Goal: Learn about a topic: Learn about a topic

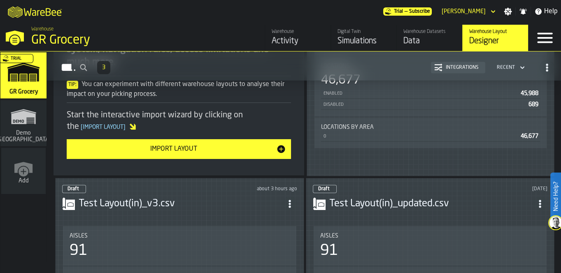
scroll to position [219, 0]
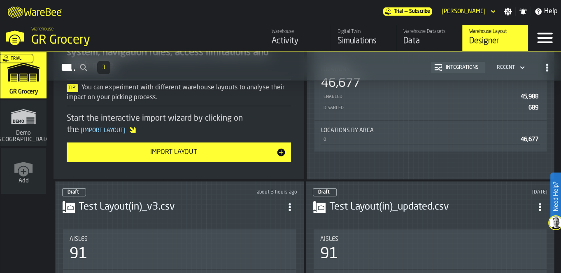
click at [347, 36] on div "Simulations" at bounding box center [364, 41] width 52 height 12
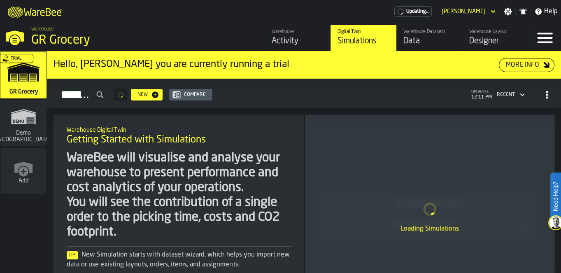
click at [269, 37] on link "Warehouse Activity" at bounding box center [298, 38] width 66 height 26
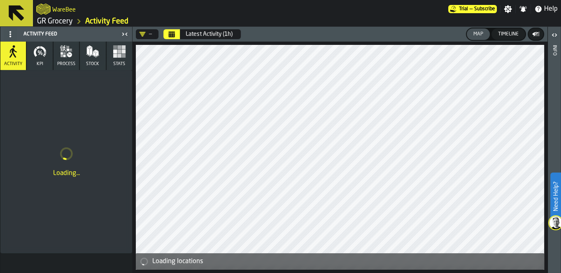
click at [19, 10] on icon at bounding box center [17, 13] width 20 height 20
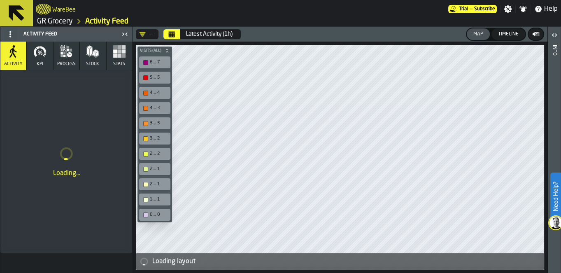
drag, startPoint x: 52, startPoint y: 23, endPoint x: 337, endPoint y: 119, distance: 300.9
click at [52, 23] on link "GR Grocery" at bounding box center [55, 21] width 36 height 9
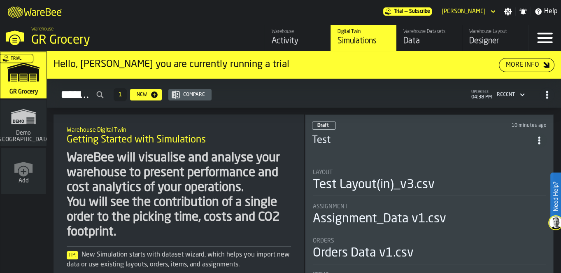
click at [477, 39] on div "Designer" at bounding box center [496, 41] width 52 height 12
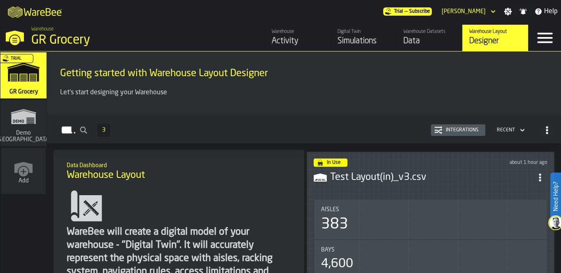
click at [357, 41] on div "Simulations" at bounding box center [364, 41] width 52 height 12
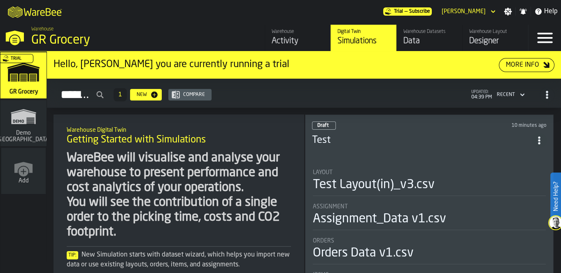
drag, startPoint x: 339, startPoint y: 126, endPoint x: 320, endPoint y: 128, distance: 19.1
click at [320, 128] on header "Draft 10 minutes ago Test" at bounding box center [429, 137] width 235 height 33
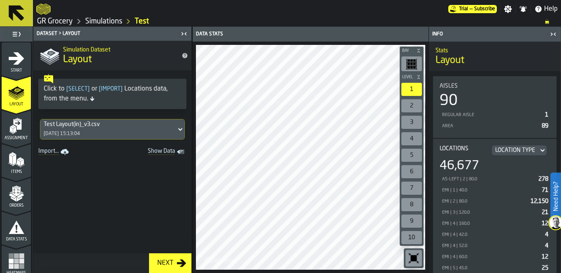
click at [555, 34] on icon "button-toggle-Close me" at bounding box center [554, 34] width 10 height 10
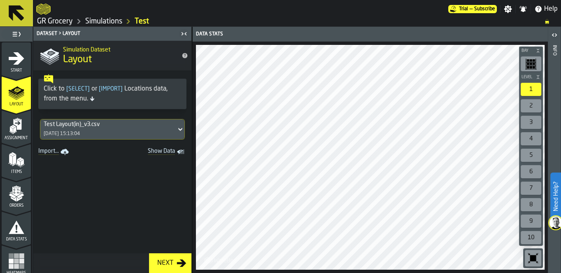
click at [13, 126] on polygon "menu Assignment" at bounding box center [14, 126] width 5 height 3
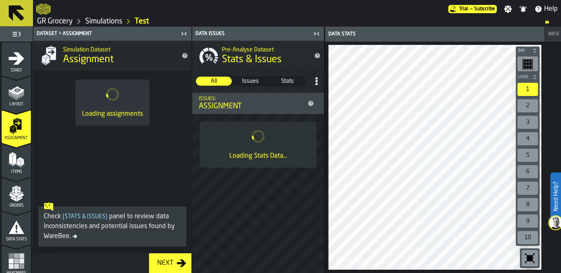
click at [14, 191] on icon "menu Orders" at bounding box center [16, 191] width 8 height 9
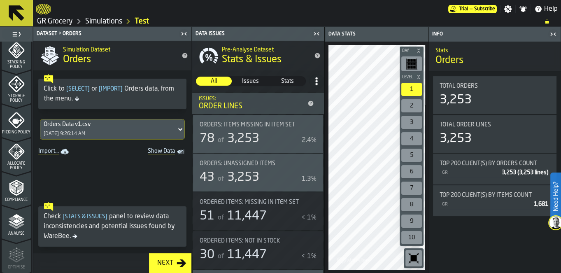
scroll to position [311, 0]
click at [15, 118] on icon "menu Picking Policy" at bounding box center [17, 119] width 10 height 5
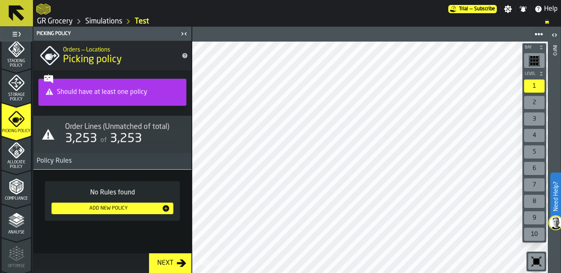
click at [11, 152] on icon "menu Allocate Policy" at bounding box center [16, 150] width 16 height 16
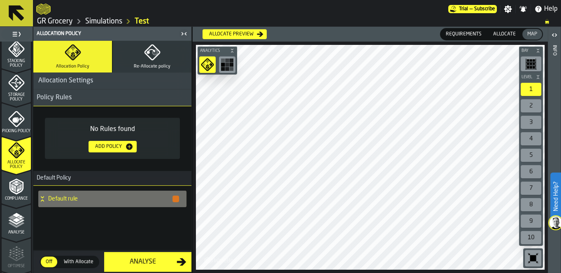
click at [16, 191] on polyline "menu Compliance" at bounding box center [17, 190] width 2 height 4
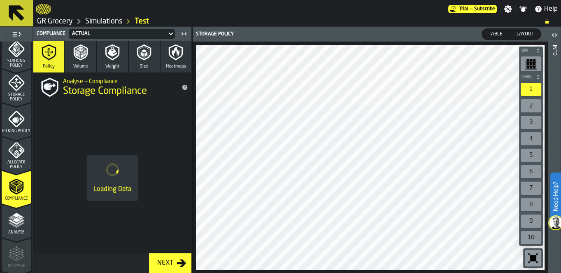
scroll to position [376, 0]
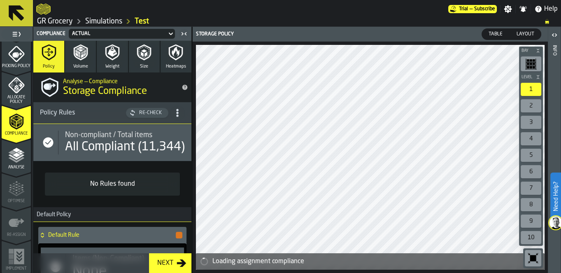
click at [89, 52] on button "Volume" at bounding box center [80, 57] width 31 height 32
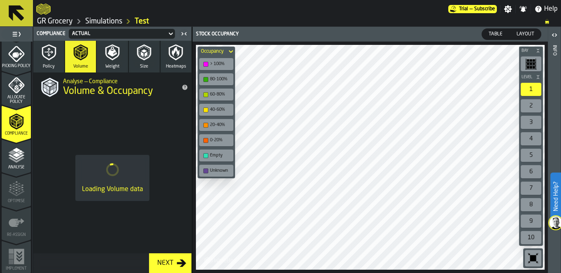
click at [109, 56] on icon "button" at bounding box center [112, 52] width 16 height 16
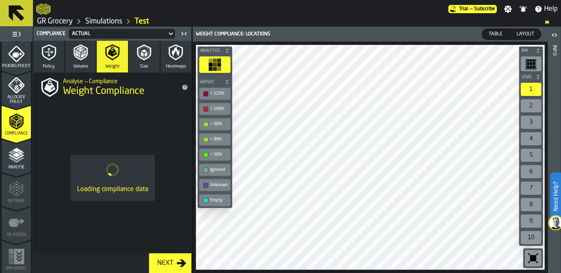
click at [179, 60] on icon "button" at bounding box center [176, 52] width 16 height 16
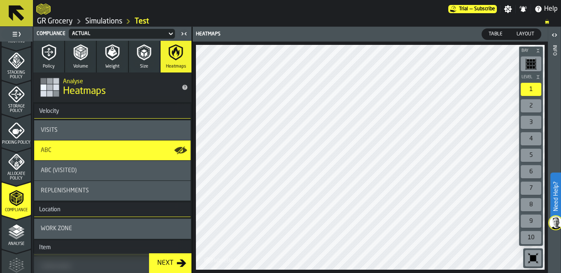
scroll to position [330, 0]
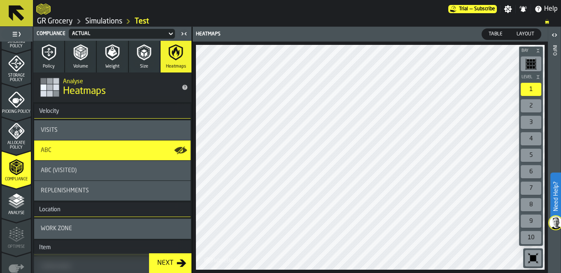
click at [12, 77] on span "Storage Policy" at bounding box center [16, 77] width 29 height 9
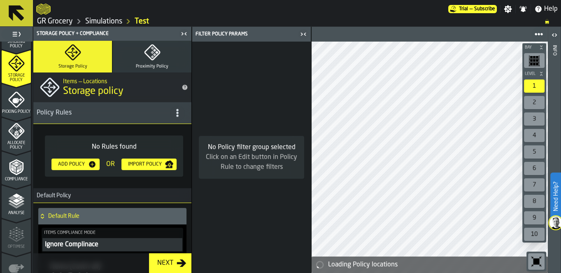
click at [15, 100] on icon "menu Picking Policy" at bounding box center [17, 100] width 10 height 5
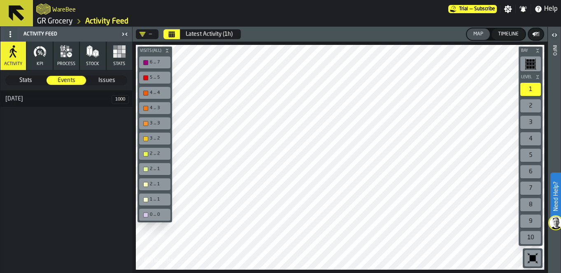
click at [6, 33] on span at bounding box center [10, 34] width 13 height 13
click at [13, 53] on div "Show Setup" at bounding box center [30, 50] width 43 height 10
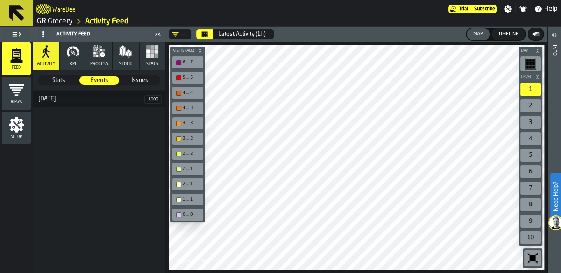
click at [12, 98] on icon "menu Views" at bounding box center [16, 90] width 16 height 16
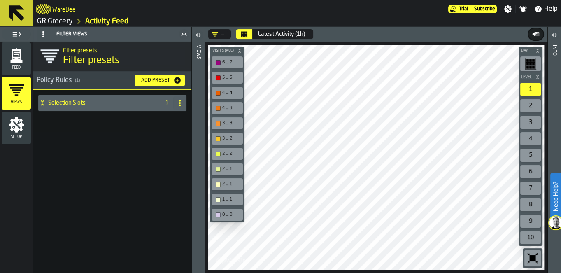
click at [10, 64] on div "Feed" at bounding box center [16, 58] width 29 height 23
click at [16, 35] on icon "button-toggle-Toggle Full Menu" at bounding box center [17, 34] width 10 height 10
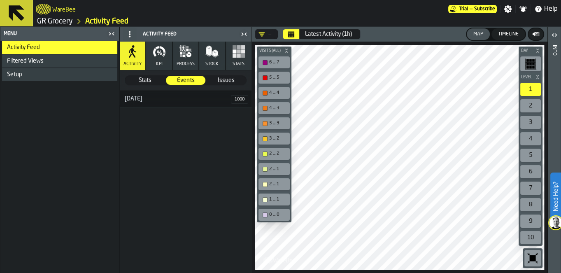
click at [165, 65] on button "KPI" at bounding box center [159, 56] width 26 height 28
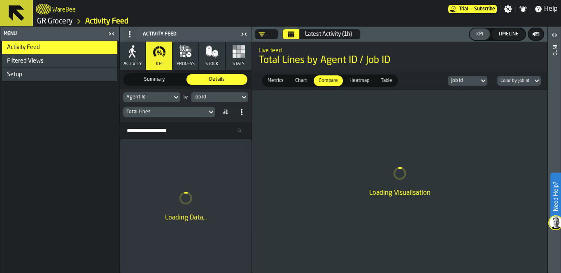
click at [111, 31] on icon "button-toggle-Close me" at bounding box center [112, 34] width 10 height 10
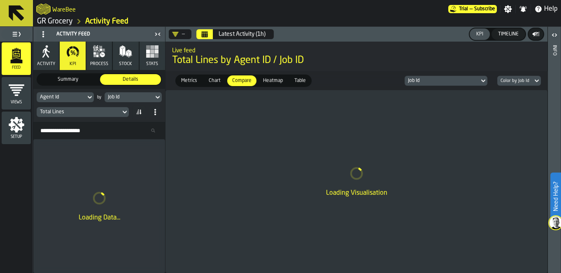
click at [44, 54] on icon "button" at bounding box center [43, 55] width 3 height 5
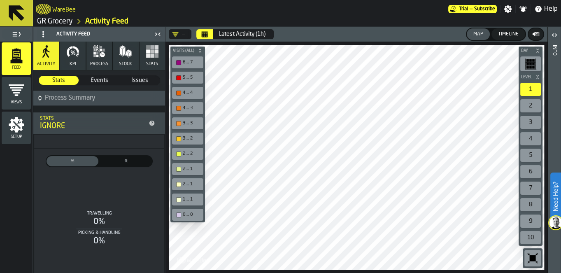
click at [97, 78] on span "Events" at bounding box center [99, 80] width 39 height 8
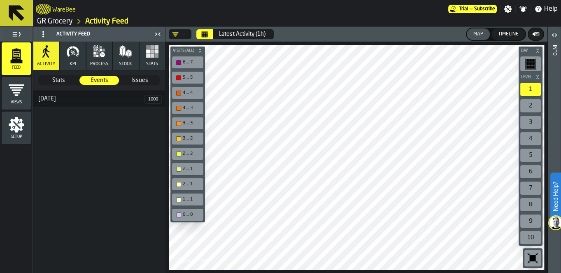
click at [133, 77] on span "Issues" at bounding box center [139, 80] width 39 height 8
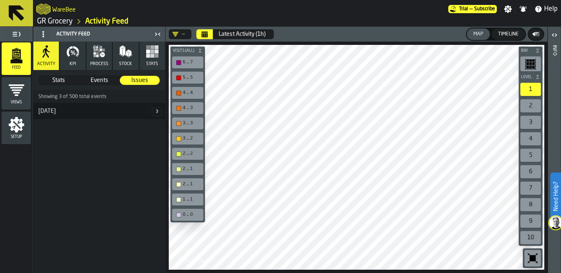
click at [147, 61] on span "Stats" at bounding box center [152, 63] width 12 height 5
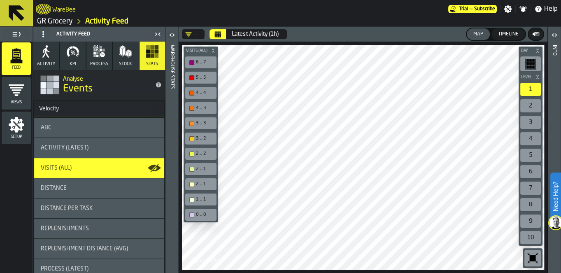
click at [74, 128] on div "ABC" at bounding box center [99, 127] width 117 height 7
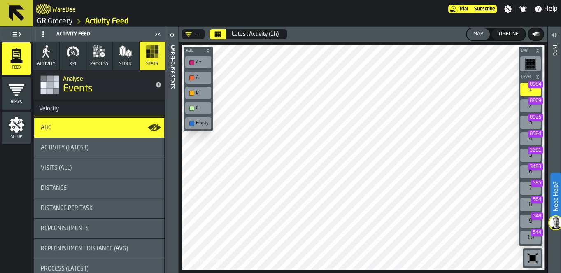
click at [194, 35] on div "—" at bounding box center [191, 34] width 13 height 7
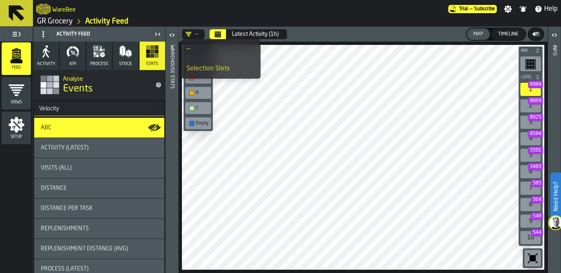
click at [206, 63] on li "Selection Slots" at bounding box center [221, 69] width 79 height 20
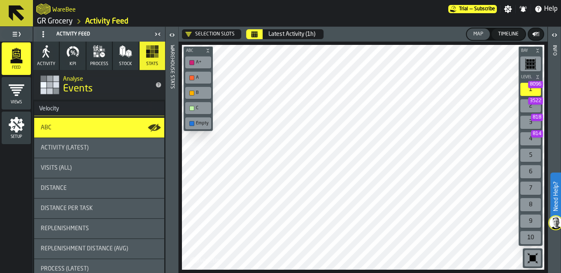
click at [281, 34] on div "Latest Activity (1h)" at bounding box center [292, 34] width 47 height 7
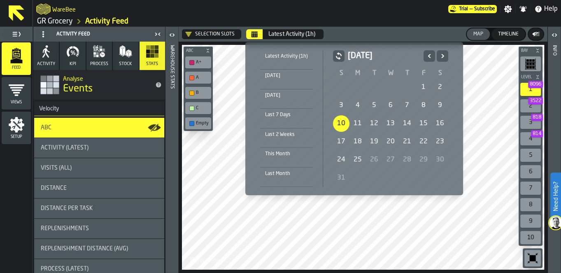
click at [336, 121] on div "10" at bounding box center [341, 123] width 16 height 16
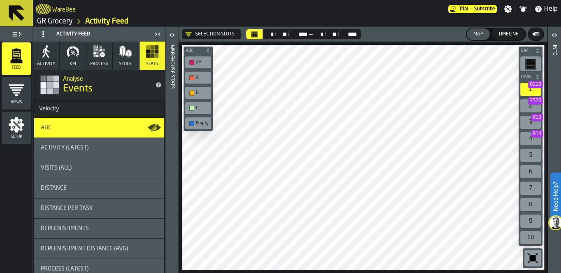
click at [99, 143] on div "Activity (Latest)" at bounding box center [99, 148] width 130 height 20
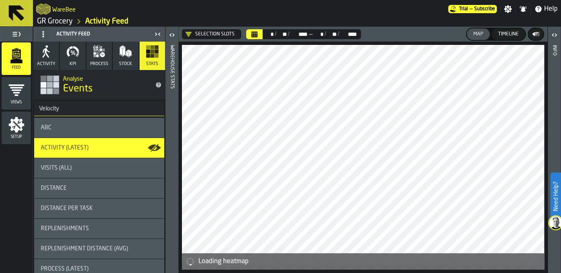
click at [89, 122] on div "ABC" at bounding box center [99, 128] width 130 height 20
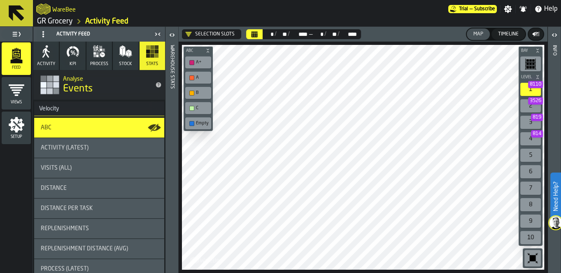
click at [75, 147] on span "Activity (Latest)" at bounding box center [65, 148] width 48 height 7
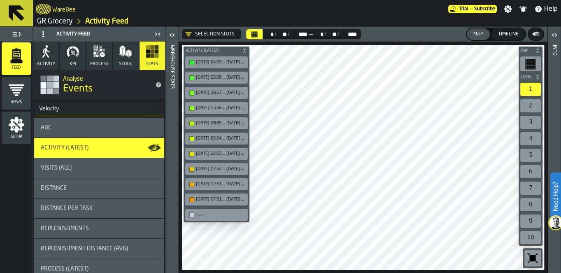
click at [104, 127] on div "ABC" at bounding box center [99, 127] width 117 height 7
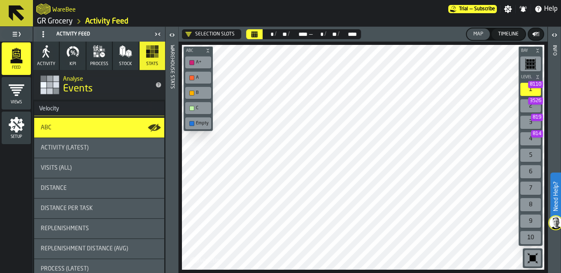
drag, startPoint x: 93, startPoint y: 248, endPoint x: 69, endPoint y: 272, distance: 34.1
click at [93, 248] on span "Replenishment Distance (AVG)" at bounding box center [84, 248] width 87 height 7
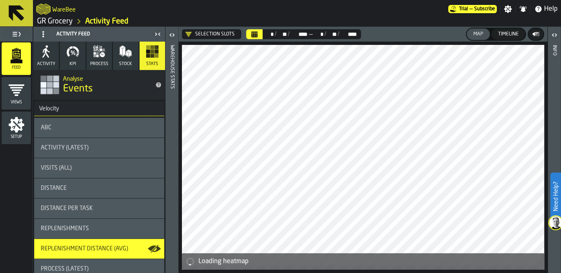
click at [104, 119] on div "ABC" at bounding box center [99, 128] width 130 height 20
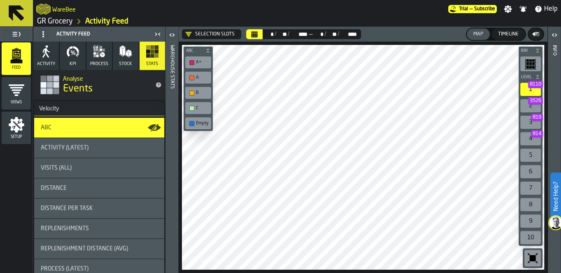
click at [77, 148] on span "Activity (Latest)" at bounding box center [65, 148] width 48 height 7
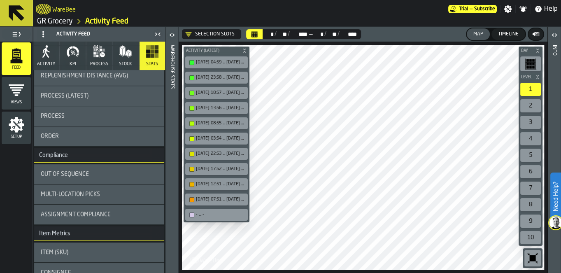
scroll to position [173, 0]
click at [81, 121] on div "Process" at bounding box center [99, 116] width 130 height 20
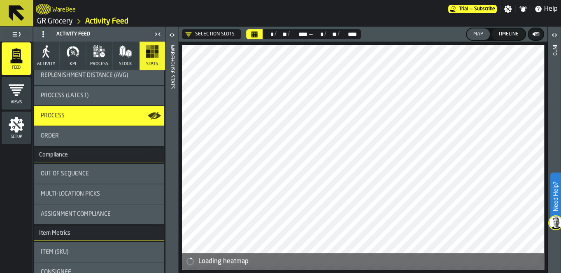
click at [82, 135] on div "Order" at bounding box center [99, 136] width 117 height 7
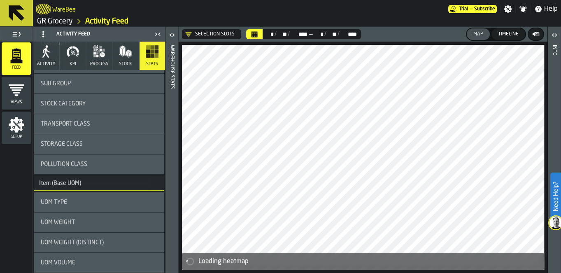
scroll to position [467, 0]
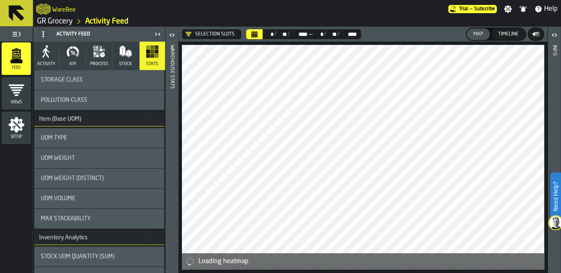
click at [72, 58] on button "KPI" at bounding box center [73, 56] width 26 height 28
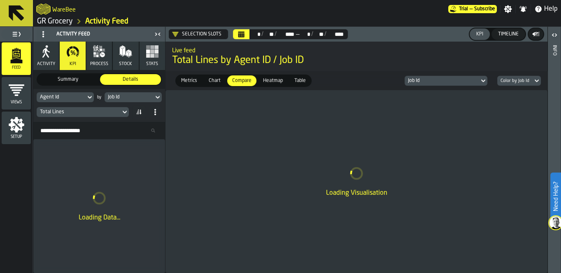
click at [100, 49] on icon "button" at bounding box center [101, 50] width 2 height 2
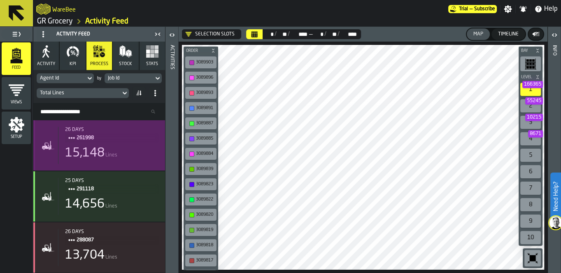
click at [89, 137] on span "261998" at bounding box center [114, 137] width 75 height 9
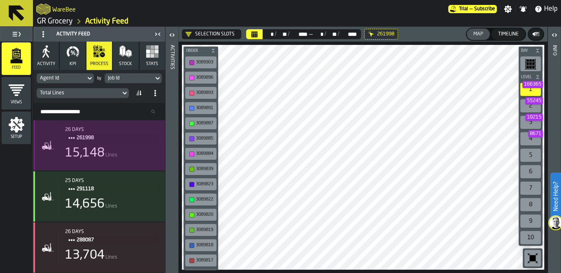
click at [132, 159] on div "15,148 Lines" at bounding box center [111, 153] width 93 height 15
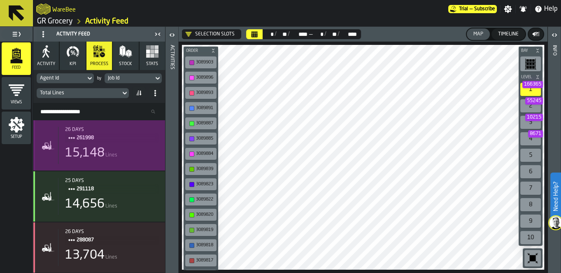
click at [136, 147] on div "15,148 Lines" at bounding box center [111, 153] width 93 height 15
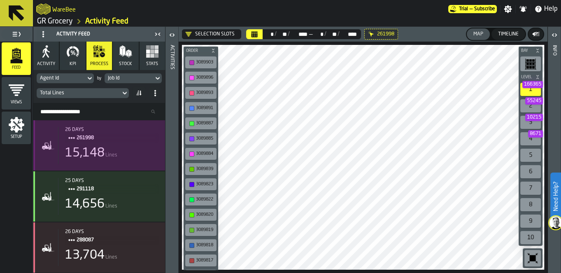
click at [114, 141] on span "261998" at bounding box center [114, 137] width 75 height 9
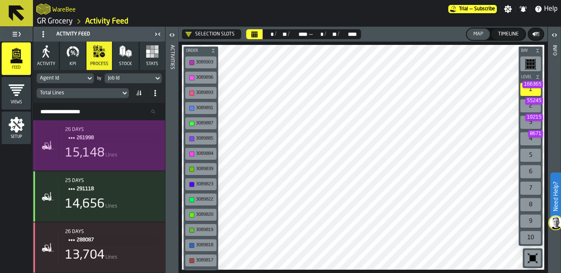
click at [113, 161] on div "26 days 261998 15,148 Lines" at bounding box center [108, 145] width 100 height 37
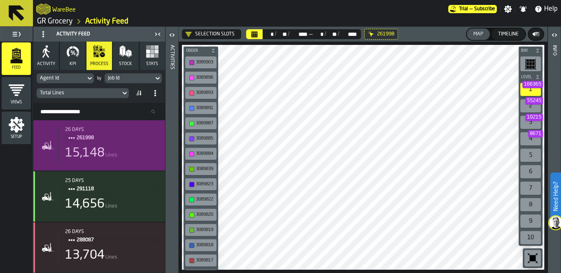
click at [173, 35] on icon "button-toggle-Open" at bounding box center [173, 34] width 2 height 3
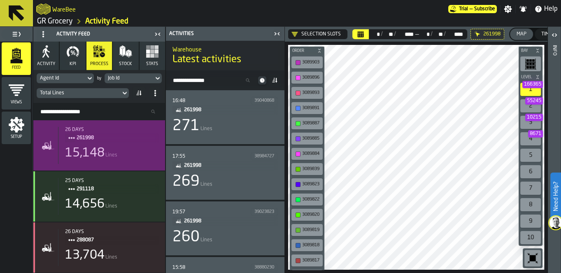
click at [208, 131] on span "Lines" at bounding box center [207, 129] width 12 height 6
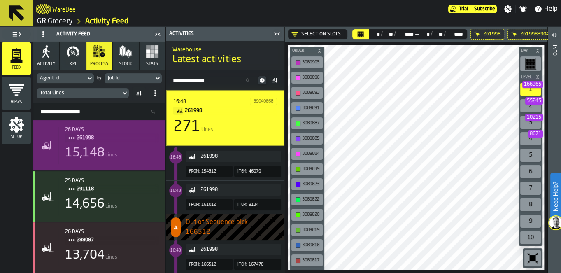
click at [525, 76] on div "Bay Level 1 166365 2 55245 3 10215 4 8671 5 6 7 8 9 10 M A K I N G W A R E H O …" at bounding box center [416, 157] width 263 height 231
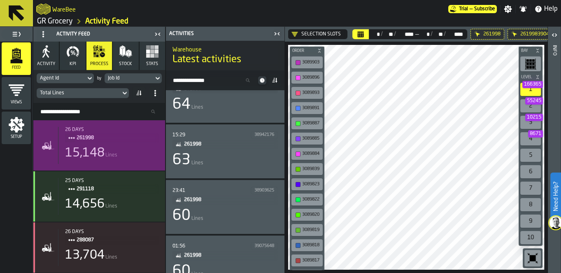
scroll to position [5207, 0]
click at [195, 157] on div "63 Lines" at bounding box center [225, 160] width 105 height 16
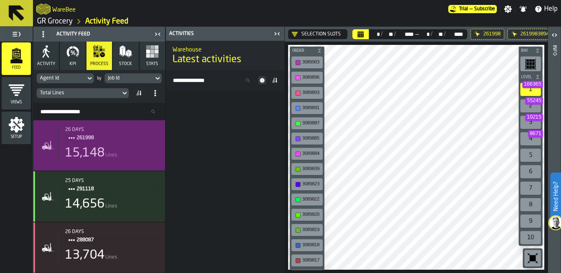
scroll to position [0, 0]
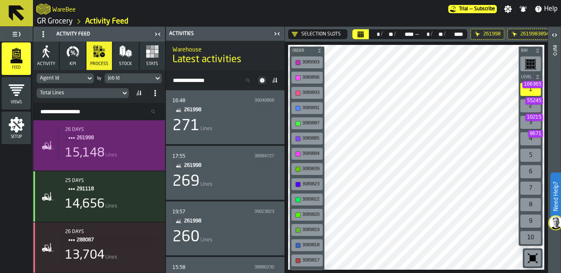
click at [221, 120] on div "271 Lines" at bounding box center [225, 126] width 105 height 16
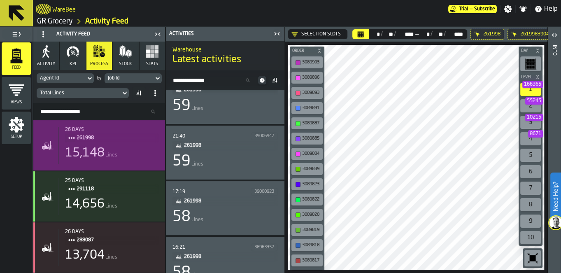
scroll to position [5411, 0]
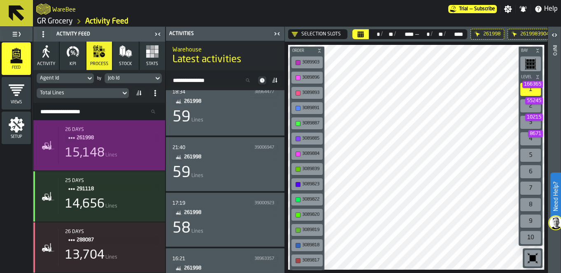
click at [227, 165] on div "59 Lines" at bounding box center [225, 173] width 105 height 16
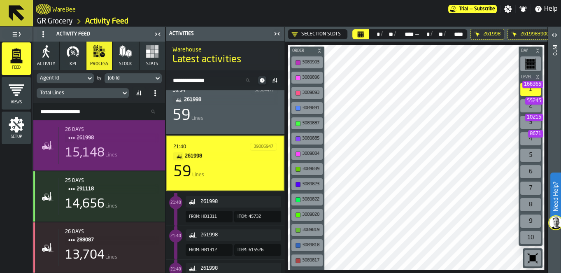
click at [275, 30] on icon "button-toggle-Close me" at bounding box center [277, 34] width 10 height 10
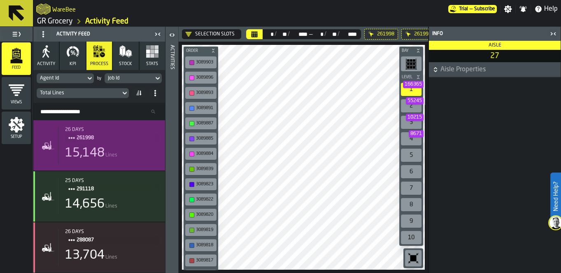
click at [553, 35] on icon "button-toggle-Close me" at bounding box center [554, 34] width 10 height 10
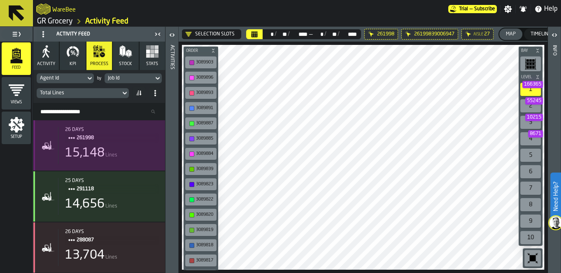
click at [119, 141] on span "261998" at bounding box center [114, 137] width 75 height 9
click at [133, 157] on div "15,148 Lines" at bounding box center [111, 153] width 93 height 15
click at [135, 154] on div "15,148 Lines" at bounding box center [111, 153] width 93 height 15
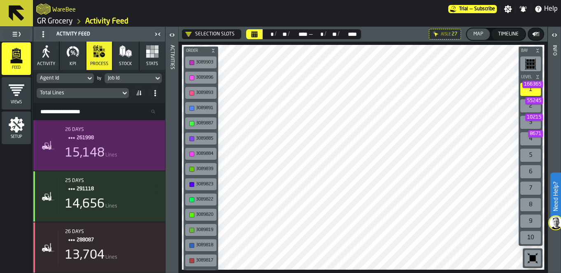
drag, startPoint x: 135, startPoint y: 154, endPoint x: 103, endPoint y: 128, distance: 42.1
click at [103, 128] on div "26 days" at bounding box center [111, 130] width 93 height 6
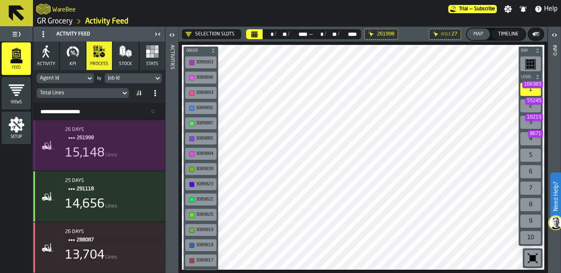
click at [103, 128] on div "26 days" at bounding box center [111, 130] width 93 height 6
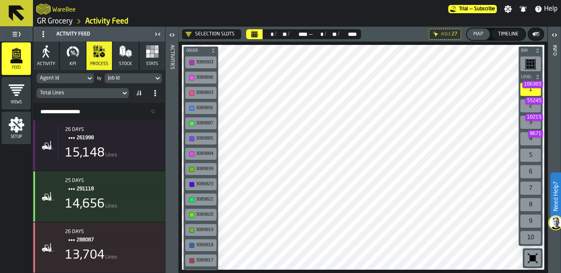
click at [104, 91] on div "Total Lines" at bounding box center [78, 93] width 77 height 6
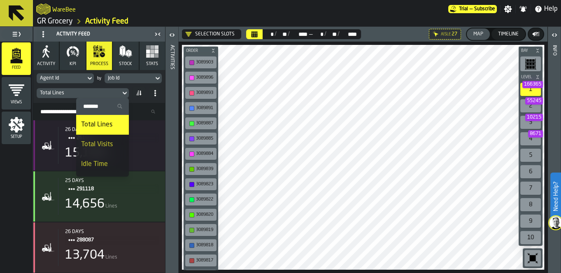
scroll to position [17, 0]
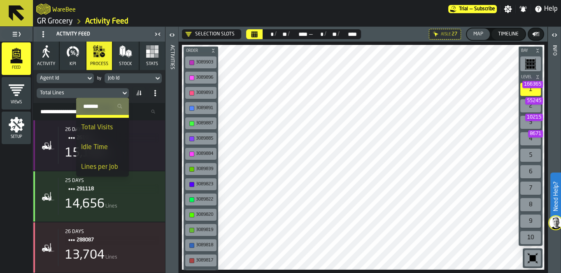
click at [107, 166] on div "Lines per Job" at bounding box center [102, 167] width 43 height 10
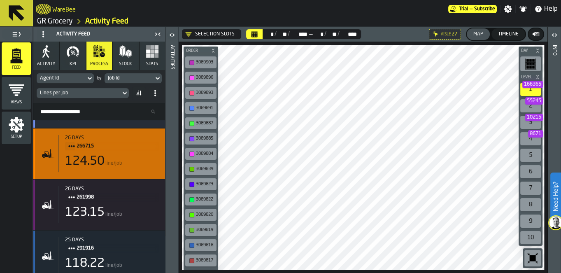
scroll to position [0, 0]
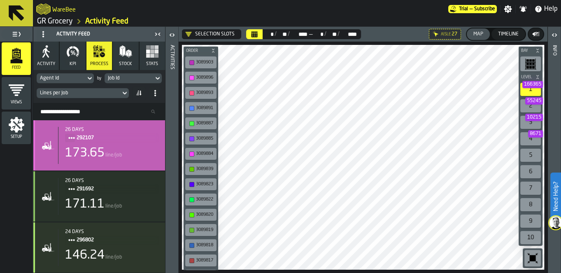
click at [151, 165] on div "26 days 292107 173.65 line/job" at bounding box center [99, 145] width 132 height 50
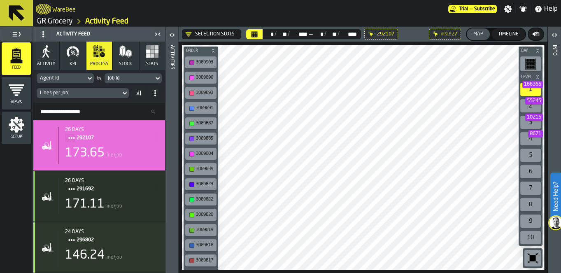
click at [110, 92] on div "Lines per Job" at bounding box center [78, 93] width 77 height 6
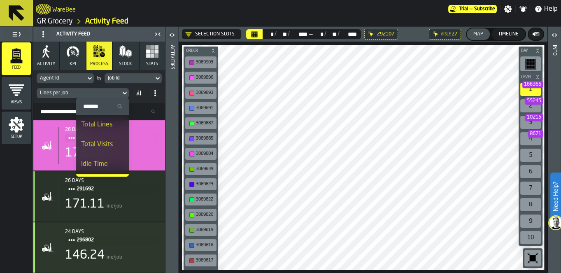
click at [111, 125] on div "Total Lines" at bounding box center [102, 125] width 43 height 10
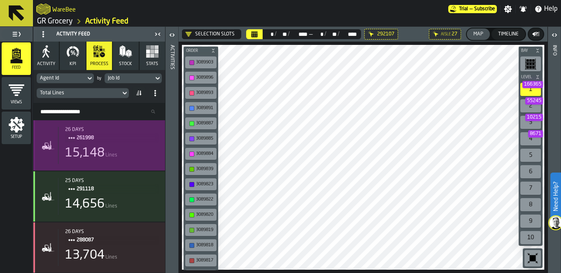
click at [118, 152] on div "15,148 Lines" at bounding box center [111, 153] width 93 height 15
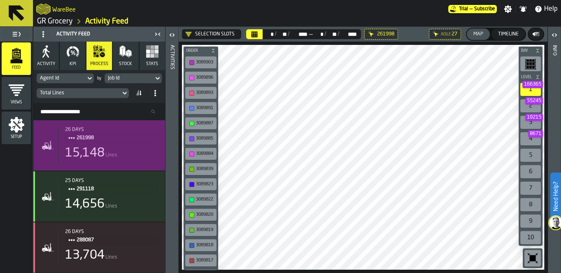
click at [173, 37] on icon "button-toggle-Open" at bounding box center [172, 35] width 10 height 10
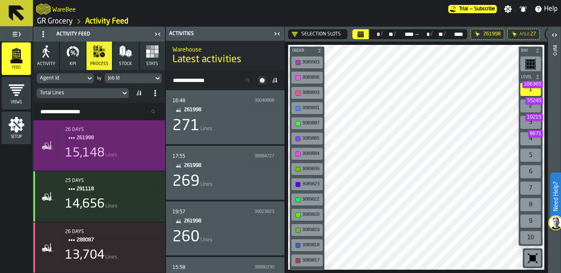
click at [136, 77] on div "Job Id" at bounding box center [129, 78] width 42 height 6
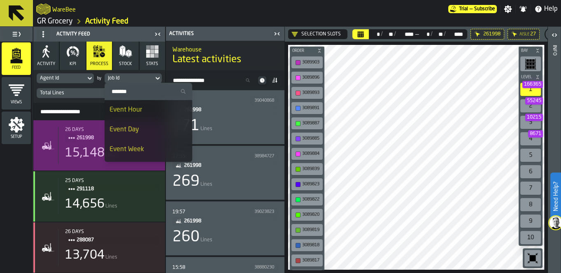
click at [68, 95] on div "Total Lines" at bounding box center [78, 93] width 77 height 6
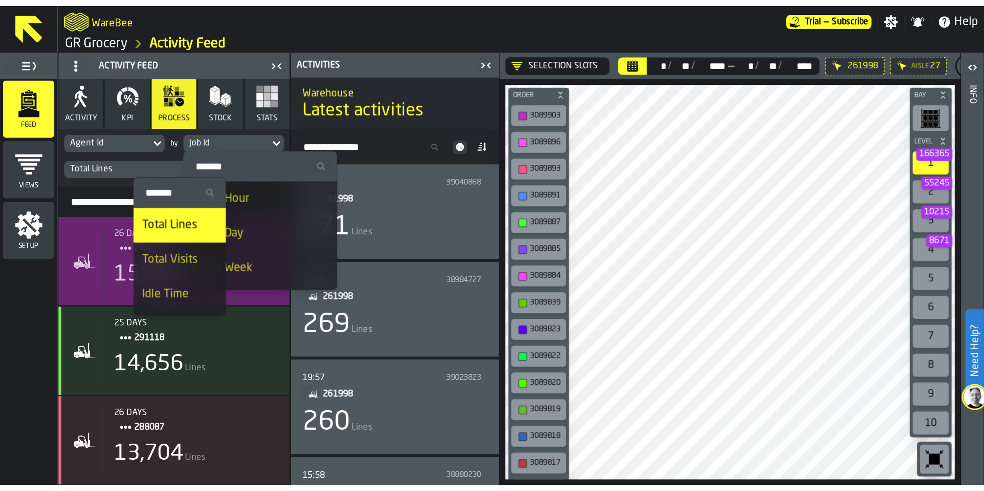
scroll to position [17, 0]
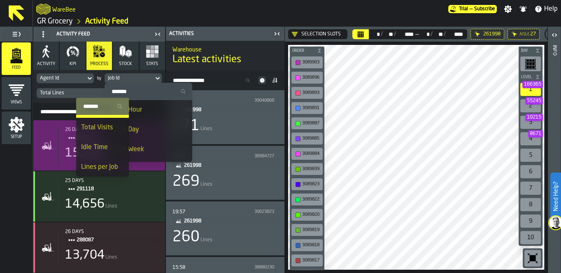
click at [118, 162] on div "Lines per Job" at bounding box center [102, 167] width 43 height 10
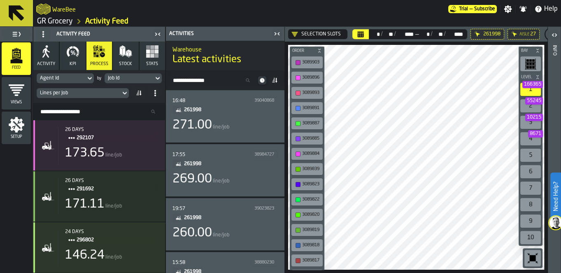
click at [53, 56] on button "Activity" at bounding box center [46, 56] width 26 height 28
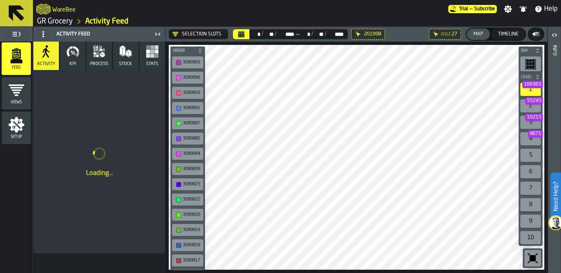
click at [96, 57] on icon "button" at bounding box center [99, 51] width 13 height 13
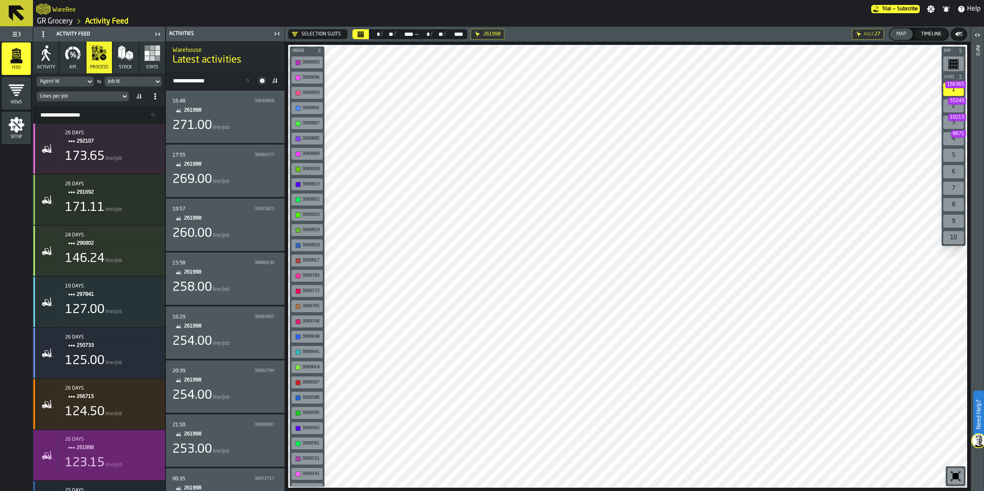
click at [64, 58] on button "KPI" at bounding box center [73, 58] width 26 height 32
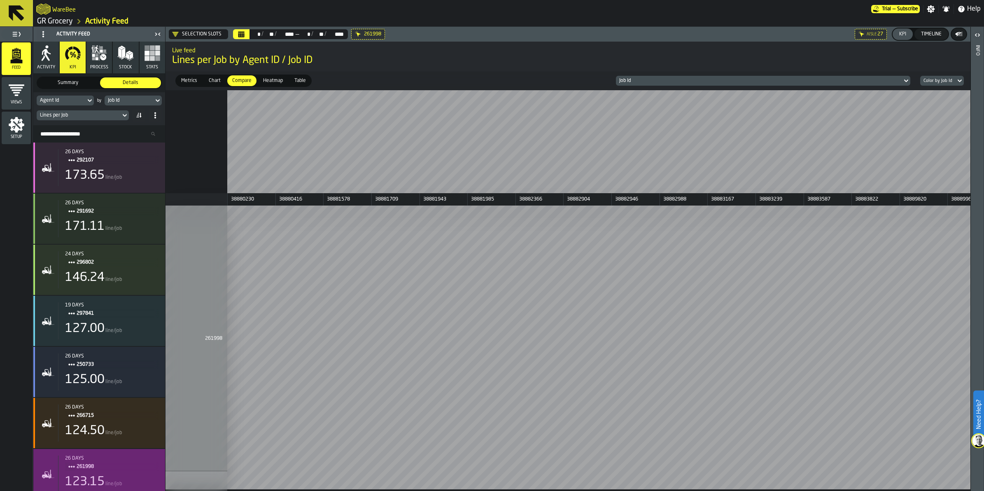
click at [46, 64] on button "Activity" at bounding box center [46, 58] width 26 height 32
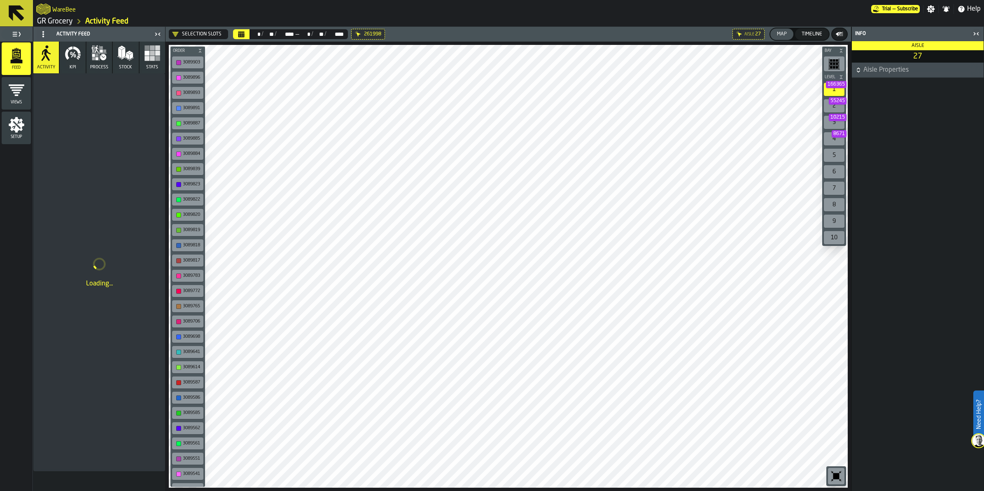
click at [157, 58] on rect "button" at bounding box center [157, 58] width 5 height 5
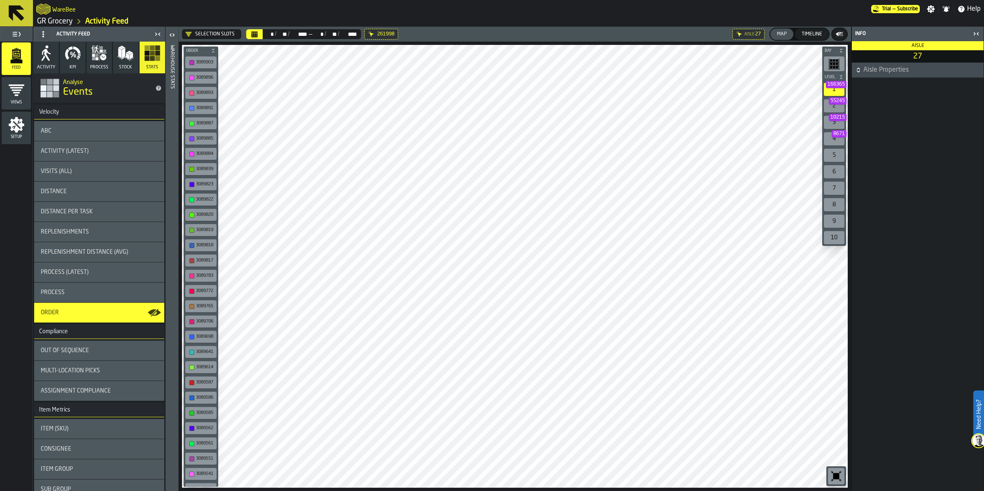
click at [62, 128] on div "ABC" at bounding box center [99, 131] width 117 height 7
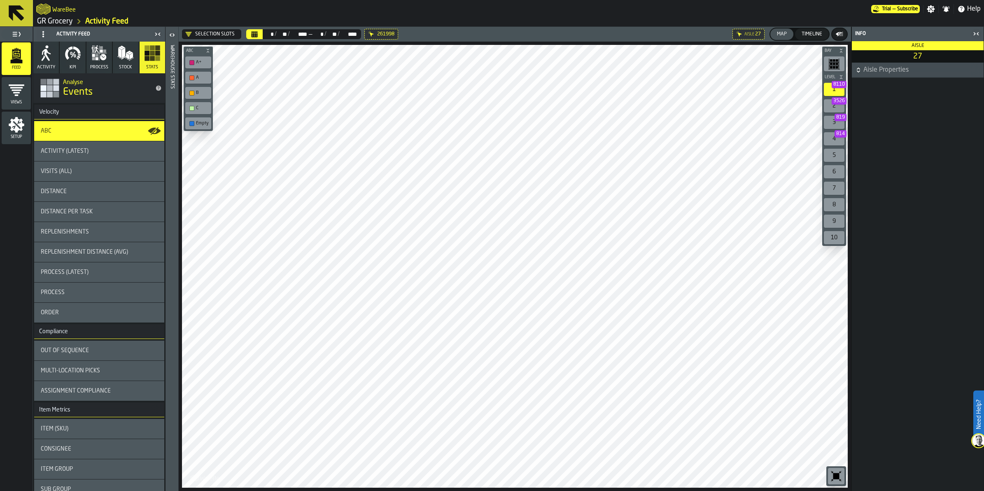
click at [196, 58] on div "A+" at bounding box center [198, 62] width 23 height 9
click at [197, 77] on div "A" at bounding box center [202, 77] width 13 height 5
click at [194, 80] on div "A" at bounding box center [198, 77] width 23 height 9
click at [194, 89] on div "B" at bounding box center [198, 93] width 23 height 9
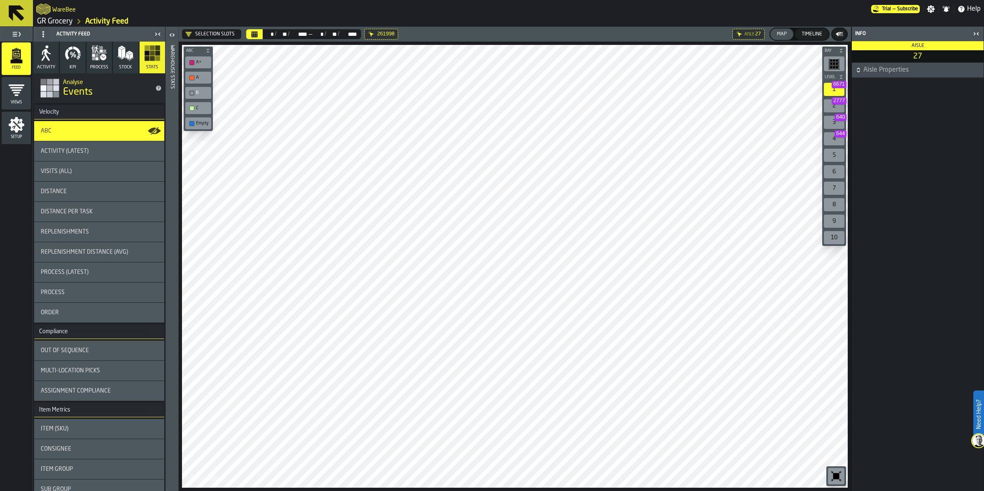
click at [202, 105] on div "C" at bounding box center [202, 107] width 13 height 5
click at [201, 126] on div "Empty" at bounding box center [198, 123] width 26 height 12
click at [216, 31] on div "Selection Slots" at bounding box center [209, 34] width 49 height 7
click at [219, 69] on div "Selection Slots" at bounding box center [221, 69] width 69 height 10
click at [194, 122] on div "button-toolbar-undefined" at bounding box center [191, 123] width 5 height 5
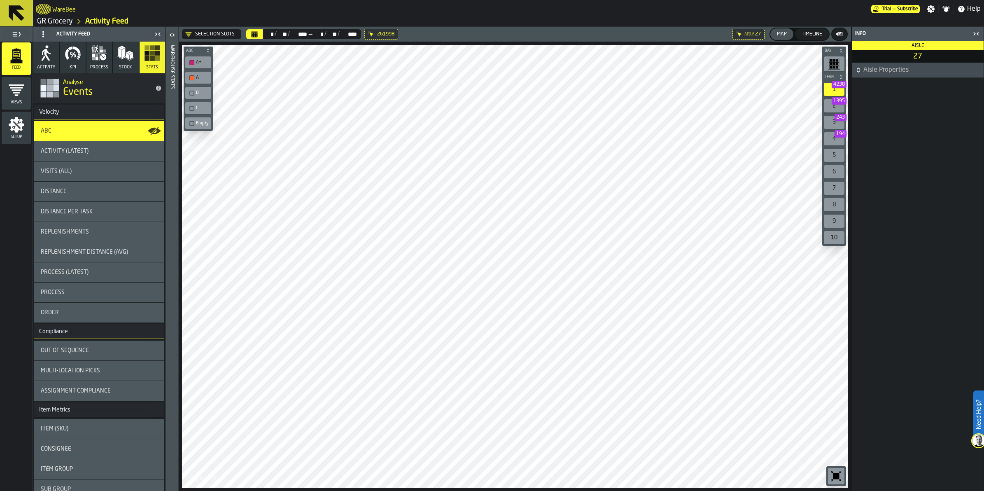
click at [192, 93] on div "button-toolbar-undefined" at bounding box center [191, 93] width 5 height 5
click at [190, 106] on div "button-toolbar-undefined" at bounding box center [191, 108] width 5 height 5
click at [192, 121] on div "button-toolbar-undefined" at bounding box center [191, 123] width 5 height 5
click at [92, 144] on div "Activity (Latest)" at bounding box center [99, 151] width 130 height 20
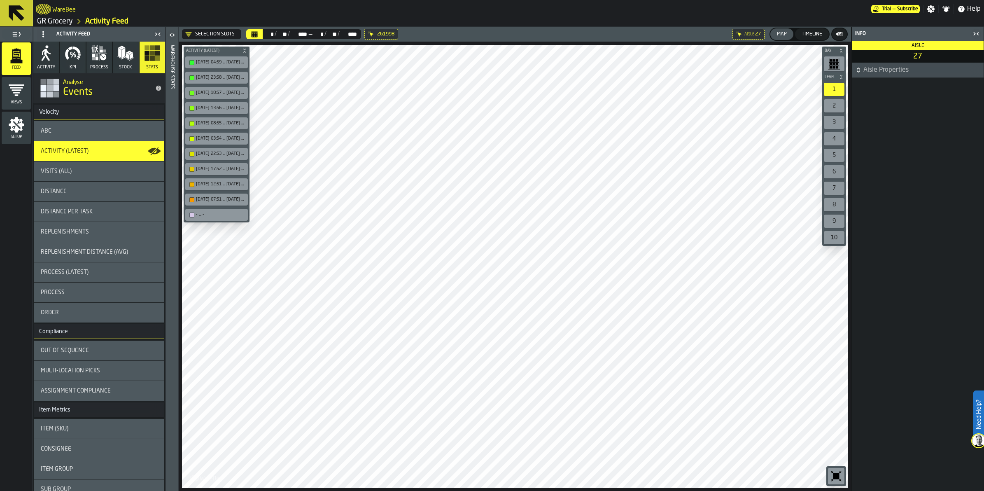
click at [95, 164] on div "Visits (All)" at bounding box center [99, 171] width 130 height 20
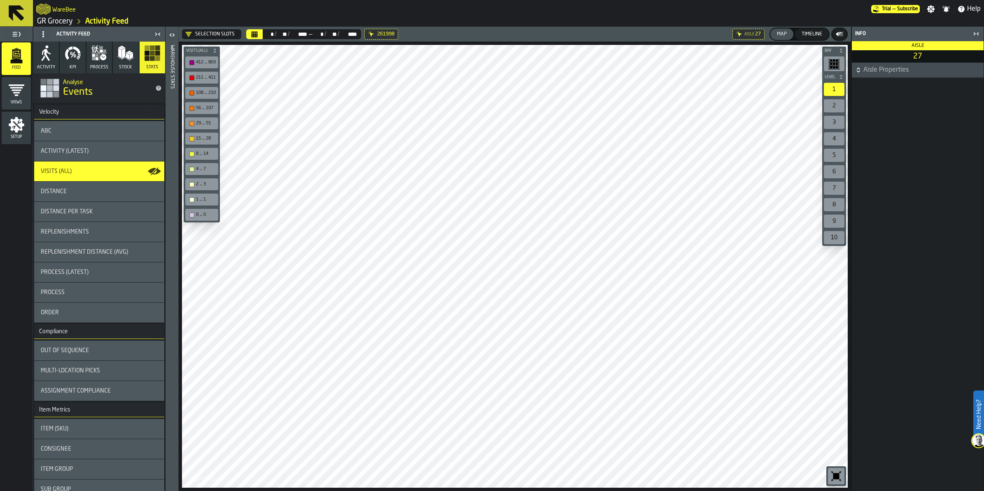
click at [207, 212] on div "0 ... 0" at bounding box center [206, 214] width 20 height 5
click at [203, 200] on div "1 ... 1" at bounding box center [206, 199] width 20 height 5
click at [198, 182] on div "2 ... 3" at bounding box center [206, 184] width 20 height 5
click at [198, 166] on div "4 ... 7" at bounding box center [206, 168] width 20 height 5
click at [202, 148] on div "8 ... 14" at bounding box center [201, 154] width 33 height 12
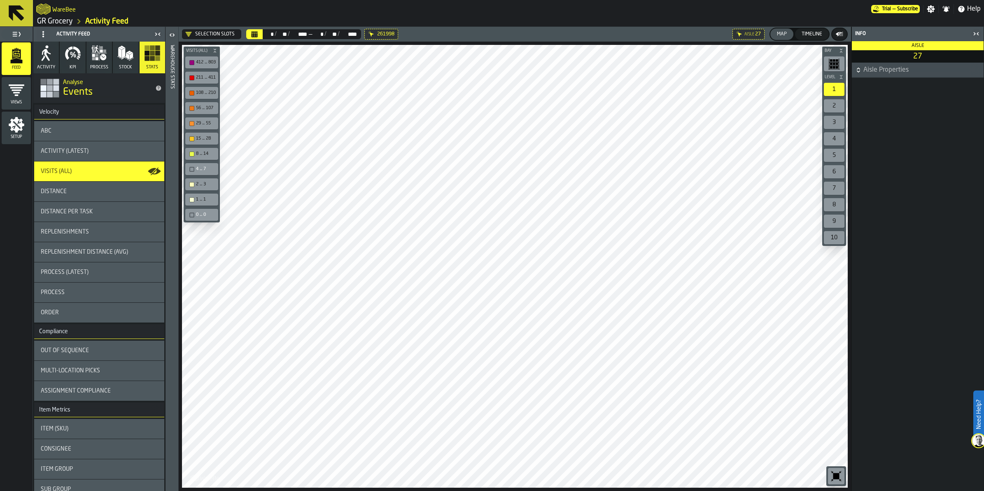
click at [201, 136] on div "15 ... 28" at bounding box center [206, 138] width 20 height 5
click at [202, 121] on div "29 ... 55" at bounding box center [206, 123] width 20 height 5
click at [196, 152] on div "8 ... 14" at bounding box center [206, 153] width 20 height 5
click at [205, 183] on div "2 ... 3" at bounding box center [206, 184] width 20 height 5
click at [205, 180] on div "2 ... 3" at bounding box center [202, 184] width 30 height 9
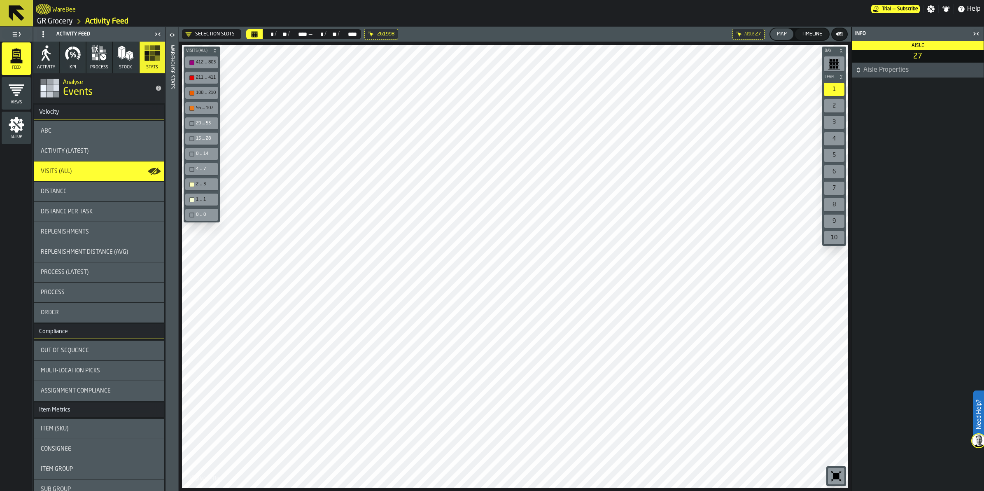
click at [201, 182] on div "2 ... 3" at bounding box center [206, 184] width 20 height 5
click at [204, 197] on div "1 ... 1" at bounding box center [206, 199] width 20 height 5
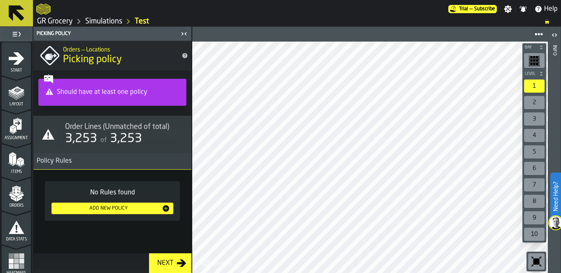
scroll to position [330, 0]
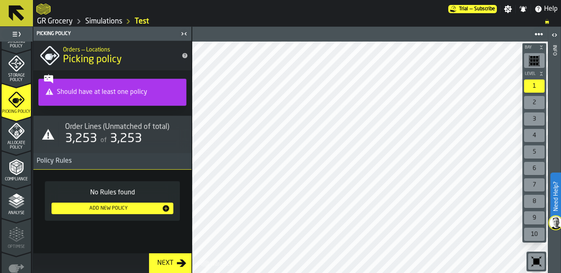
click at [10, 77] on span "Storage Policy" at bounding box center [16, 77] width 29 height 9
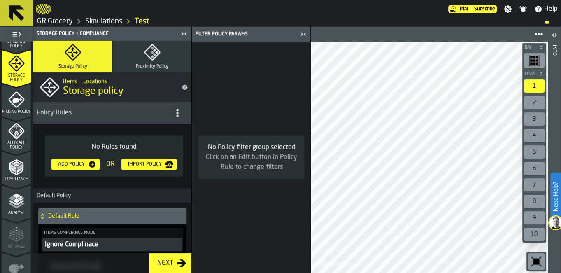
click at [10, 77] on span "Storage Policy" at bounding box center [16, 77] width 29 height 9
click at [71, 162] on div "Add Policy" at bounding box center [71, 164] width 33 height 6
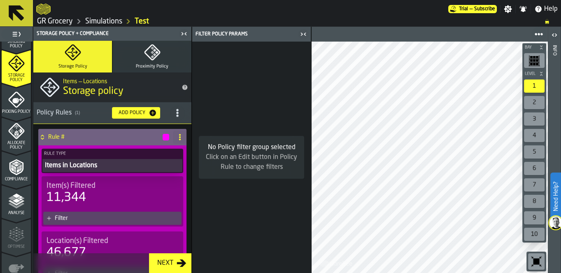
click at [147, 63] on button "Proximity Policy" at bounding box center [152, 57] width 79 height 32
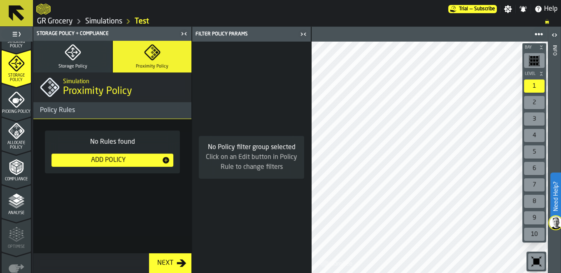
click at [125, 161] on div "Add Policy" at bounding box center [108, 160] width 107 height 10
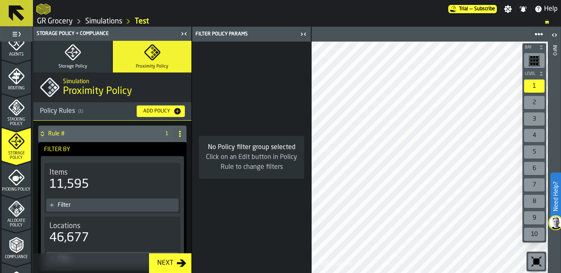
scroll to position [252, 0]
click at [15, 118] on span "Stacking Policy" at bounding box center [16, 122] width 29 height 9
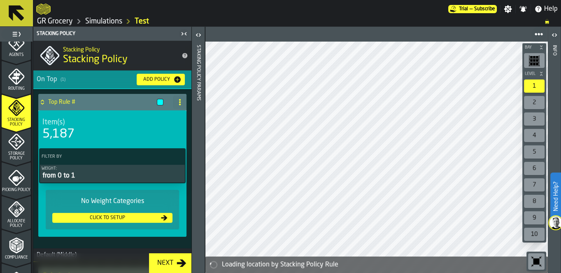
click at [6, 79] on div "Routing" at bounding box center [16, 79] width 29 height 23
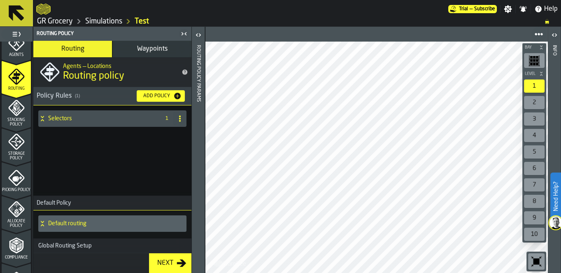
click at [153, 47] on span "Waypoints" at bounding box center [152, 49] width 30 height 7
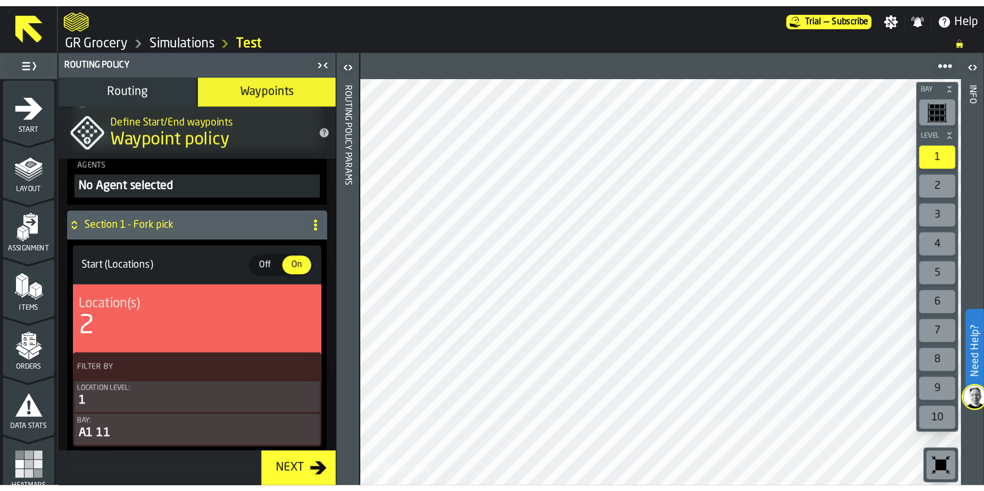
scroll to position [1029, 0]
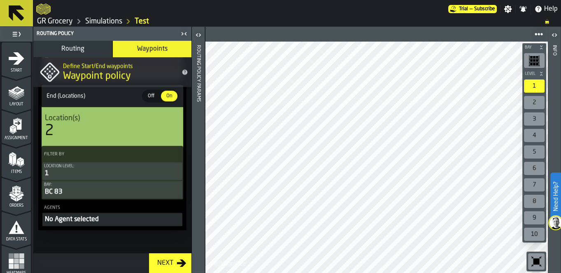
click at [70, 48] on span "Routing" at bounding box center [72, 49] width 23 height 7
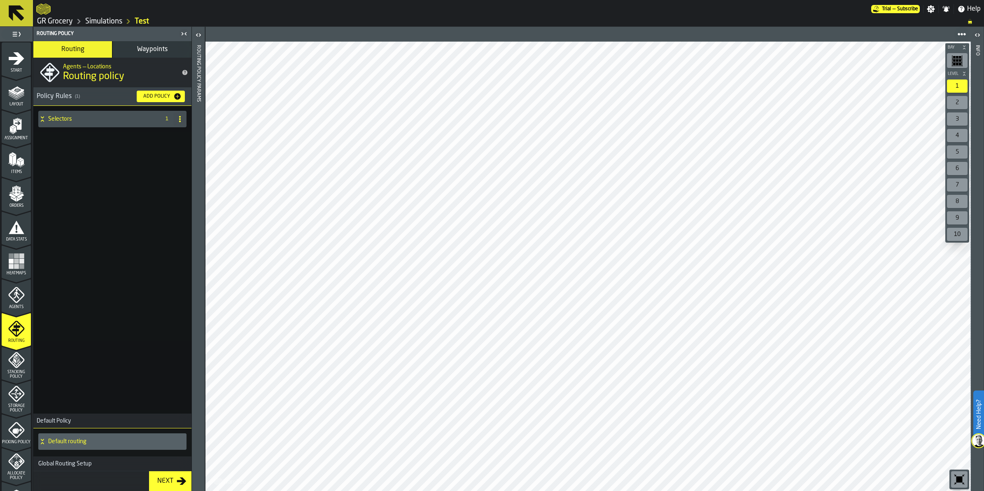
click at [13, 99] on icon "menu Layout" at bounding box center [16, 92] width 16 height 16
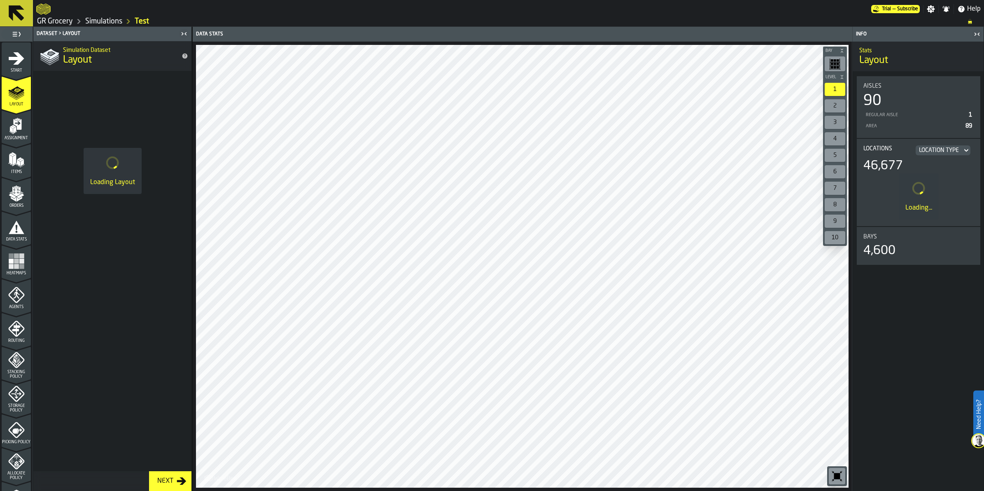
click at [18, 139] on span "Assignment" at bounding box center [16, 138] width 29 height 5
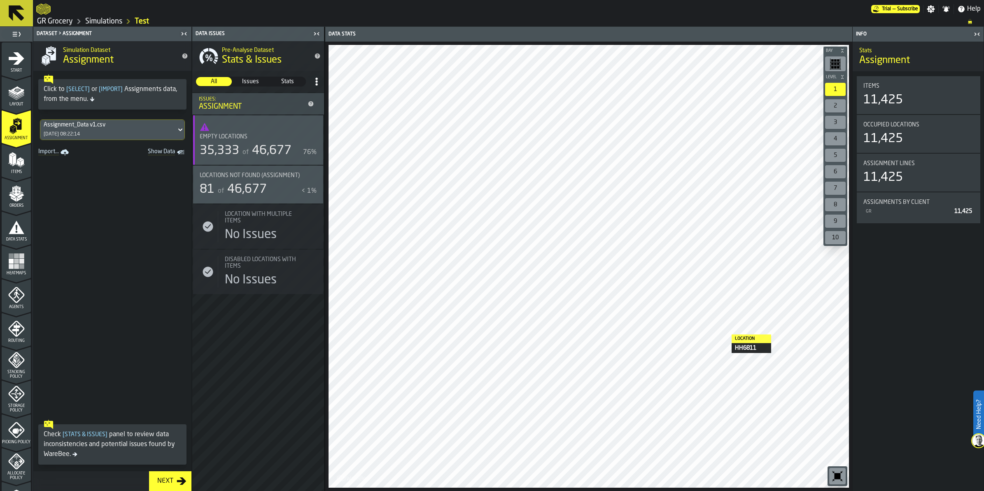
click at [11, 166] on icon "menu Items" at bounding box center [16, 160] width 16 height 16
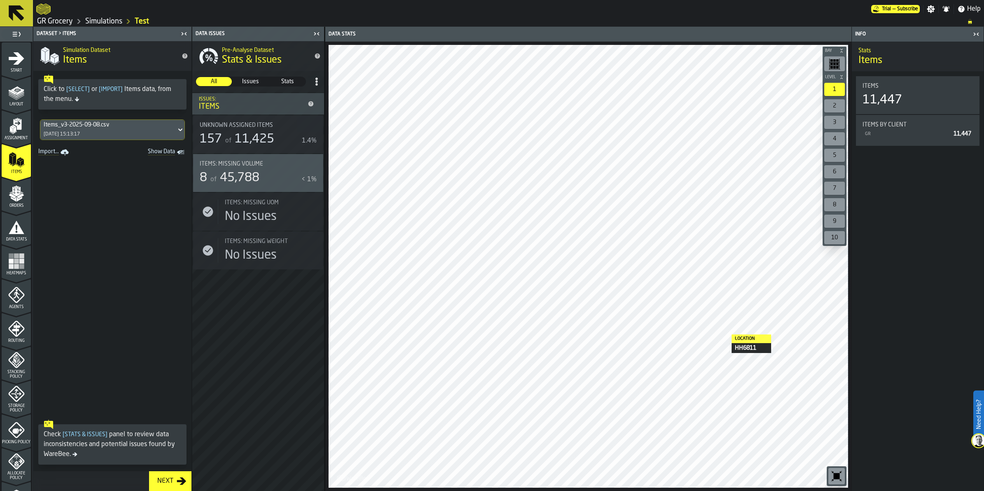
click at [20, 196] on polygon "menu Orders" at bounding box center [20, 195] width 7 height 5
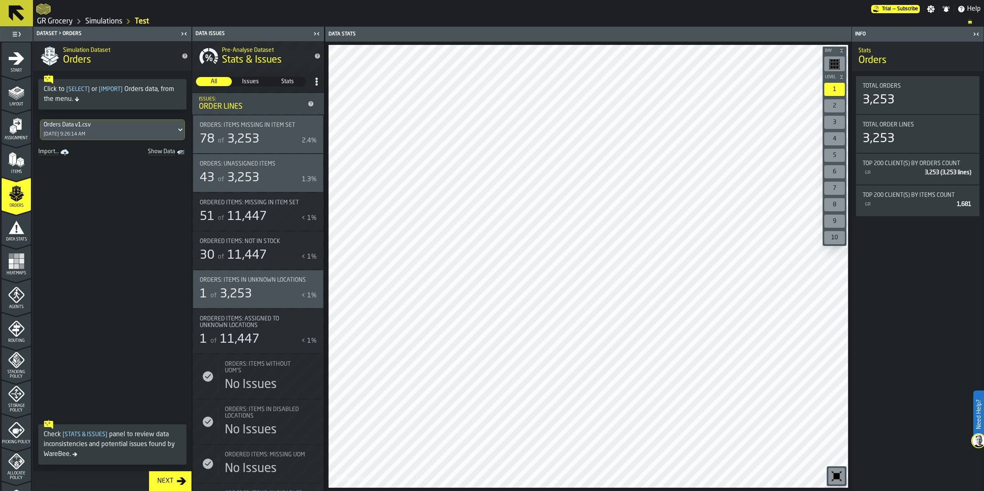
click at [13, 236] on div "Data Stats" at bounding box center [16, 230] width 29 height 23
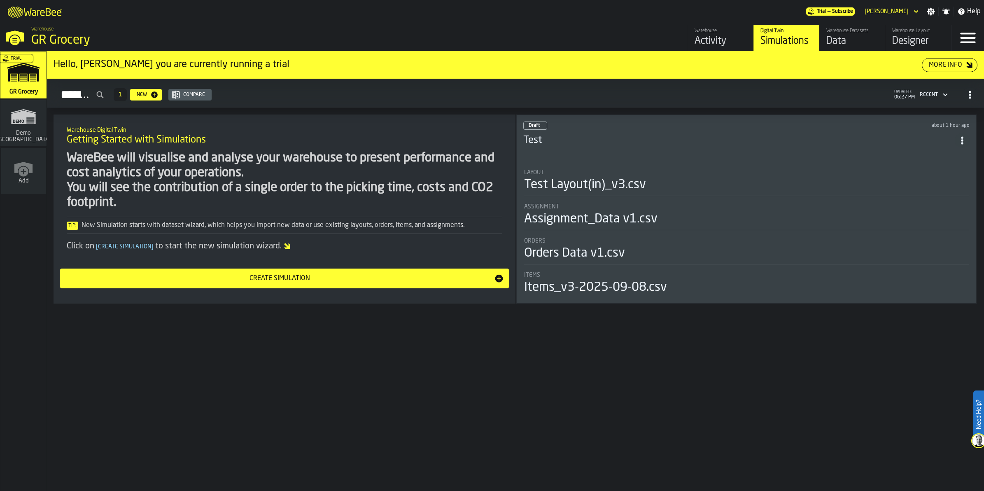
click at [672, 143] on h3 "Test" at bounding box center [739, 140] width 432 height 13
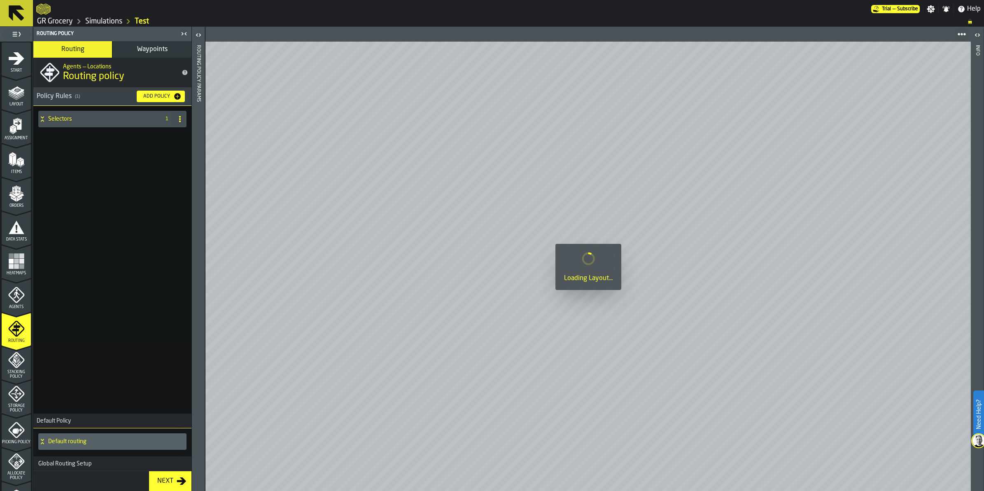
click at [5, 98] on div "Layout" at bounding box center [16, 95] width 29 height 23
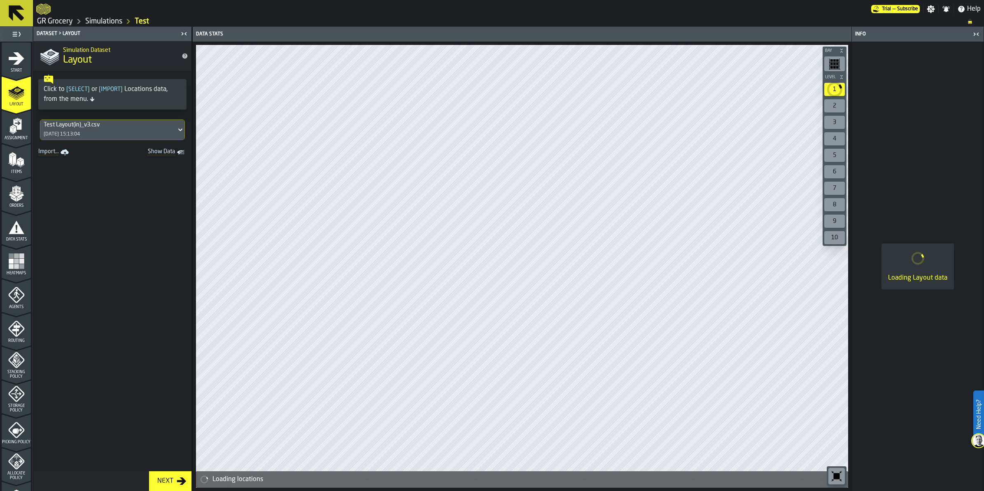
click at [21, 139] on span "Assignment" at bounding box center [16, 138] width 29 height 5
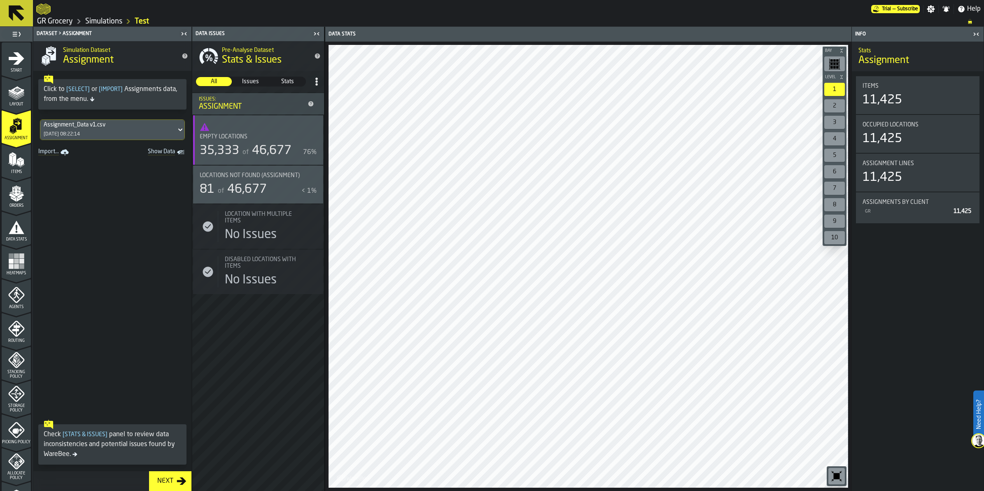
click at [254, 173] on span "Locations not found (Assignment)" at bounding box center [250, 175] width 100 height 7
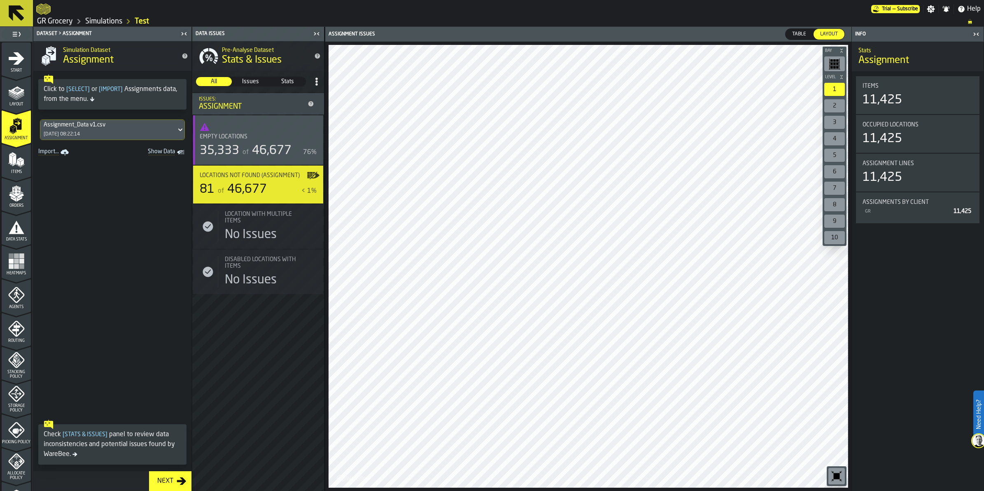
click at [240, 131] on span "stat-Empty locations" at bounding box center [258, 127] width 117 height 10
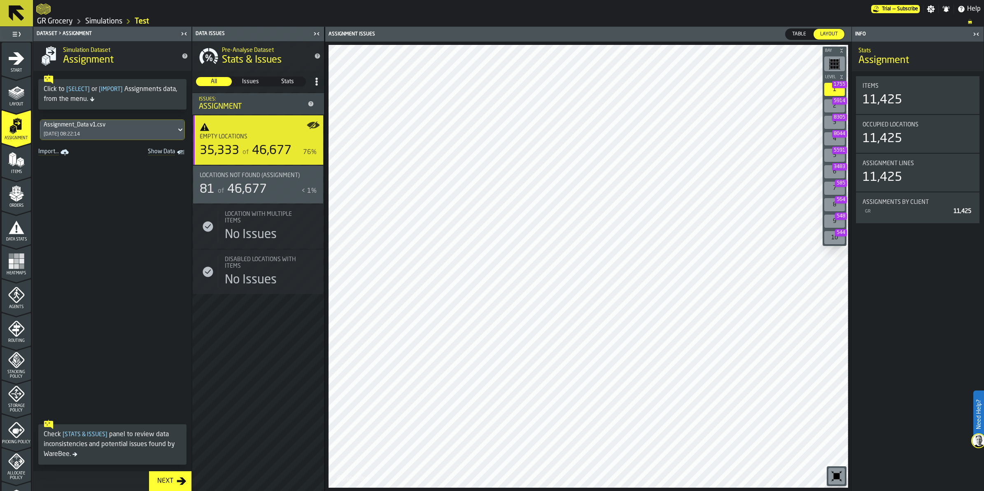
click at [839, 102] on span "5914" at bounding box center [839, 100] width 15 height 7
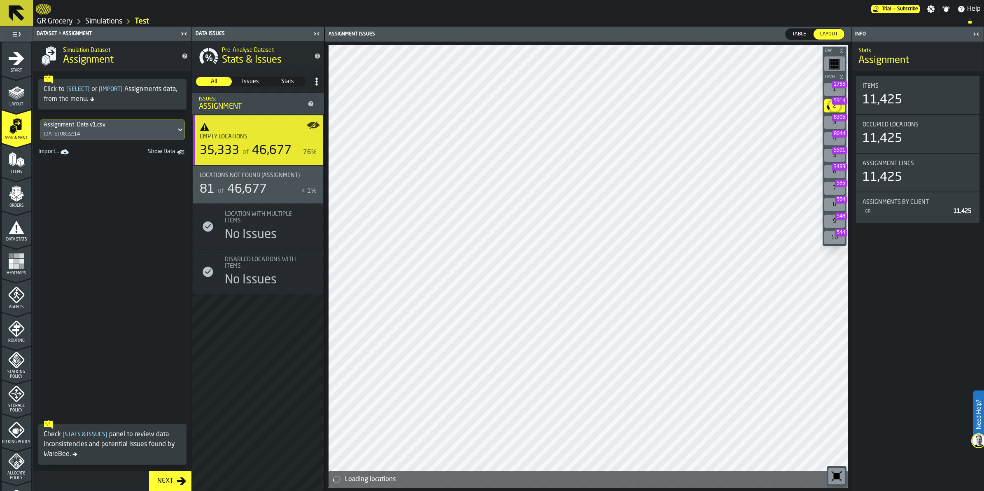
click at [839, 87] on span "1755" at bounding box center [839, 84] width 15 height 7
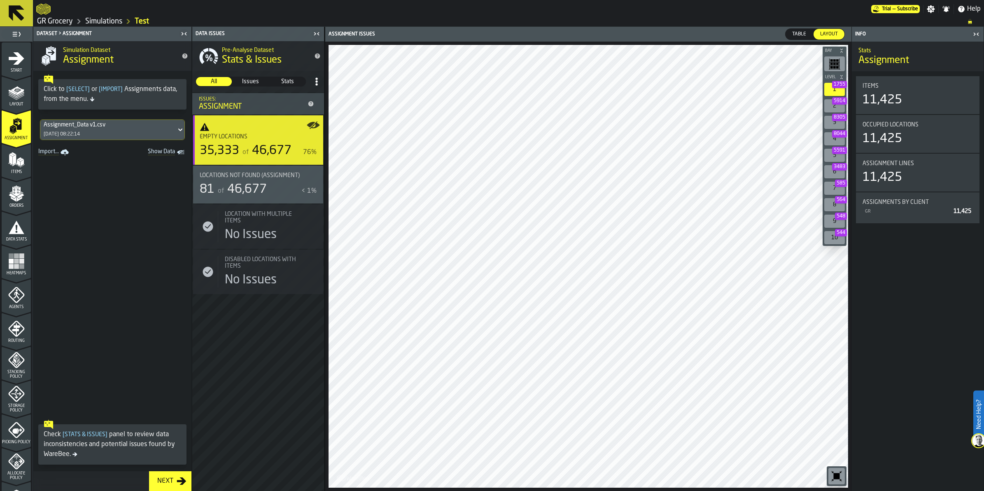
click at [248, 81] on span "Issues" at bounding box center [250, 81] width 35 height 8
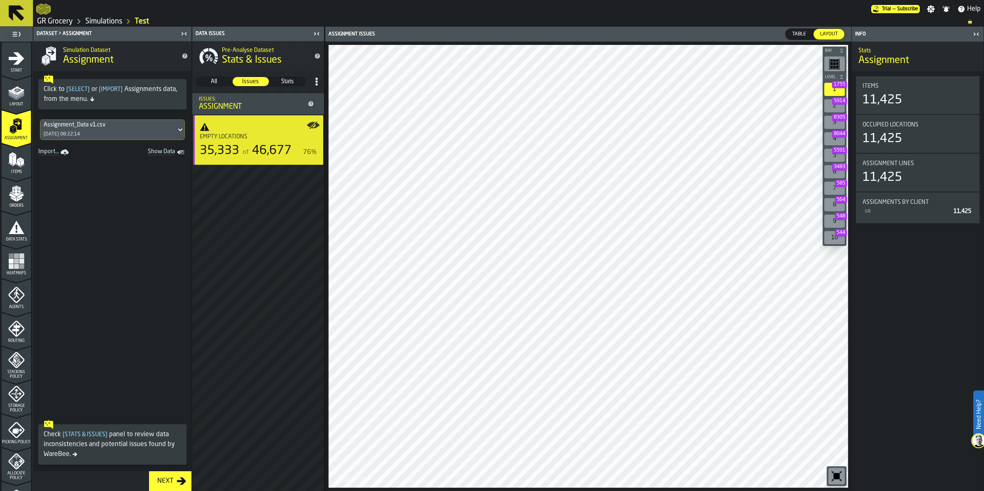
click at [292, 83] on span "Stats" at bounding box center [287, 81] width 35 height 8
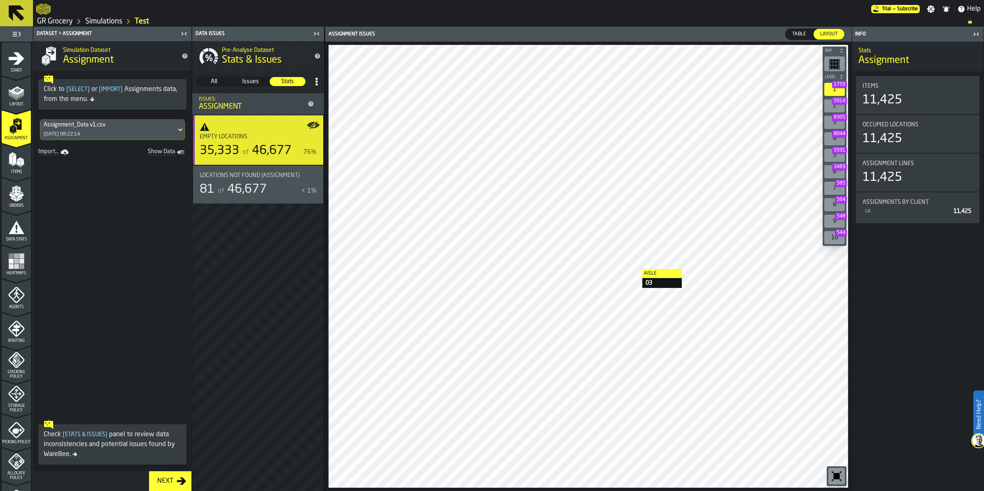
drag, startPoint x: 16, startPoint y: 169, endPoint x: 294, endPoint y: 216, distance: 281.2
click at [16, 170] on span "Items" at bounding box center [16, 172] width 29 height 5
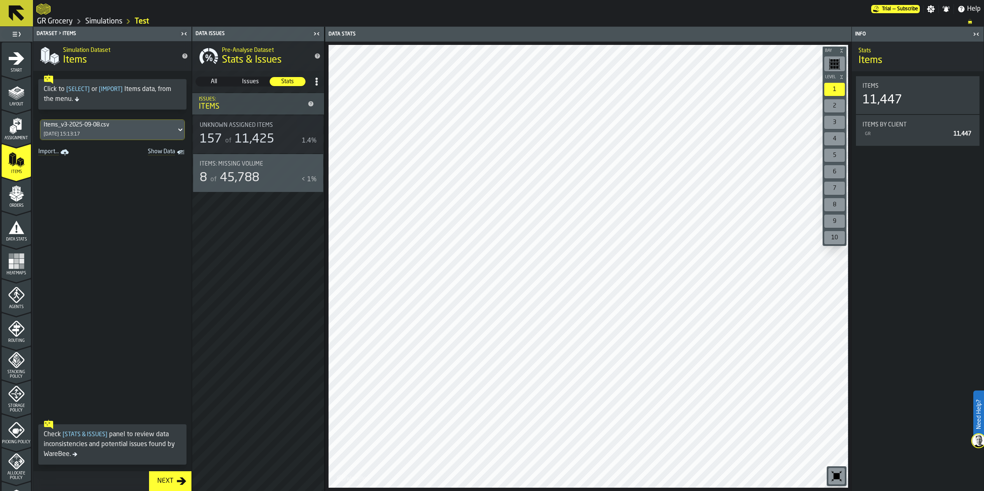
click at [23, 135] on div "Assignment" at bounding box center [16, 129] width 29 height 23
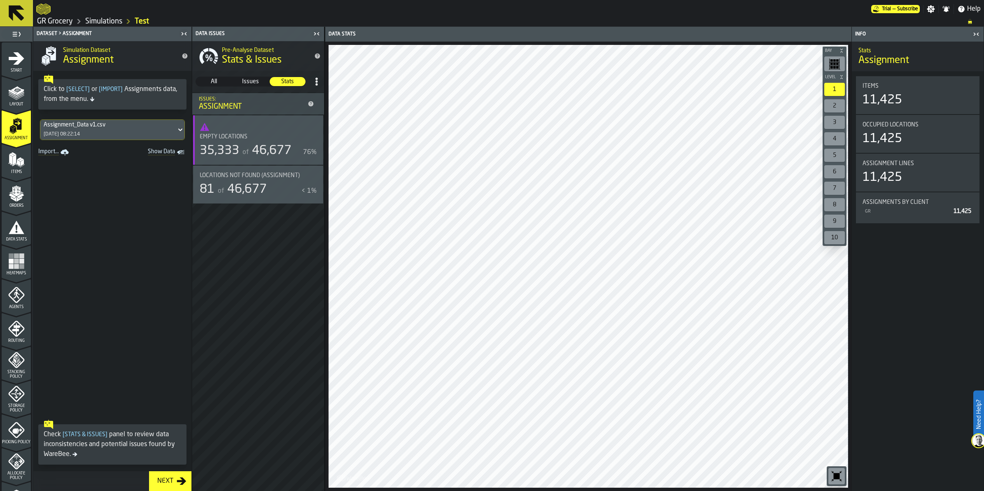
click at [223, 184] on div "of 46,677" at bounding box center [241, 189] width 51 height 15
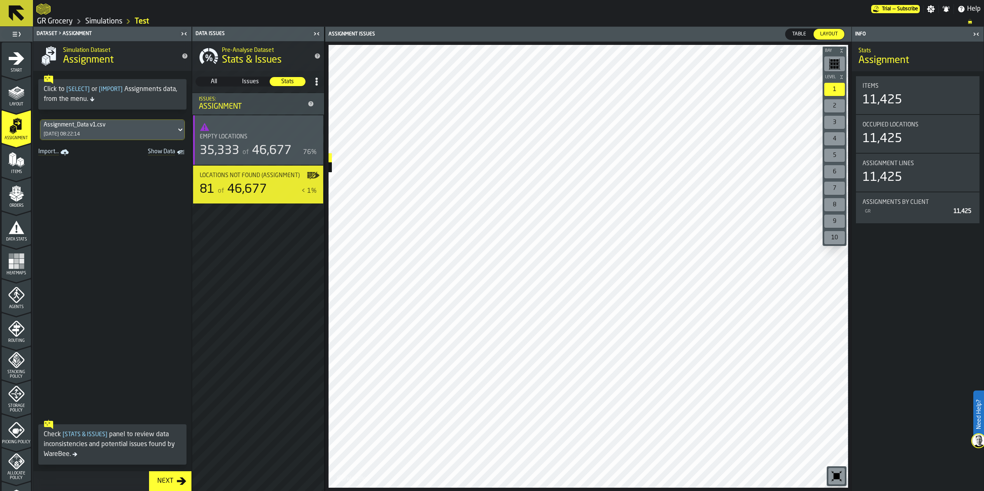
click at [285, 153] on main "1 Start 1.1 Layout 1.2 Assignment 1.3 Items 1.4 Orders 1.5 Data Stats 1.6 Heatm…" at bounding box center [492, 259] width 984 height 464
click at [82, 434] on span "[ Stats & Issues ]" at bounding box center [85, 435] width 48 height 6
click at [87, 433] on span "[ Stats & Issues ]" at bounding box center [85, 435] width 48 height 6
click at [169, 152] on span "Show Data" at bounding box center [147, 152] width 56 height 8
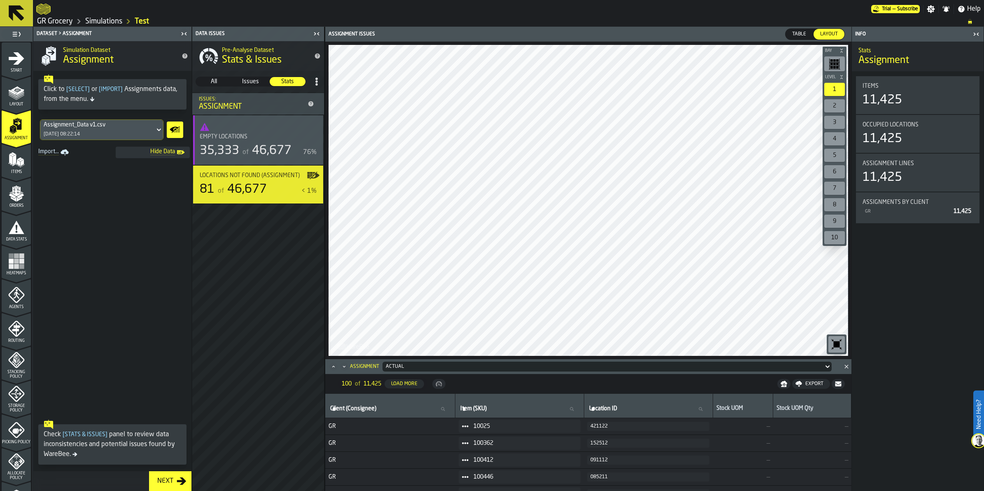
click at [96, 433] on span "[ Stats & Issues ]" at bounding box center [85, 435] width 48 height 6
click at [233, 184] on span "46,677" at bounding box center [247, 189] width 40 height 12
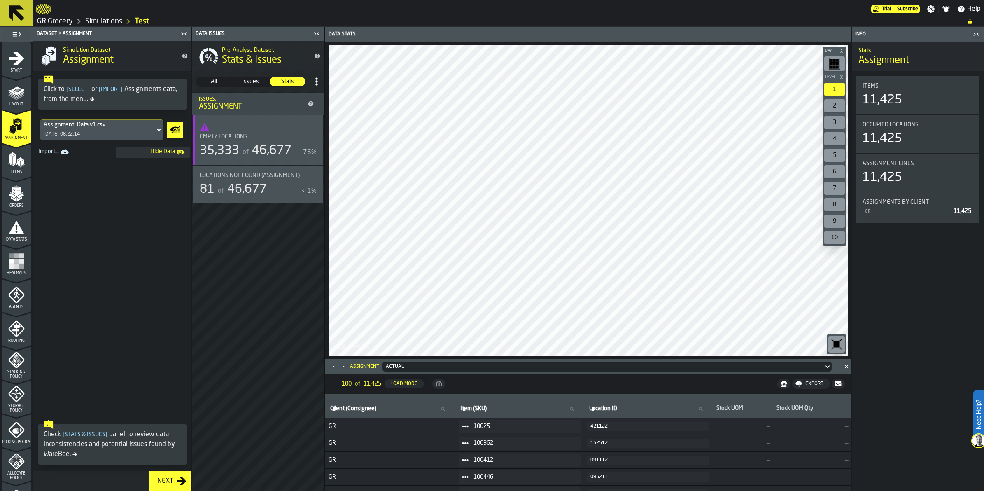
click at [217, 170] on div "Locations not found (Assignment) 81 of 46,677 < 1%" at bounding box center [258, 185] width 130 height 38
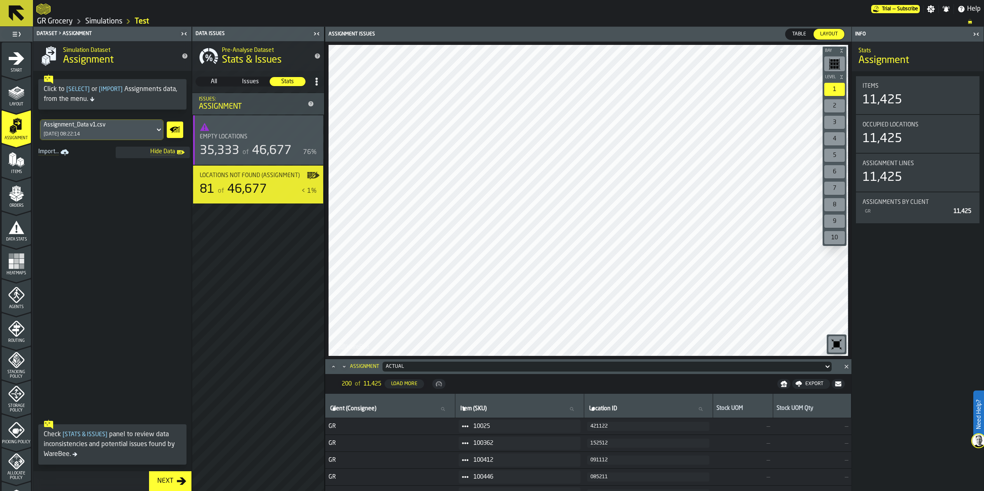
click at [250, 83] on span "Issues" at bounding box center [250, 81] width 35 height 8
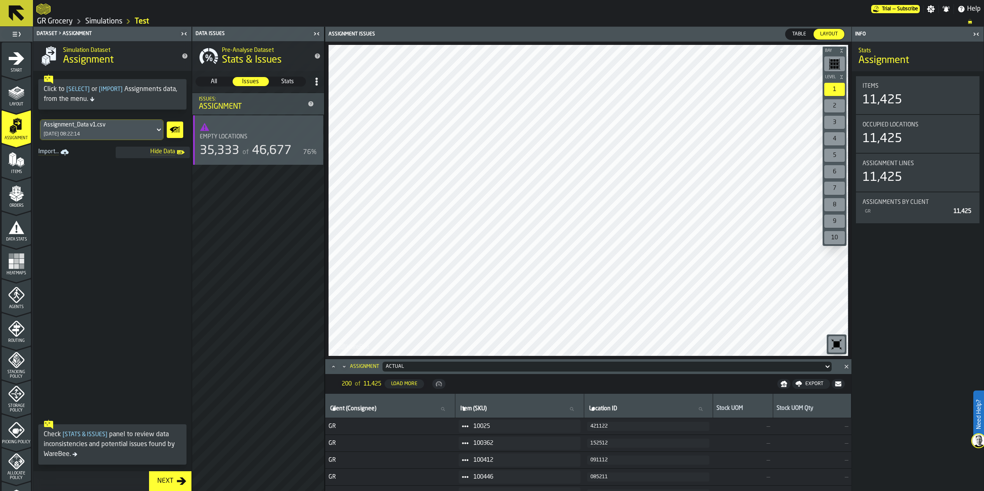
click at [311, 103] on icon at bounding box center [310, 103] width 5 height 5
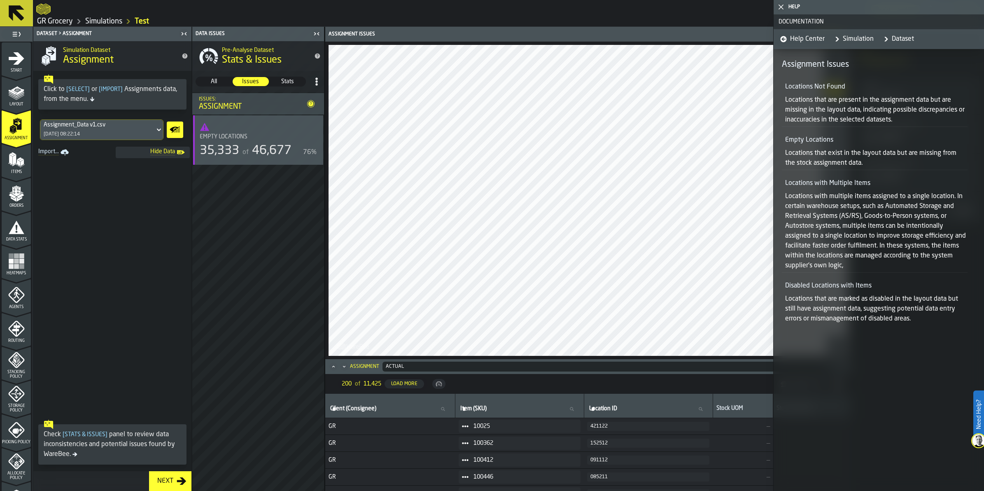
click at [290, 83] on span "Stats" at bounding box center [287, 81] width 35 height 8
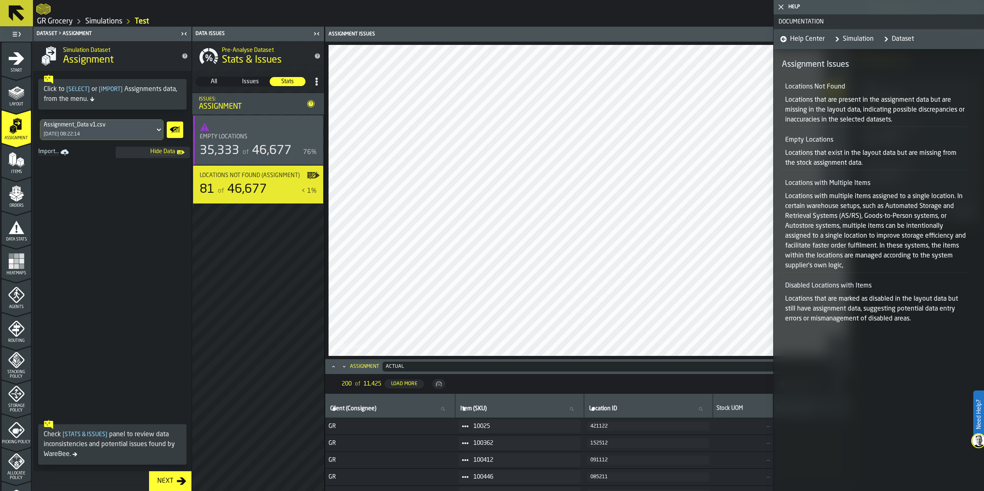
click at [259, 176] on span "Locations not found (Assignment)" at bounding box center [250, 175] width 100 height 7
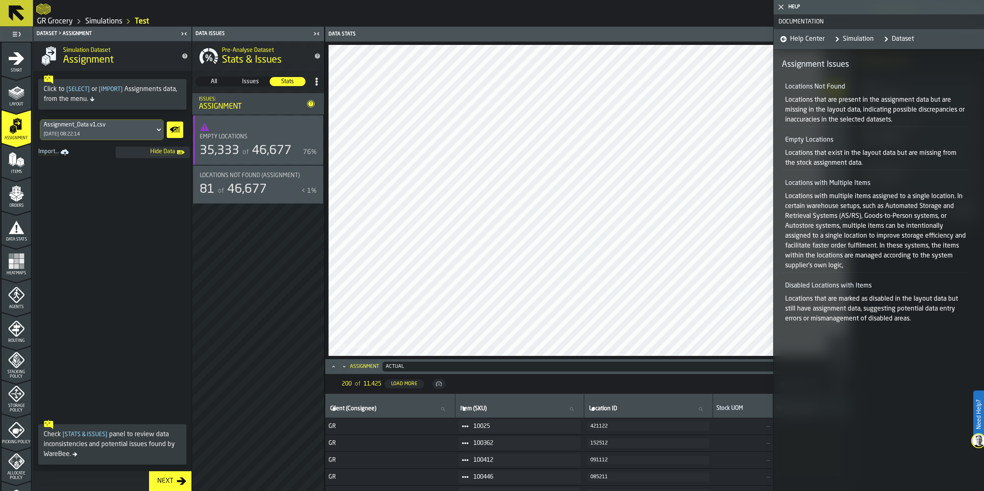
click at [308, 123] on icon "button-toggle-Show on Map" at bounding box center [313, 125] width 13 height 13
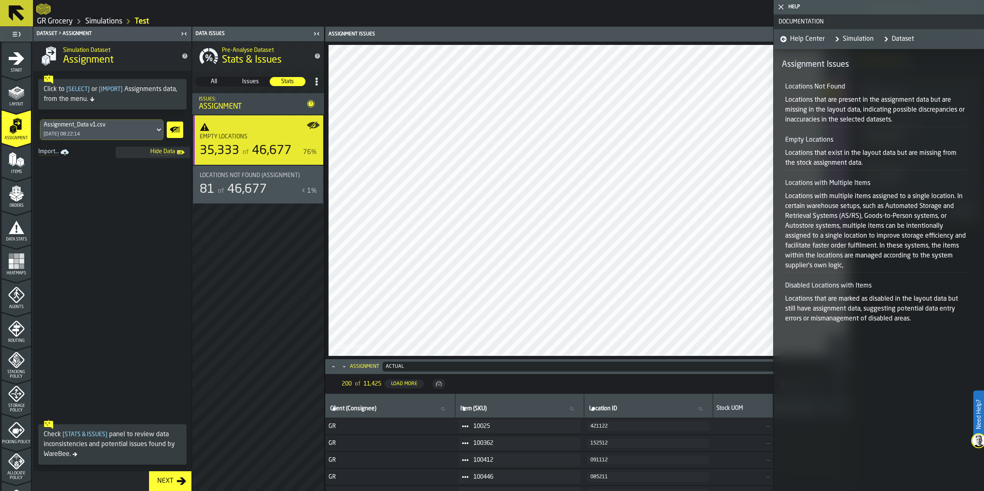
click at [313, 126] on icon "button-toggle-Show on Map" at bounding box center [314, 124] width 10 height 7
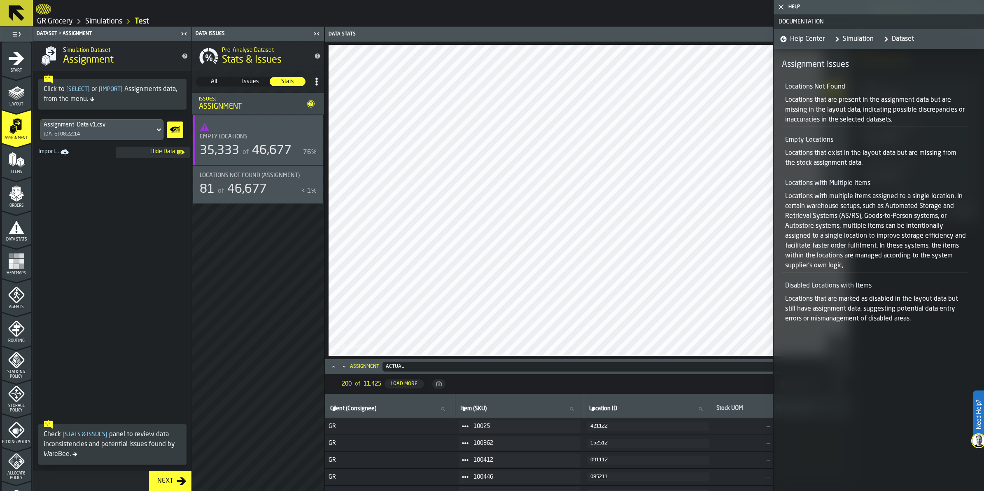
click at [14, 160] on polygon "menu Items" at bounding box center [14, 159] width 3 height 10
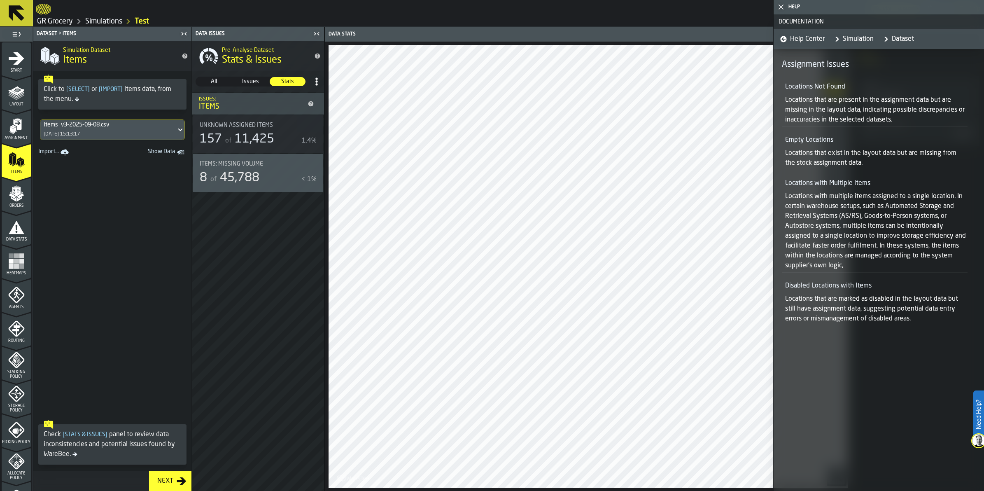
click at [253, 133] on span "11,425" at bounding box center [255, 139] width 40 height 12
click at [256, 79] on span "Issues" at bounding box center [250, 81] width 35 height 8
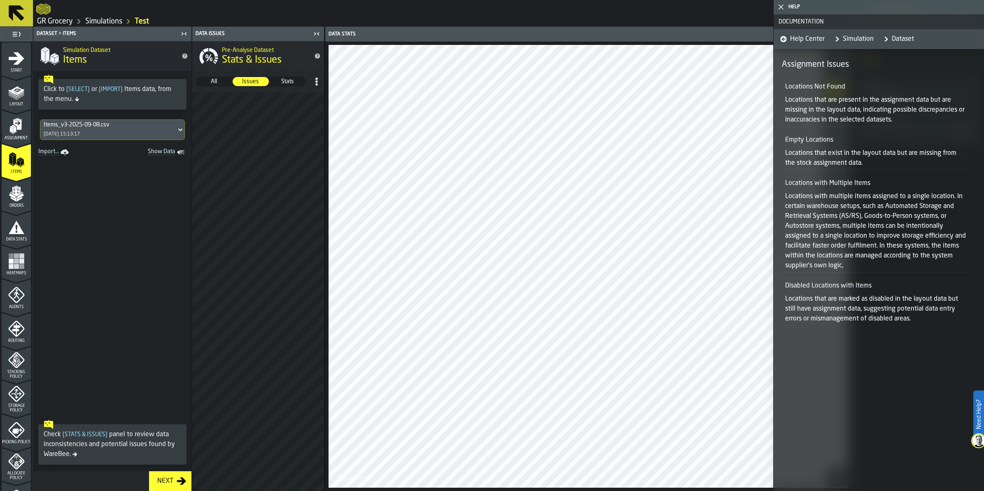
click at [212, 81] on span "All" at bounding box center [213, 81] width 35 height 8
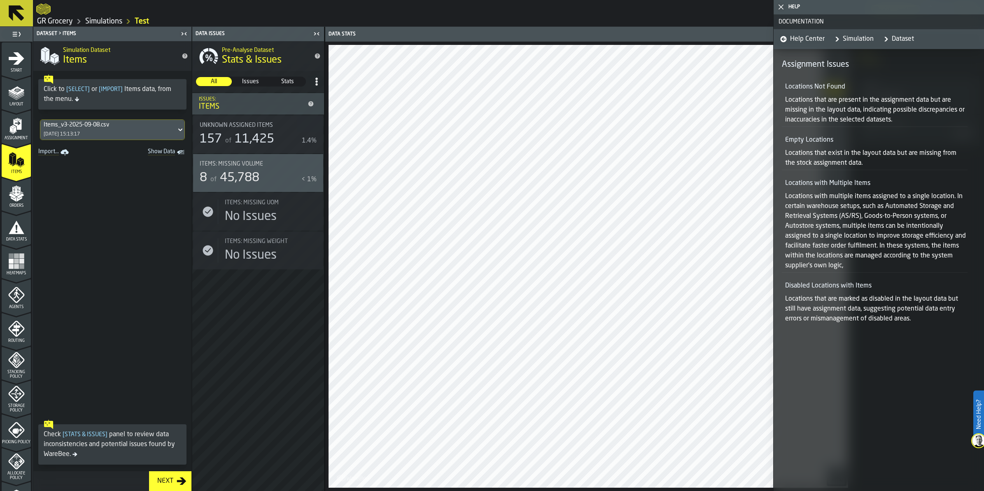
click at [13, 193] on icon "menu Orders" at bounding box center [16, 193] width 16 height 16
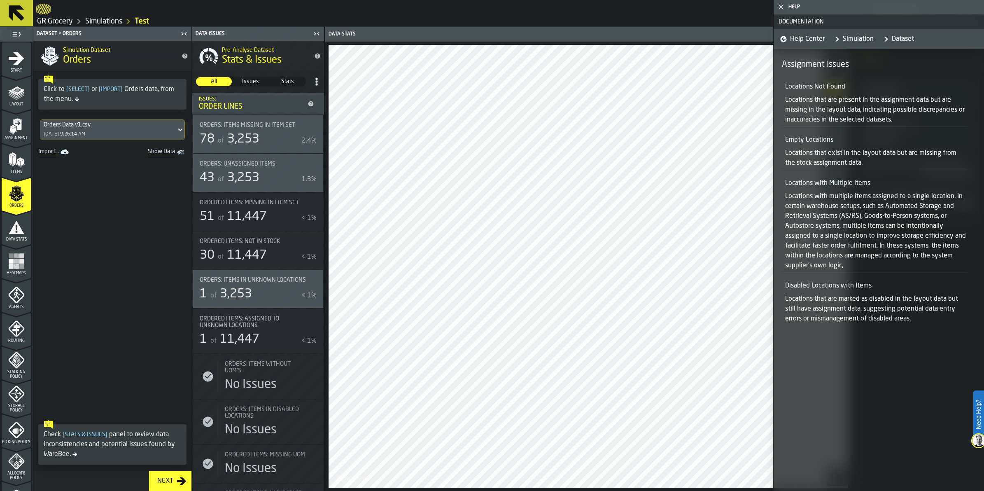
click at [2, 227] on div "Data Stats" at bounding box center [16, 230] width 29 height 23
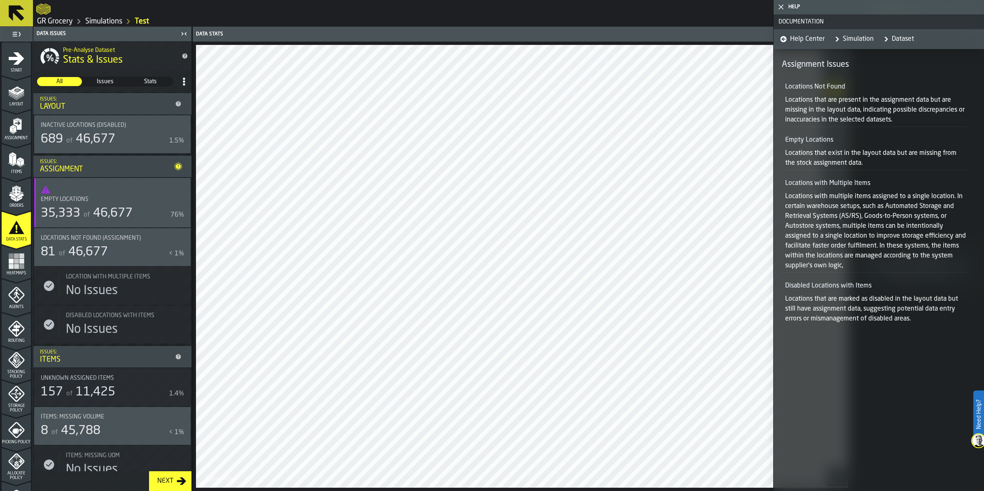
click at [3, 190] on div "Orders" at bounding box center [16, 196] width 29 height 23
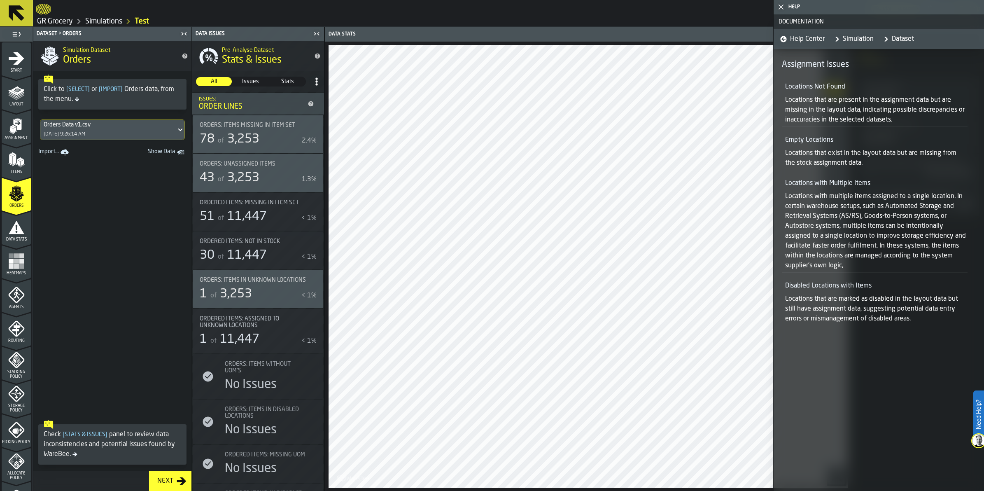
click at [9, 157] on polygon "menu Items" at bounding box center [10, 159] width 3 height 10
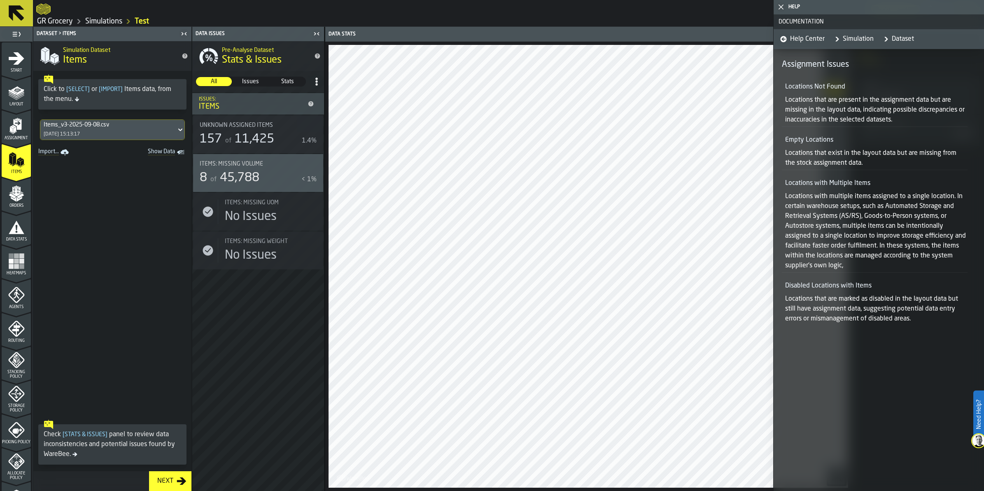
click at [21, 132] on icon "menu Assignment" at bounding box center [16, 126] width 16 height 16
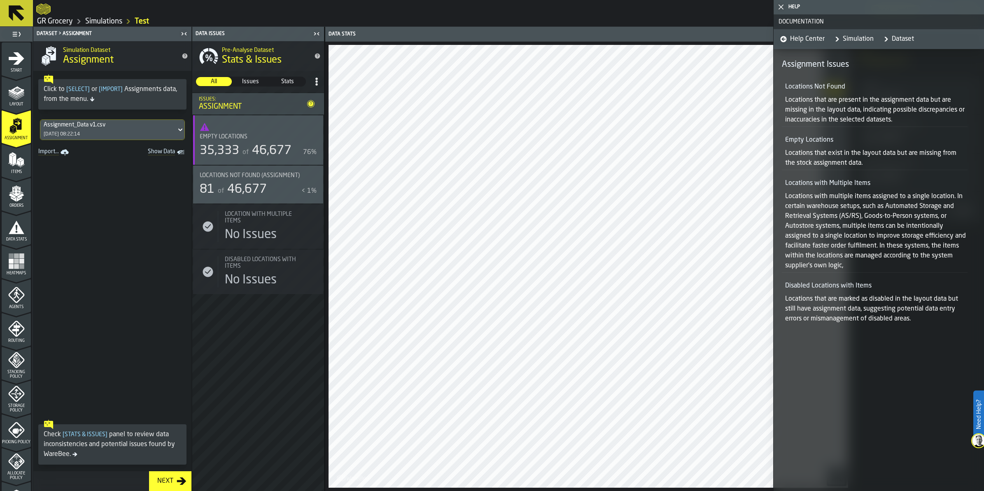
click at [18, 190] on icon "menu Orders" at bounding box center [16, 191] width 8 height 9
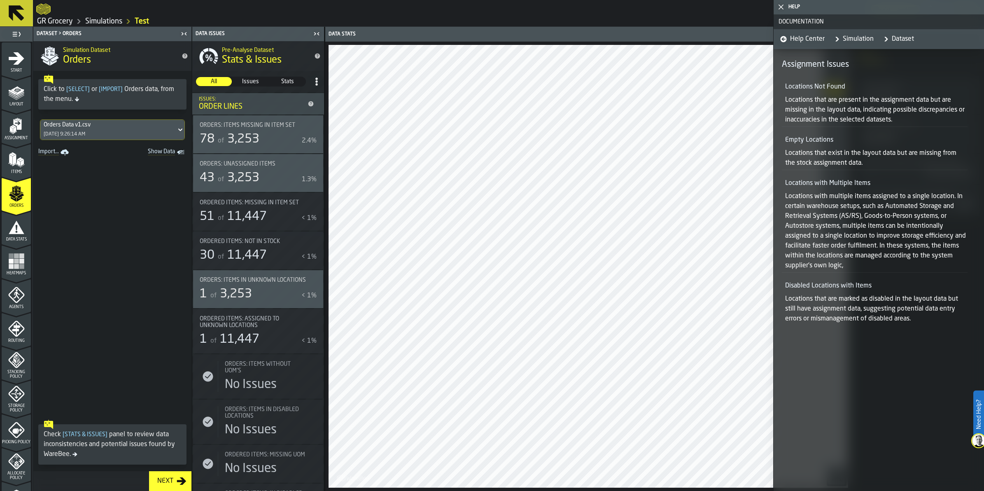
click at [14, 237] on span "Data Stats" at bounding box center [16, 239] width 29 height 5
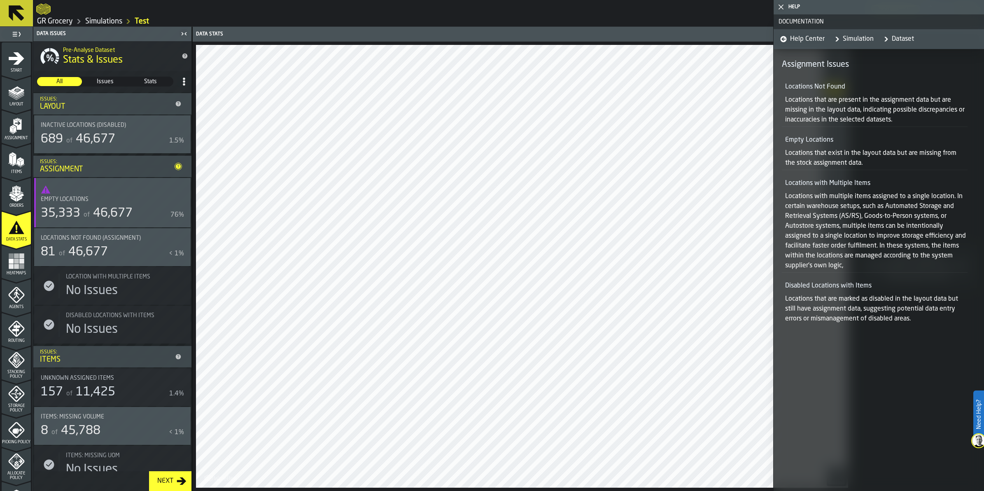
click at [107, 81] on span "Issues" at bounding box center [105, 81] width 44 height 8
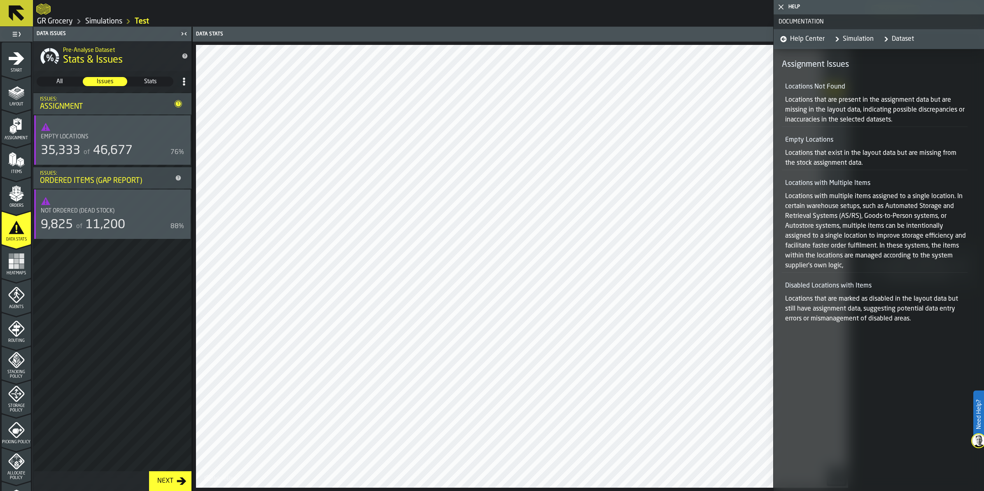
click at [49, 79] on span "All" at bounding box center [59, 81] width 44 height 8
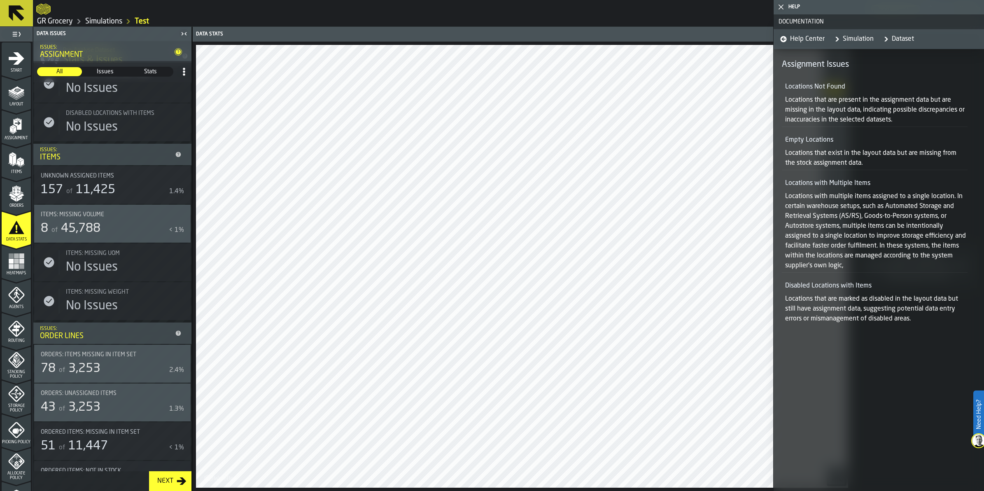
scroll to position [206, 0]
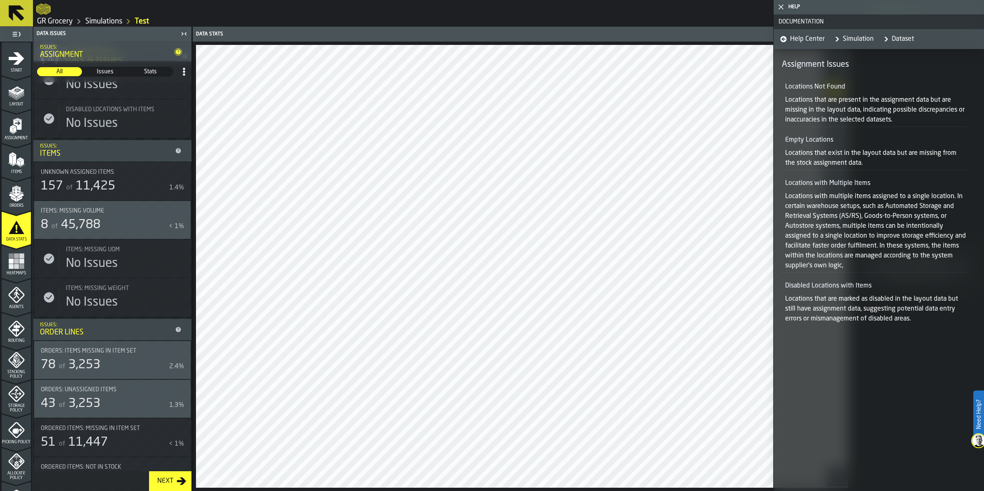
click at [17, 260] on rect "menu Heatmaps" at bounding box center [16, 261] width 5 height 5
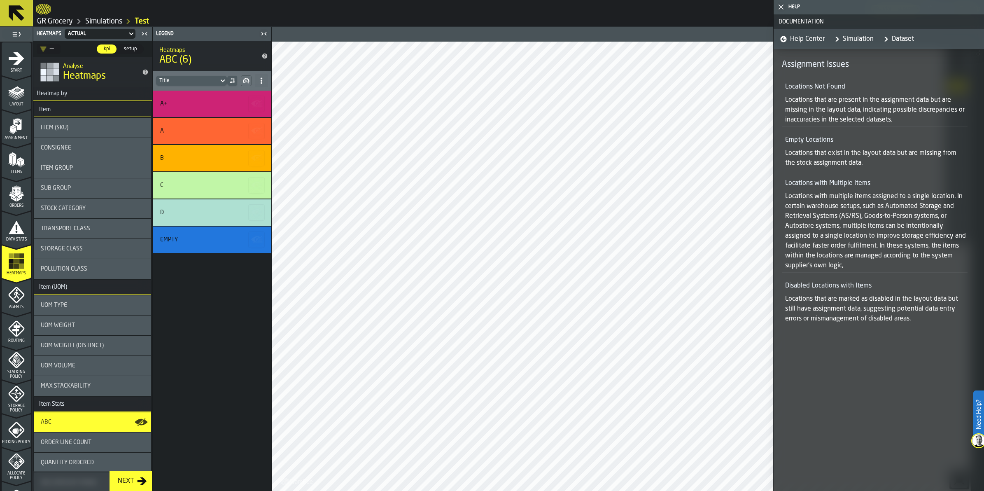
click at [785, 6] on icon "button-toggle-Close me" at bounding box center [781, 7] width 10 height 10
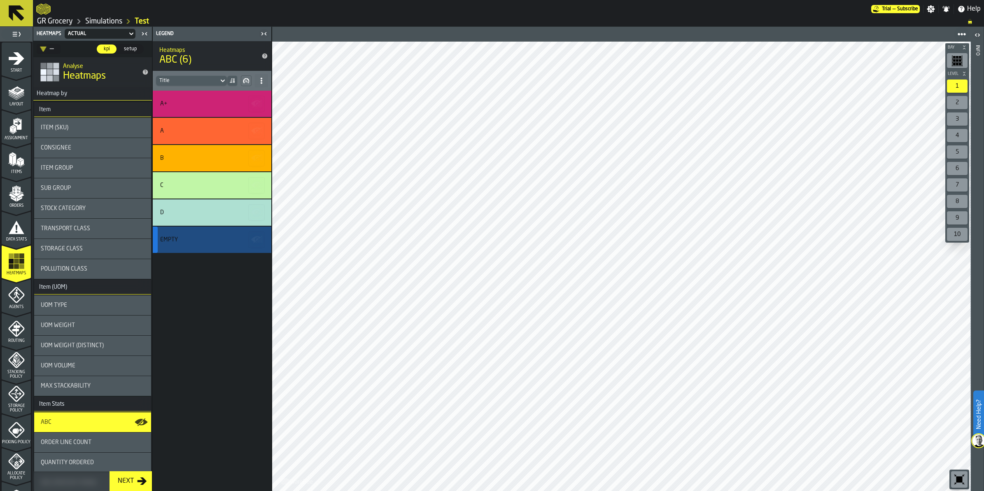
click at [205, 234] on div "Empty" at bounding box center [212, 240] width 119 height 26
click at [260, 238] on polygon "button-" at bounding box center [258, 239] width 10 height 7
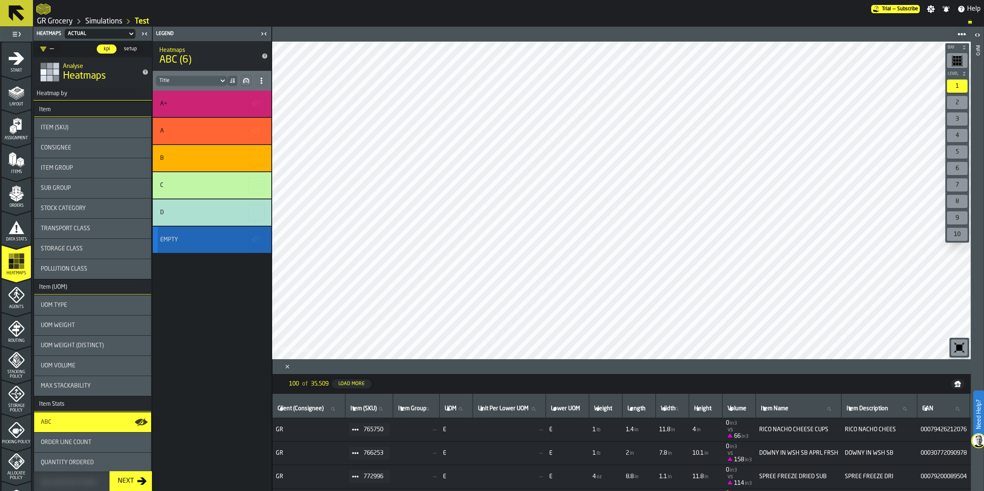
click at [164, 238] on div "Empty" at bounding box center [169, 239] width 18 height 7
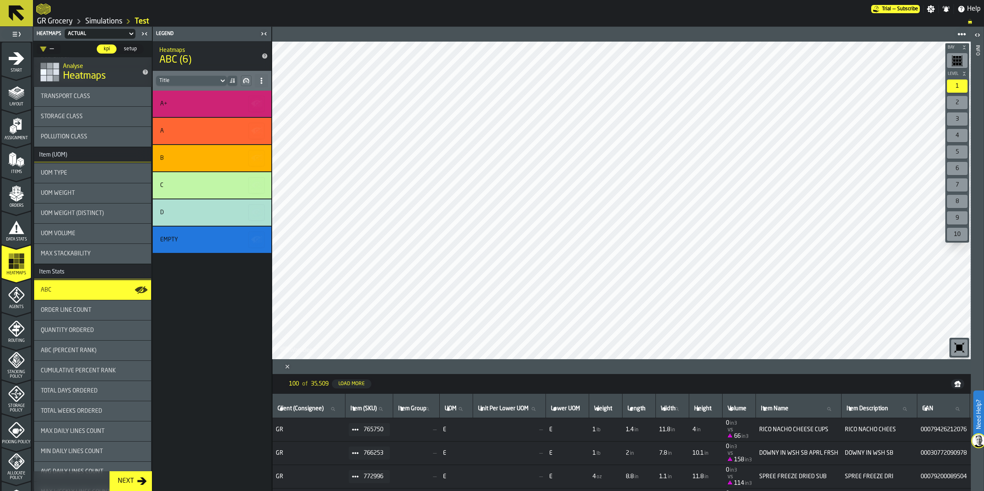
scroll to position [0, 0]
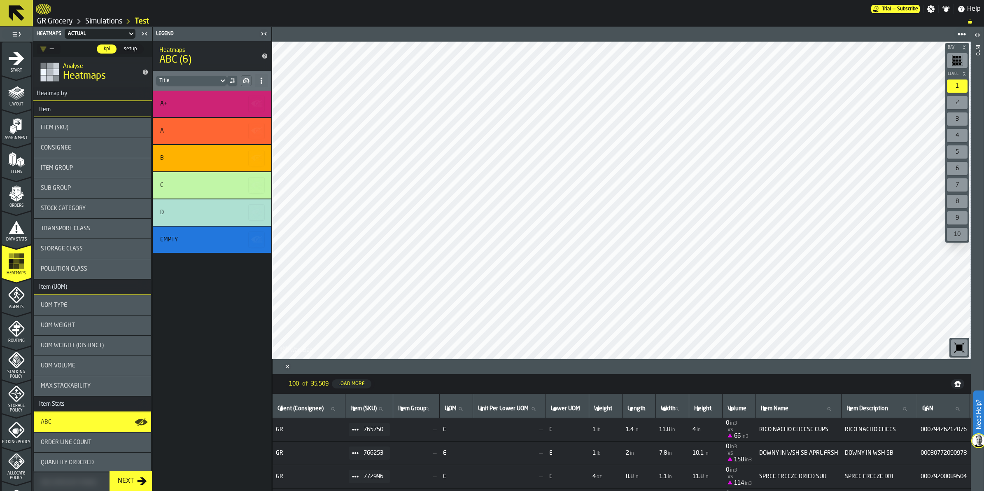
click at [236, 80] on div at bounding box center [232, 81] width 10 height 10
click at [250, 77] on button "button-" at bounding box center [246, 80] width 11 height 11
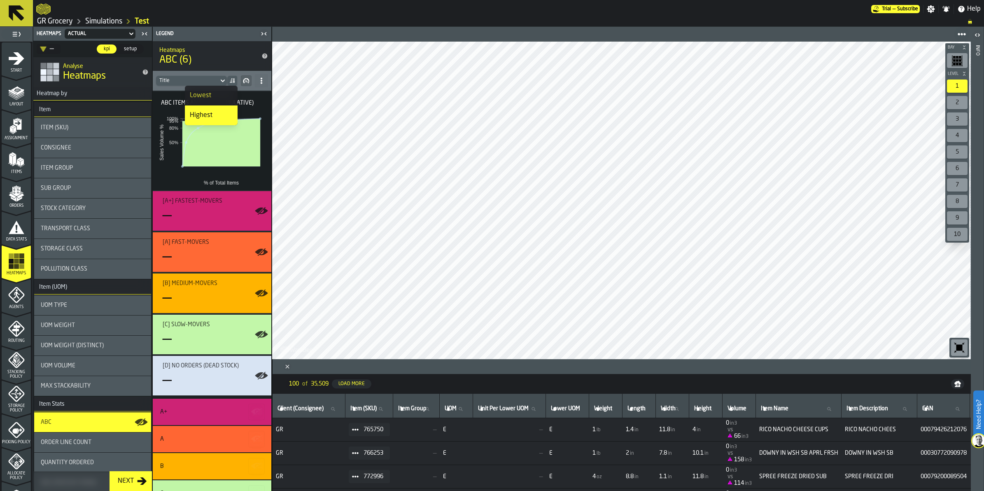
click at [261, 80] on icon at bounding box center [261, 80] width 7 height 7
click at [159, 120] on rect at bounding box center [212, 150] width 109 height 72
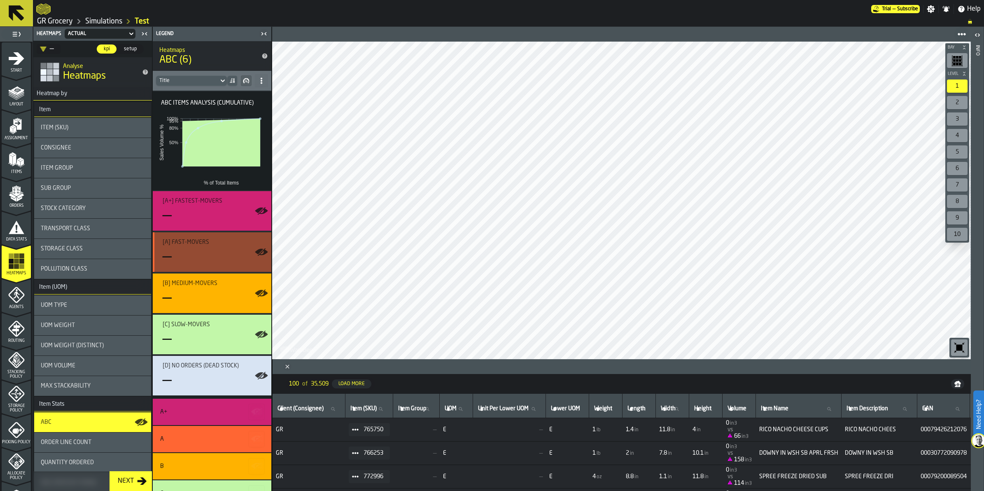
click at [234, 262] on div "—" at bounding box center [214, 257] width 102 height 16
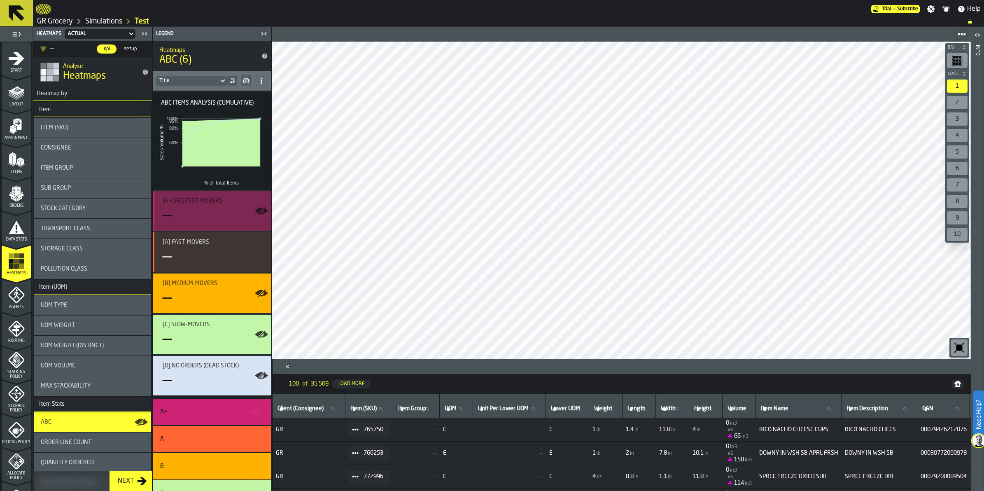
click at [224, 212] on div "—" at bounding box center [214, 216] width 102 height 16
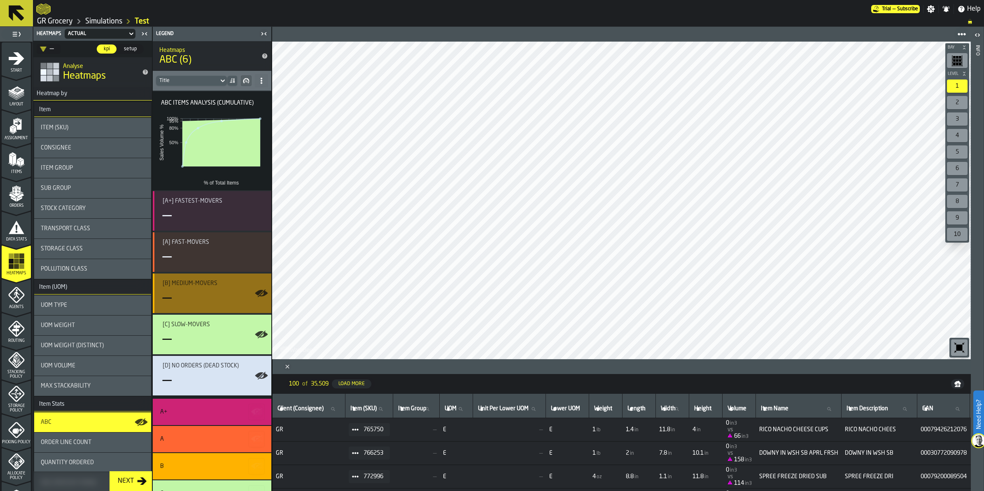
click at [217, 294] on div "—" at bounding box center [214, 298] width 102 height 16
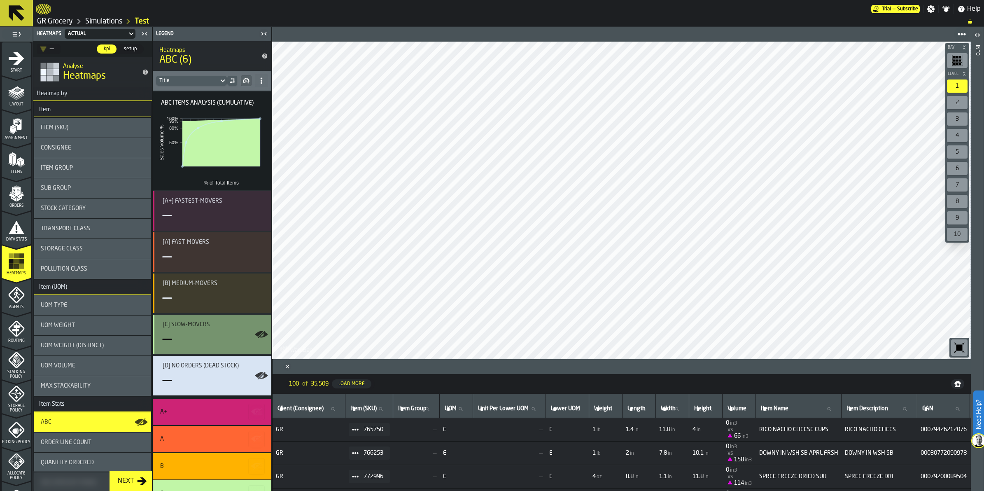
click at [214, 338] on div "—" at bounding box center [214, 339] width 102 height 16
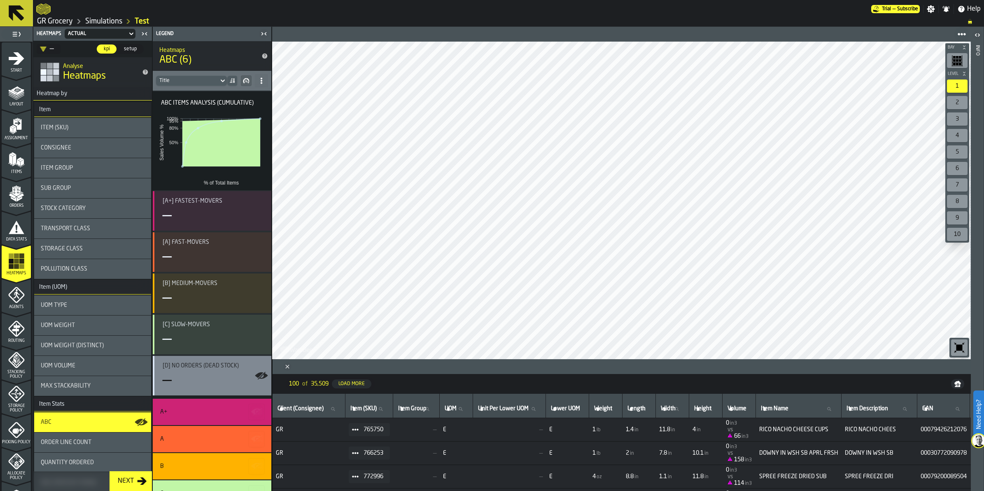
click at [219, 374] on div "—" at bounding box center [214, 380] width 102 height 16
click at [83, 211] on span "Stock Category" at bounding box center [63, 208] width 45 height 7
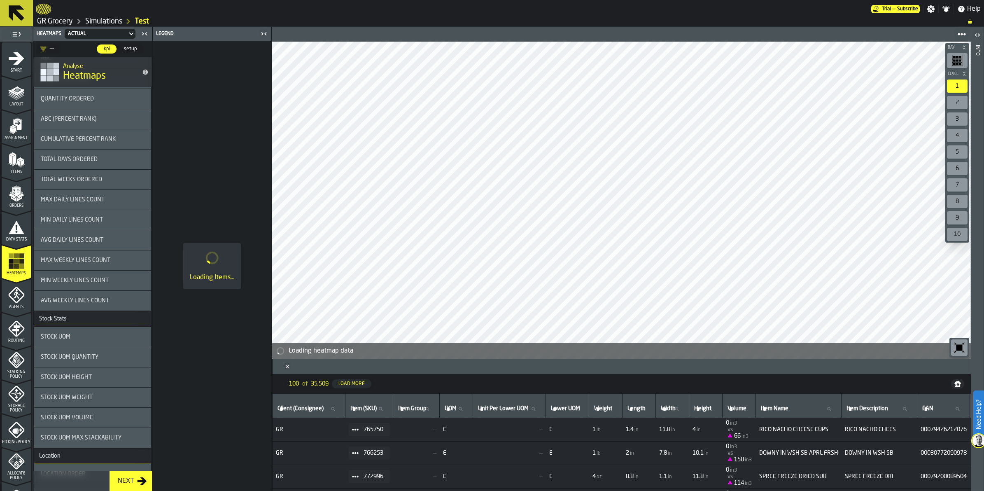
scroll to position [360, 0]
click at [97, 212] on div "Max Daily Lines Count" at bounding box center [92, 203] width 117 height 20
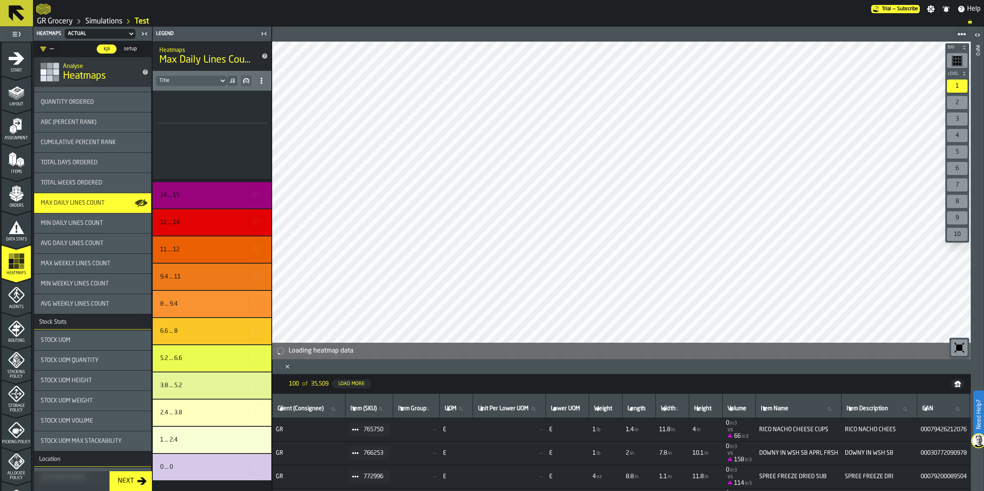
scroll to position [271, 0]
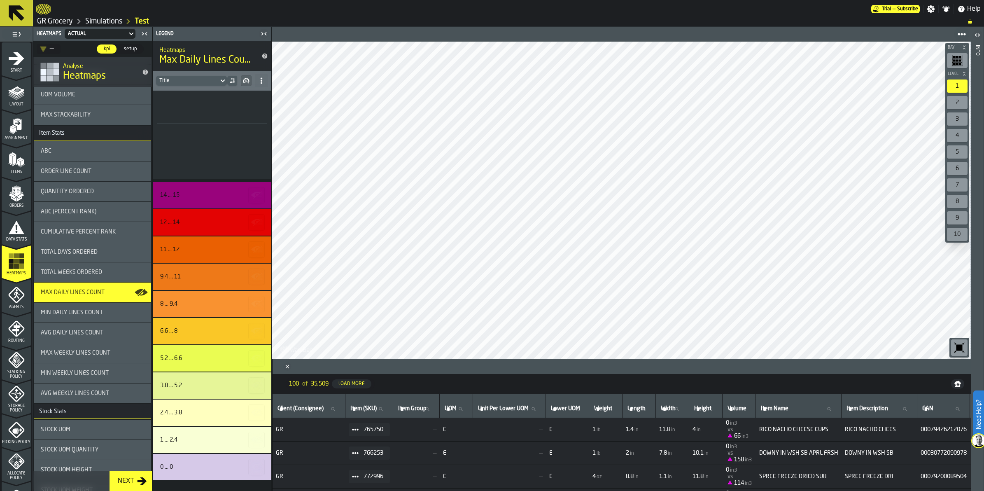
click at [85, 271] on span "Total Weeks Ordered" at bounding box center [71, 272] width 61 height 7
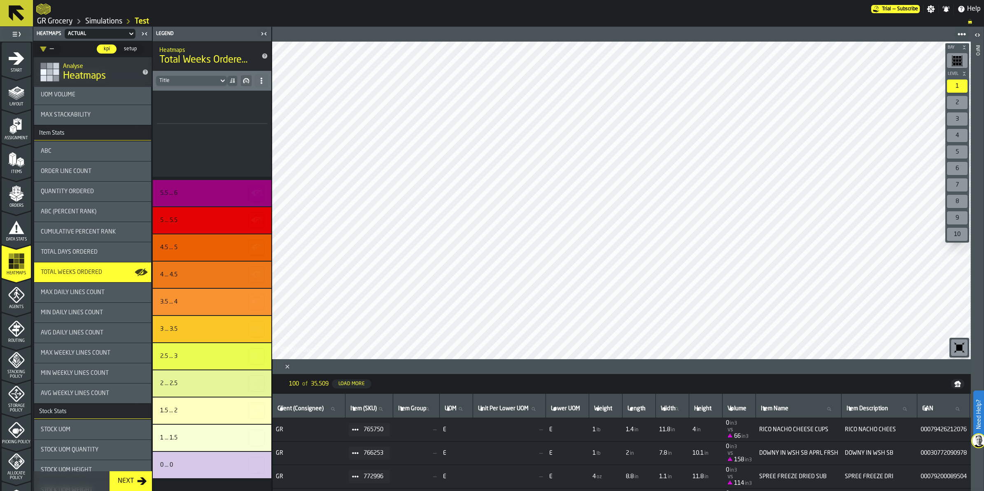
click at [14, 299] on icon "menu Agents" at bounding box center [16, 295] width 16 height 16
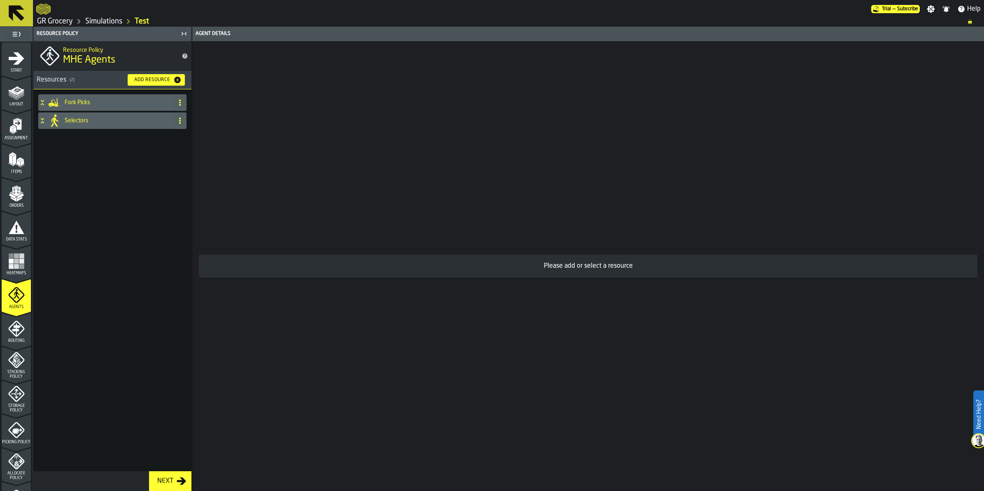
click at [86, 114] on div "Selectors" at bounding box center [104, 120] width 132 height 16
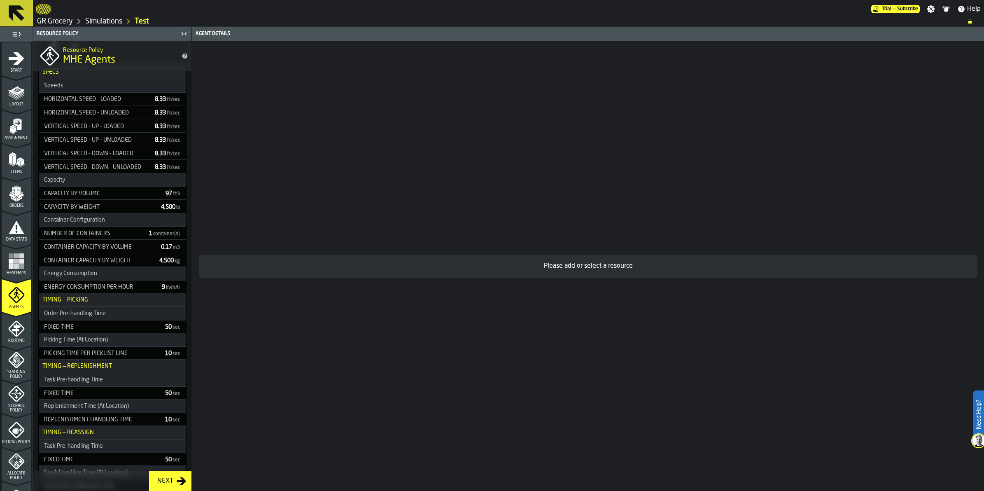
scroll to position [0, 0]
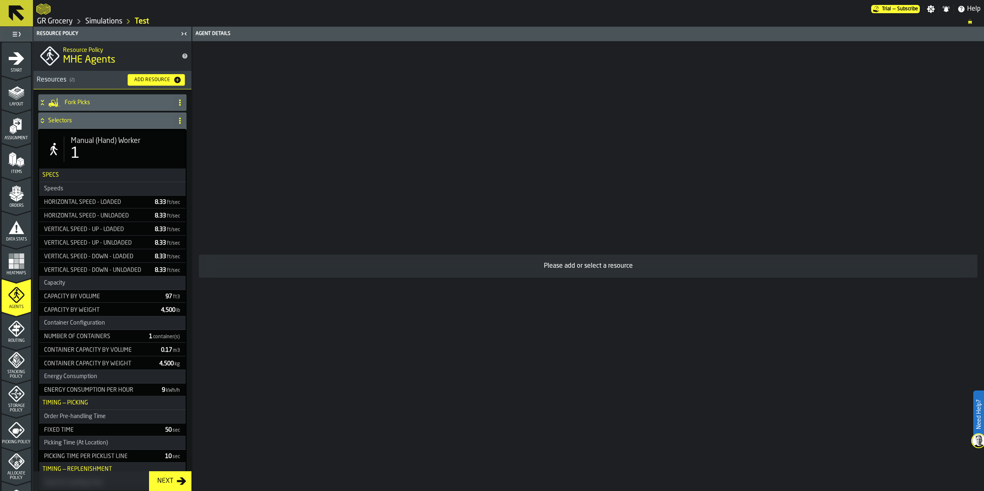
click at [110, 98] on div "Fork Picks" at bounding box center [104, 102] width 132 height 16
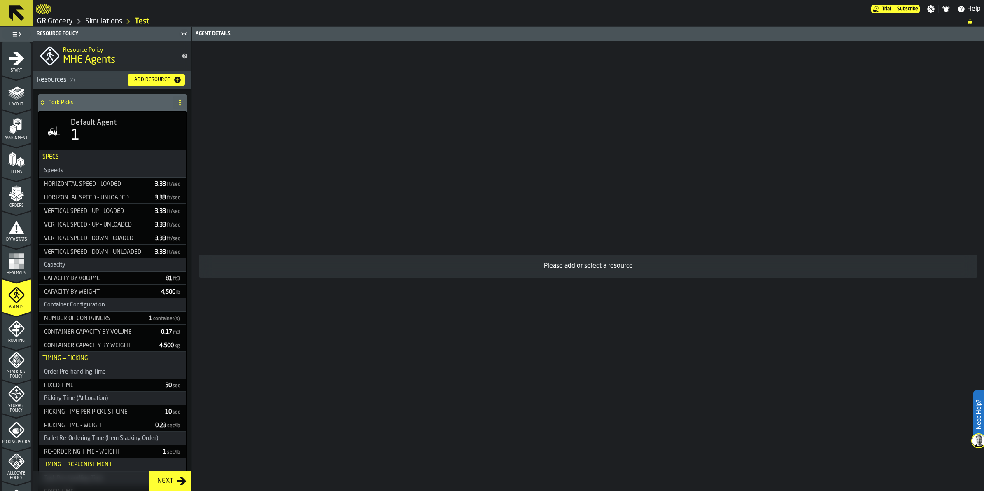
drag, startPoint x: 188, startPoint y: 174, endPoint x: 186, endPoint y: 278, distance: 104.2
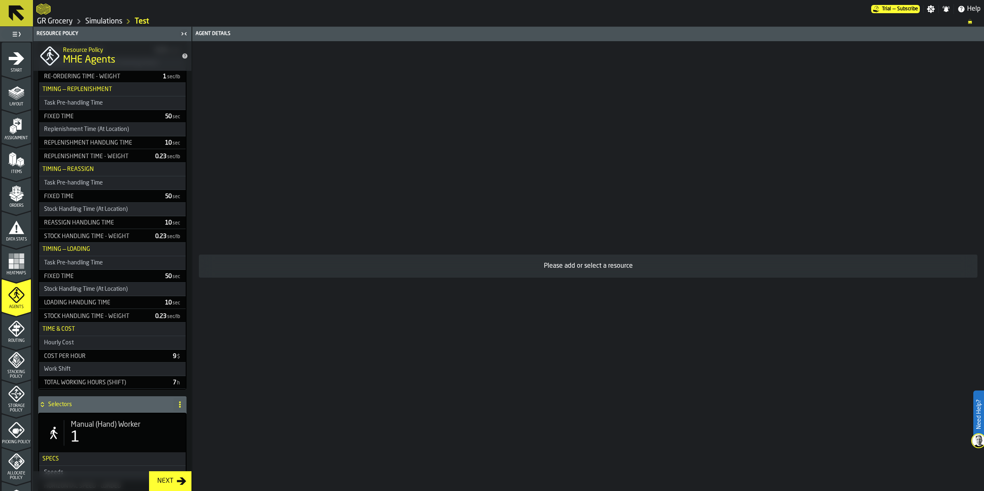
scroll to position [463, 0]
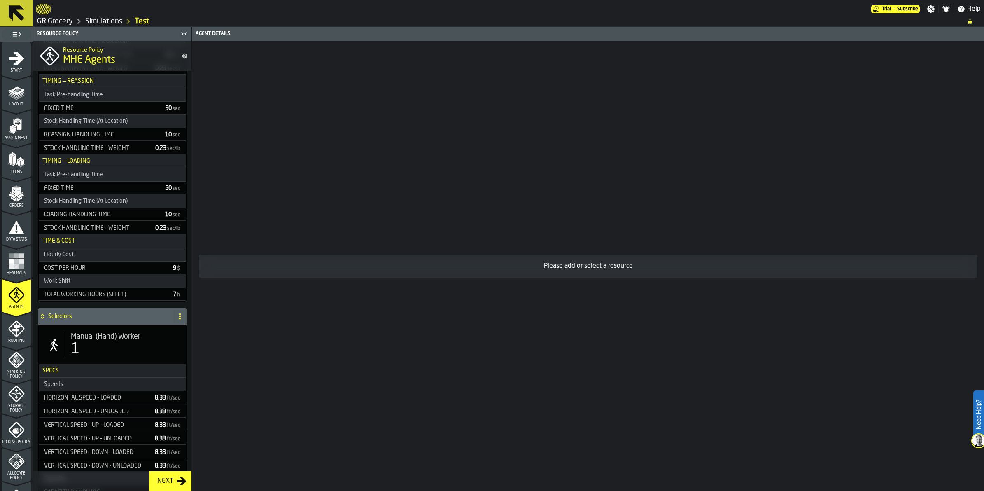
click at [9, 329] on icon "menu Routing" at bounding box center [16, 328] width 16 height 16
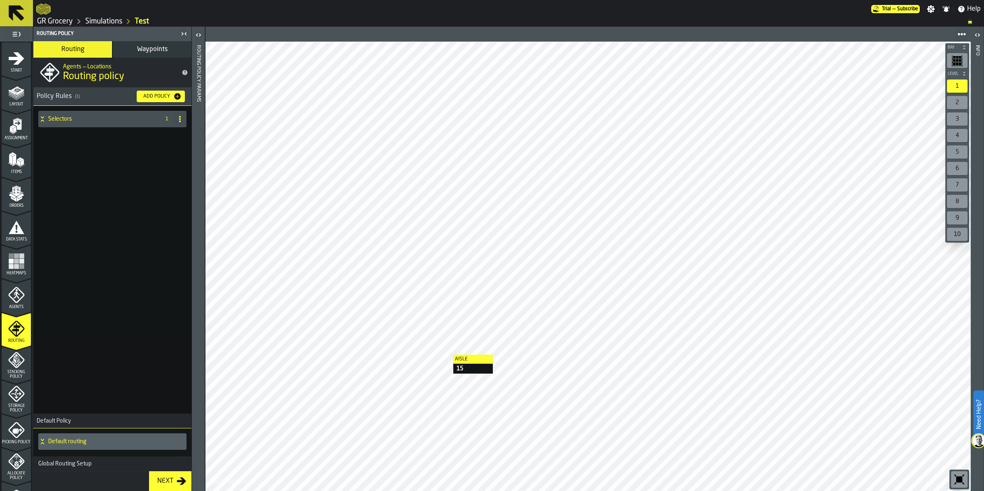
click at [95, 120] on h4 "Selectors" at bounding box center [102, 119] width 109 height 7
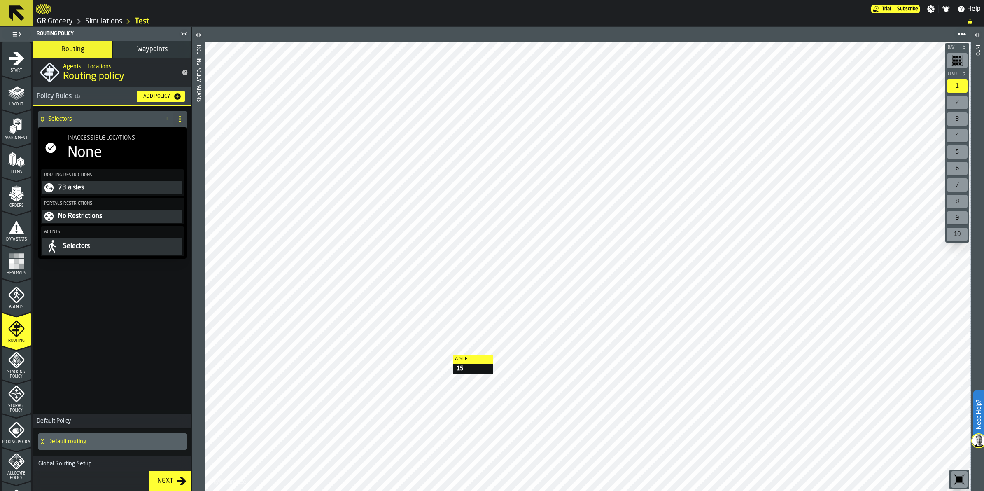
click at [106, 221] on button "No Restrictions" at bounding box center [112, 216] width 140 height 13
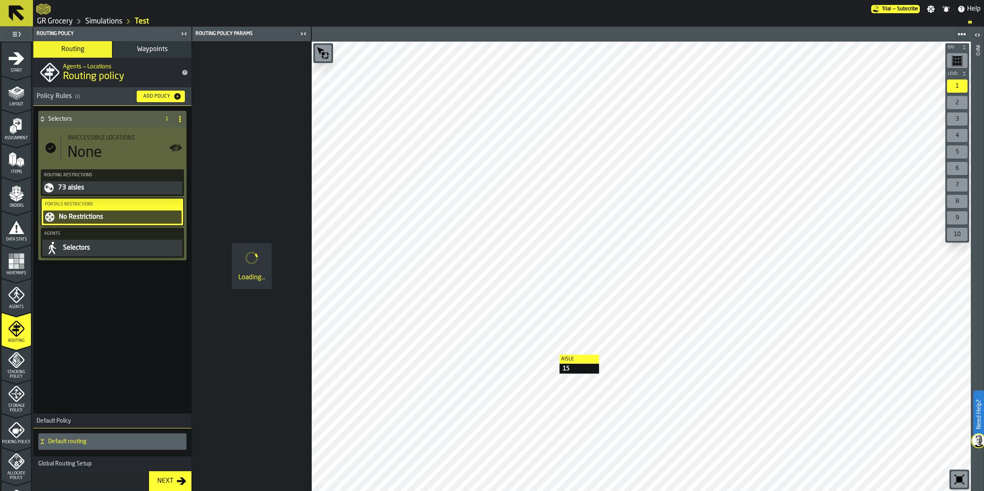
click at [182, 71] on icon "title-Routing policy" at bounding box center [185, 72] width 7 height 7
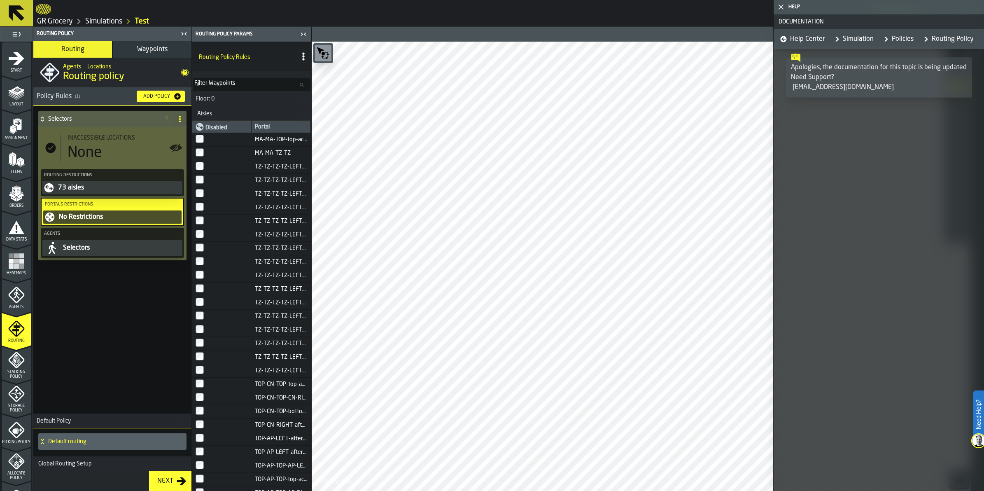
click at [914, 35] on nav "Help Center Simulation Policies Routing Policy" at bounding box center [879, 39] width 210 height 20
click at [900, 40] on link "Policies" at bounding box center [897, 39] width 33 height 20
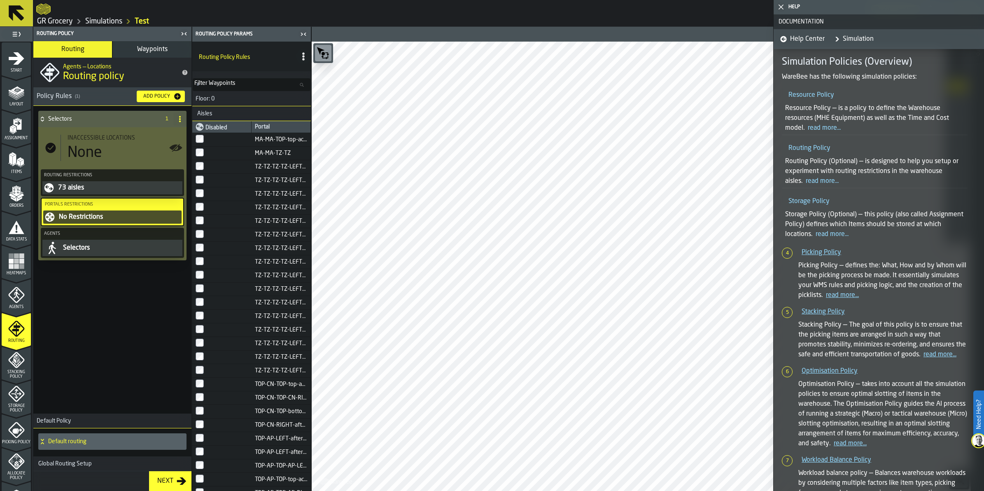
click at [829, 125] on link "read more..." at bounding box center [824, 128] width 33 height 7
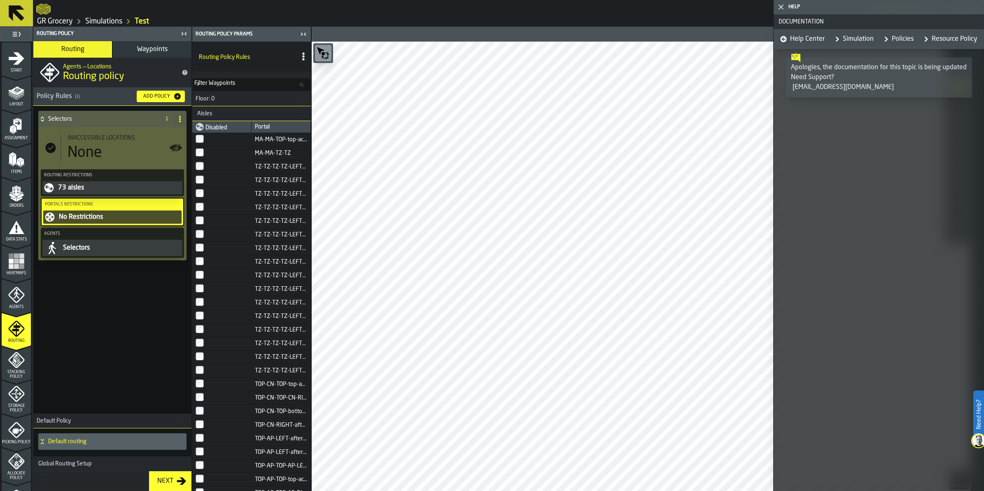
click at [899, 38] on link "Policies" at bounding box center [897, 39] width 33 height 20
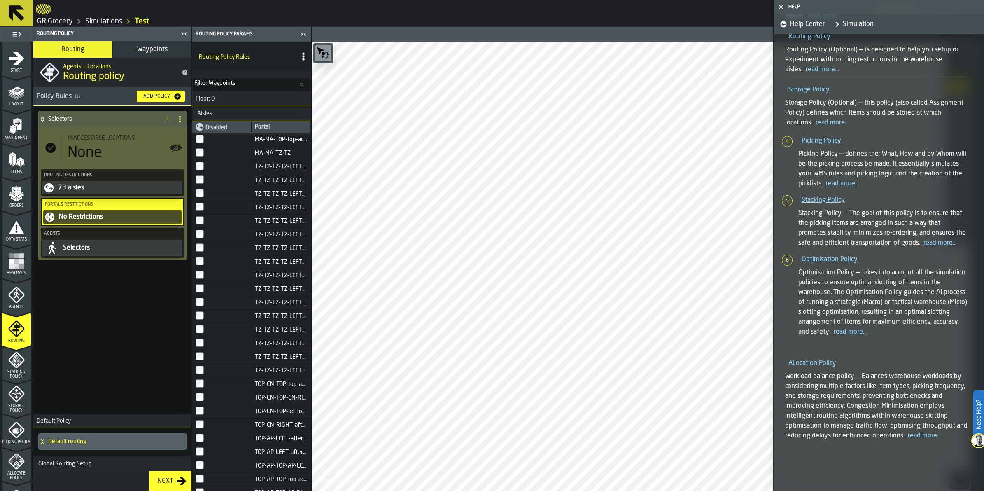
scroll to position [618, 0]
drag, startPoint x: 108, startPoint y: 187, endPoint x: 147, endPoint y: 187, distance: 39.1
click at [108, 187] on div "73 aisles" at bounding box center [119, 188] width 124 height 10
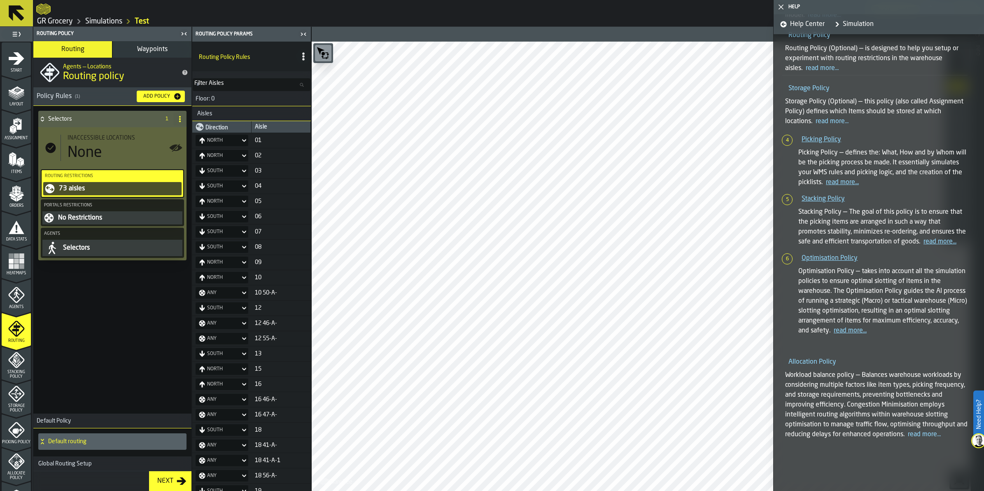
click at [126, 116] on div "Selectors" at bounding box center [97, 119] width 119 height 16
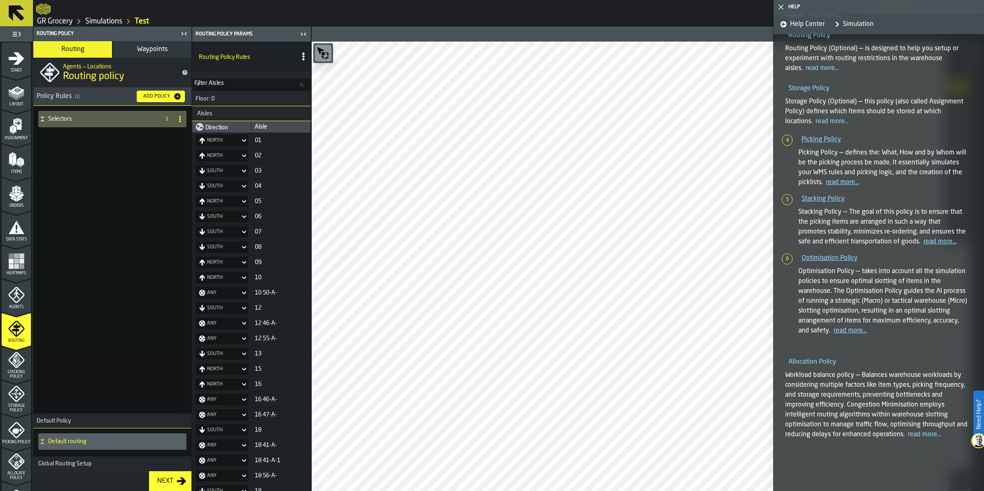
click at [74, 456] on h3 "Global Routing Setup" at bounding box center [112, 463] width 158 height 15
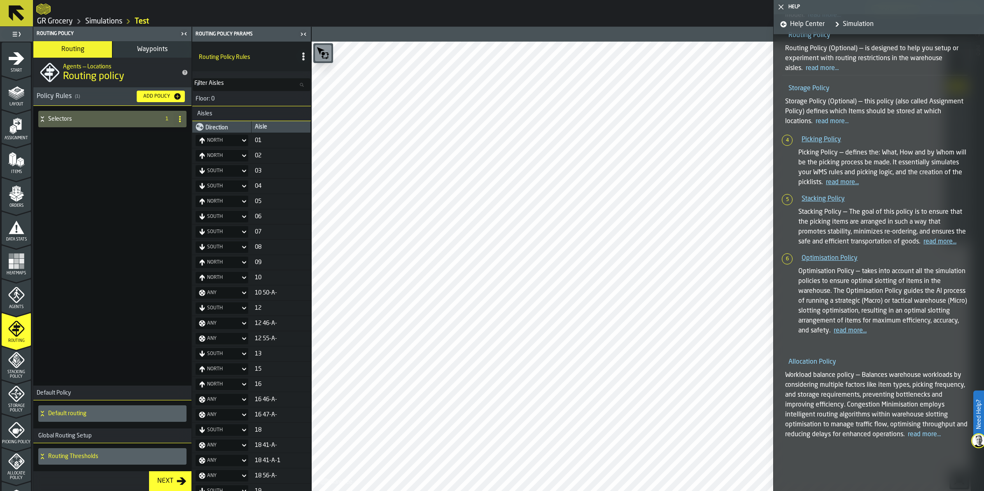
click at [79, 412] on h4 "Default routing" at bounding box center [115, 413] width 135 height 7
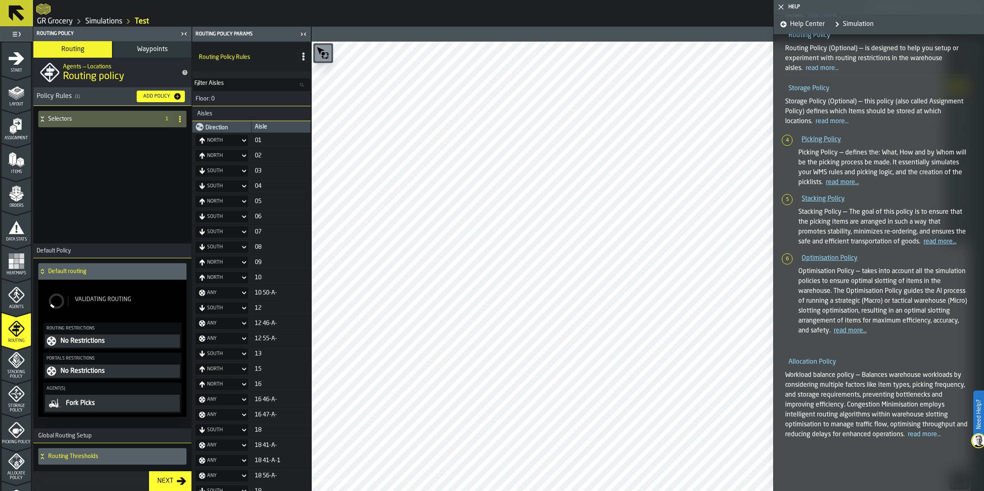
click at [112, 434] on h3 "Global Routing Setup" at bounding box center [112, 435] width 158 height 15
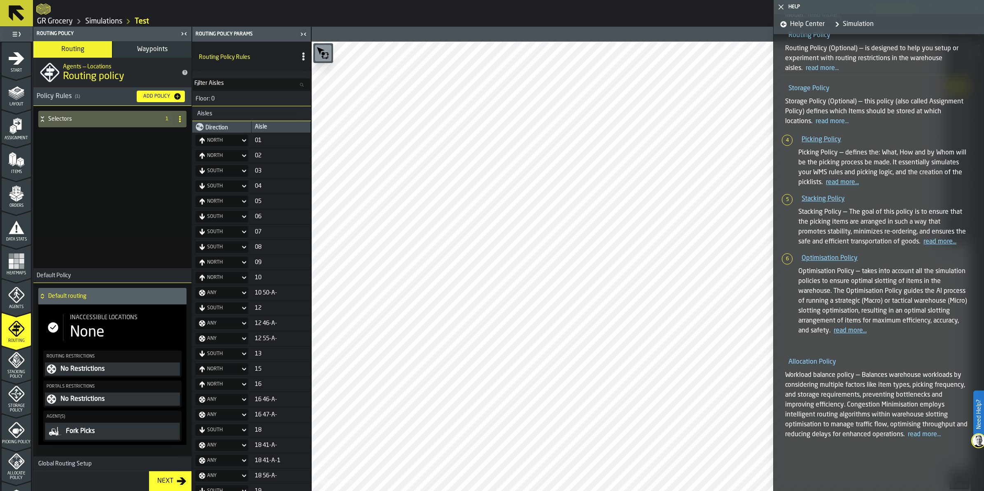
click at [86, 458] on h3 "Global Routing Setup" at bounding box center [112, 463] width 158 height 15
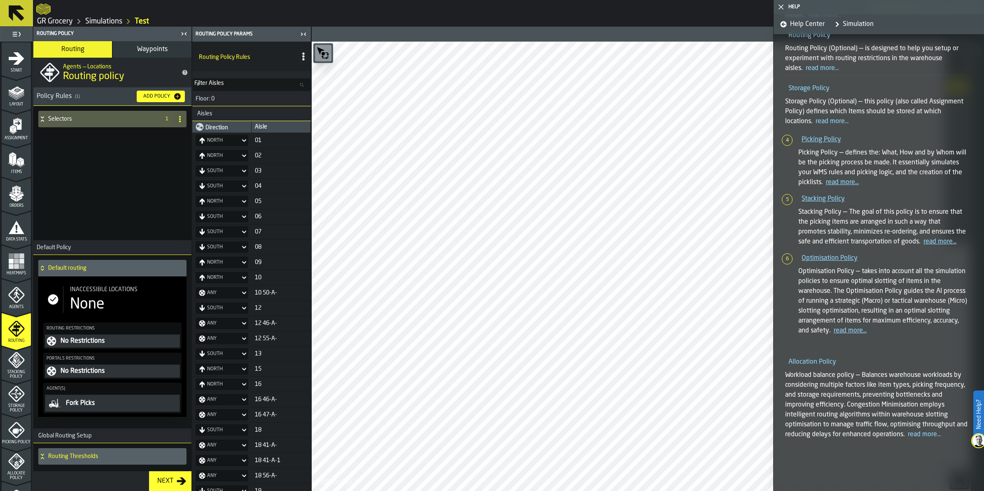
click at [90, 456] on h4 "Routing Thresholds" at bounding box center [115, 456] width 135 height 7
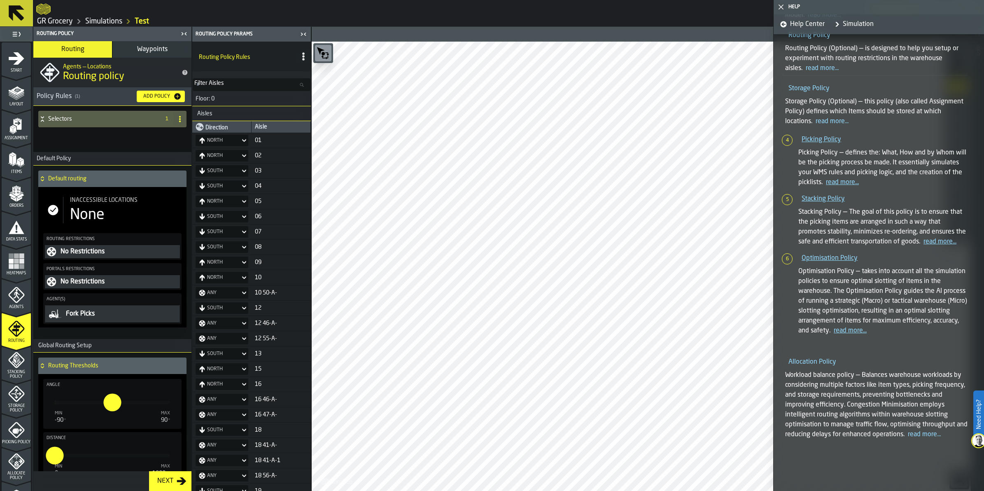
scroll to position [24, 0]
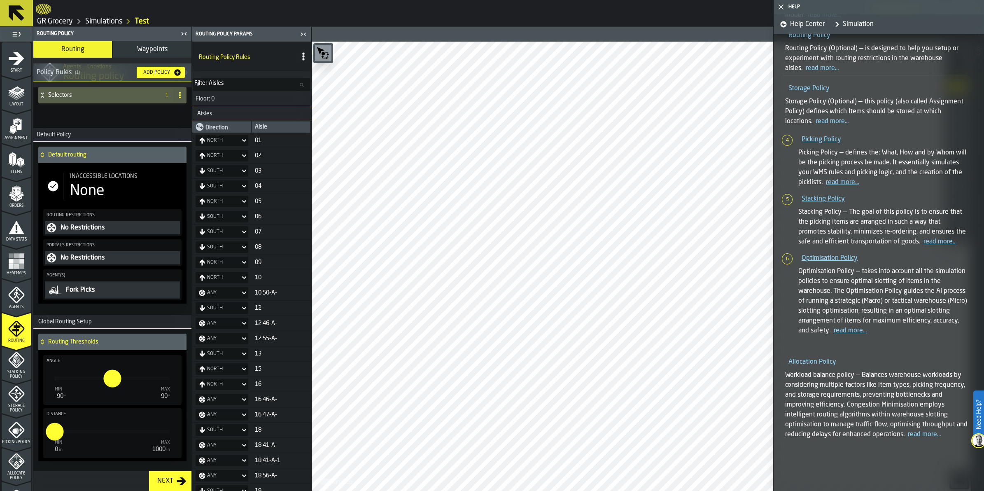
click at [147, 50] on span "Waypoints" at bounding box center [152, 49] width 30 height 7
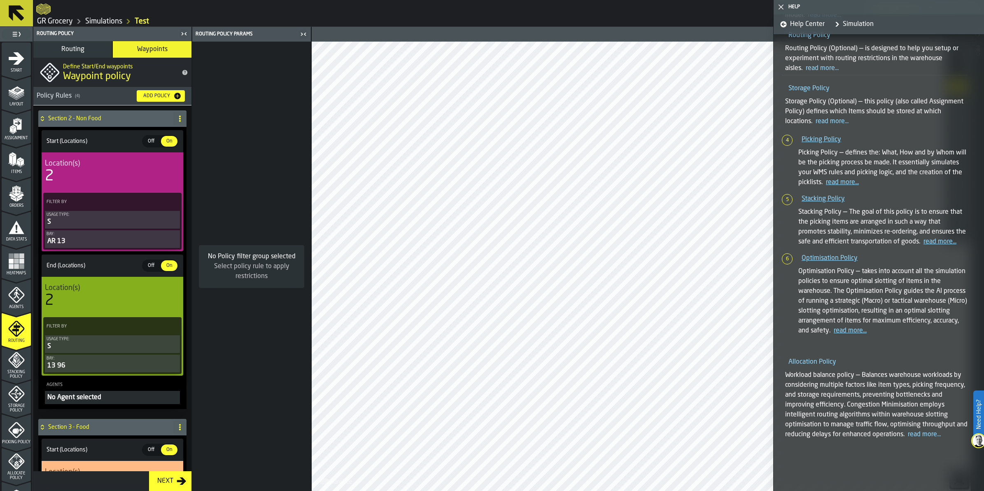
scroll to position [0, 0]
click at [16, 367] on icon "menu Stacking Policy" at bounding box center [16, 360] width 16 height 16
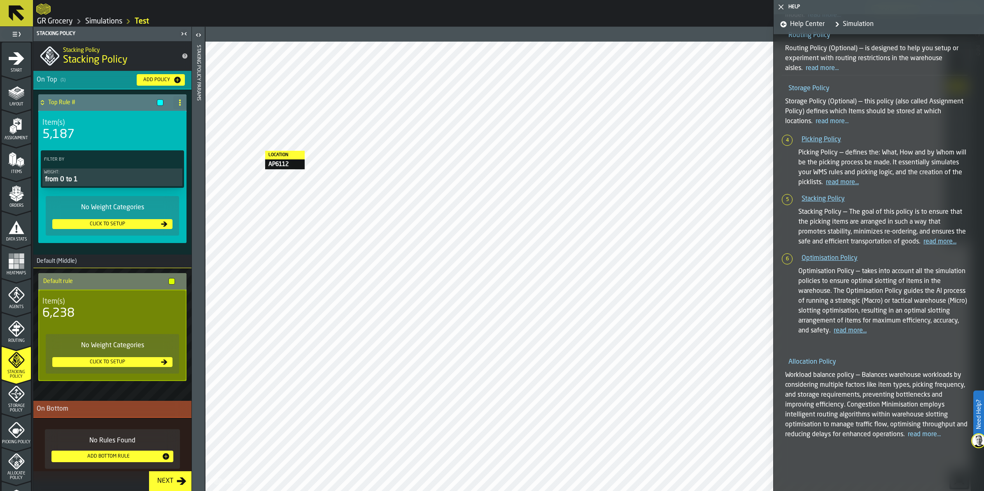
scroll to position [9, 0]
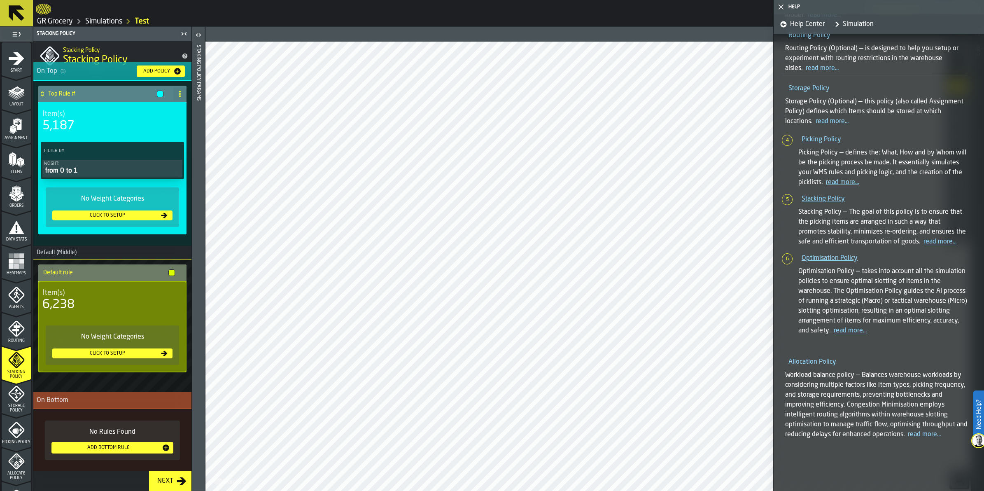
click at [97, 175] on div "from 0 to 1" at bounding box center [112, 171] width 137 height 10
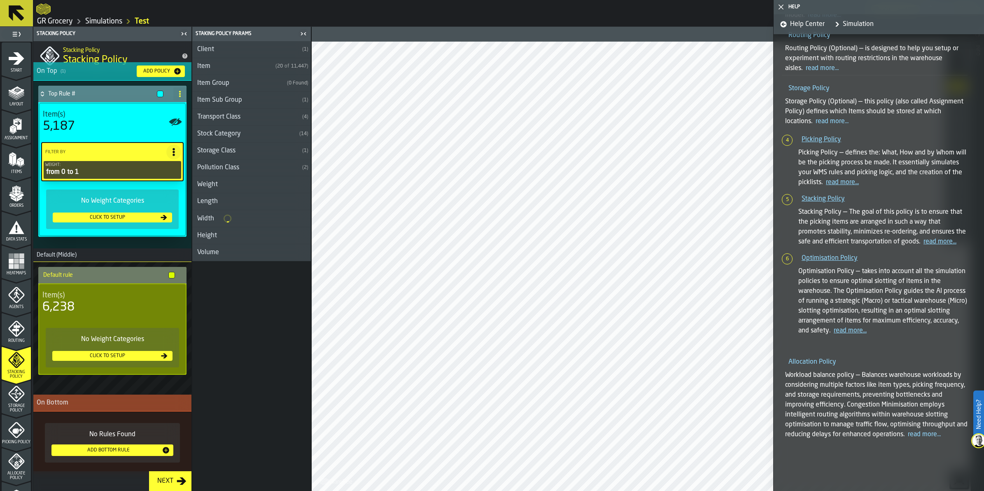
scroll to position [11, 0]
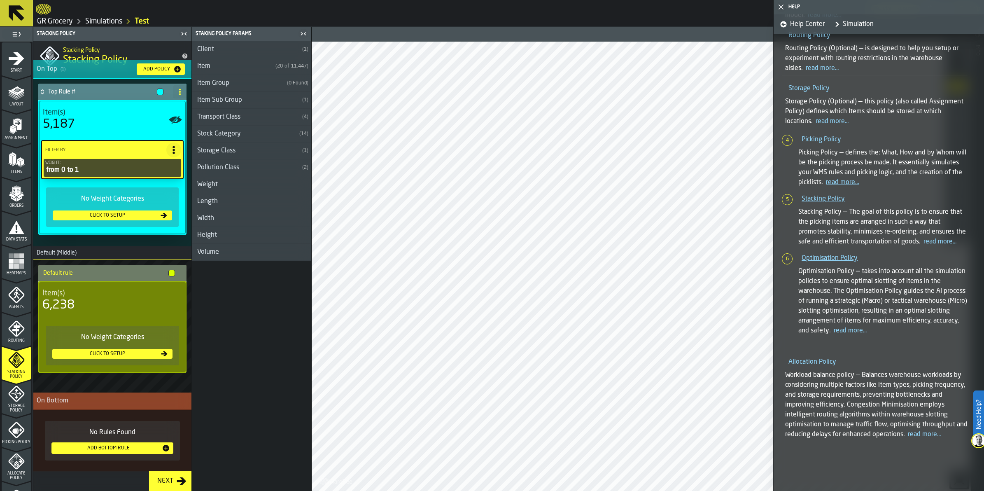
click at [16, 387] on icon "menu Storage Policy" at bounding box center [16, 393] width 16 height 16
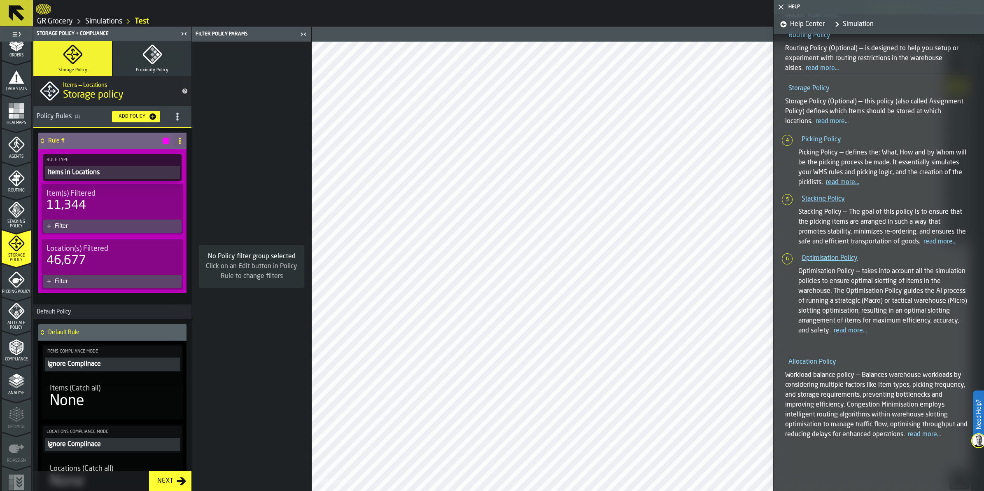
scroll to position [154, 0]
click at [13, 267] on icon "menu Picking Policy" at bounding box center [16, 275] width 16 height 16
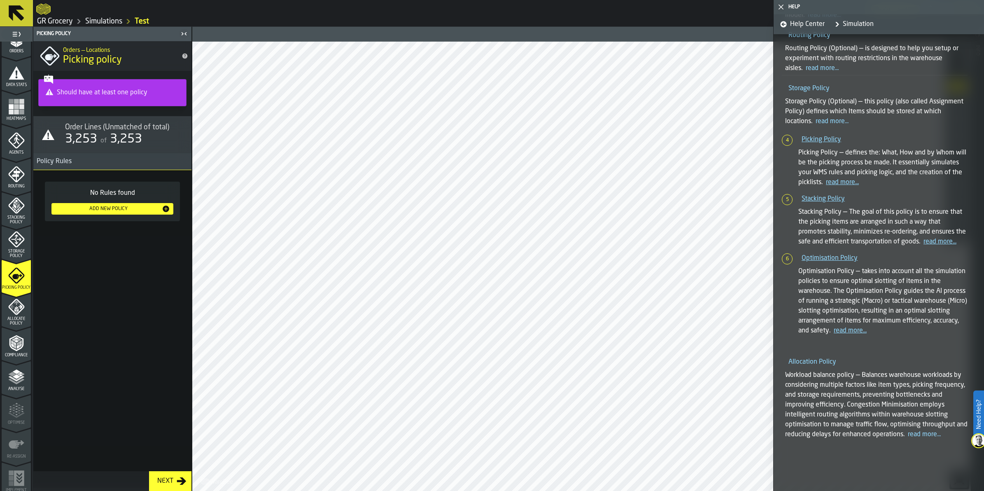
click at [5, 322] on span "Allocate Policy" at bounding box center [16, 321] width 29 height 9
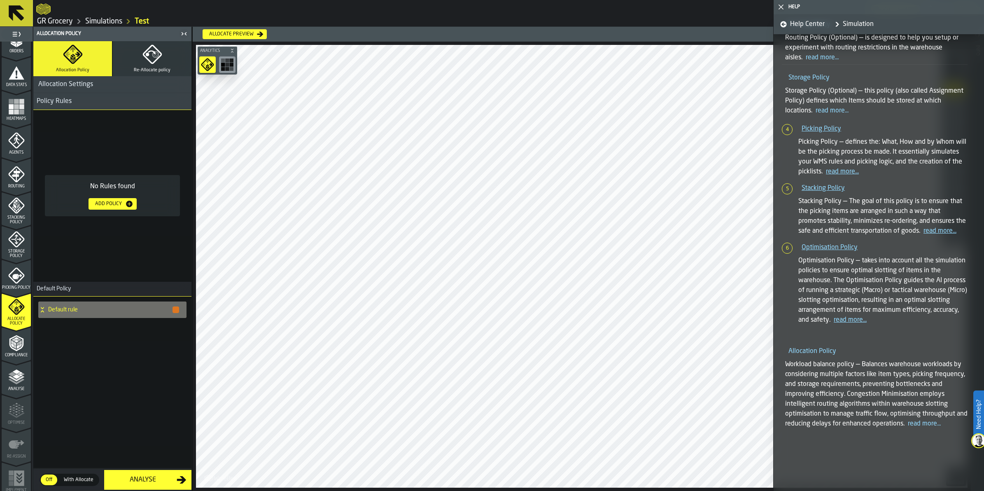
scroll to position [633, 0]
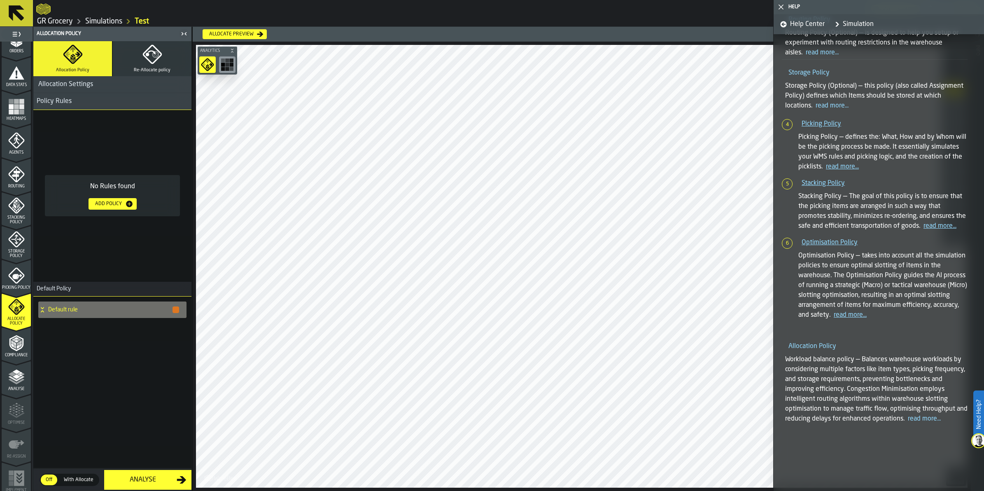
click at [941, 418] on link "read more..." at bounding box center [924, 419] width 33 height 7
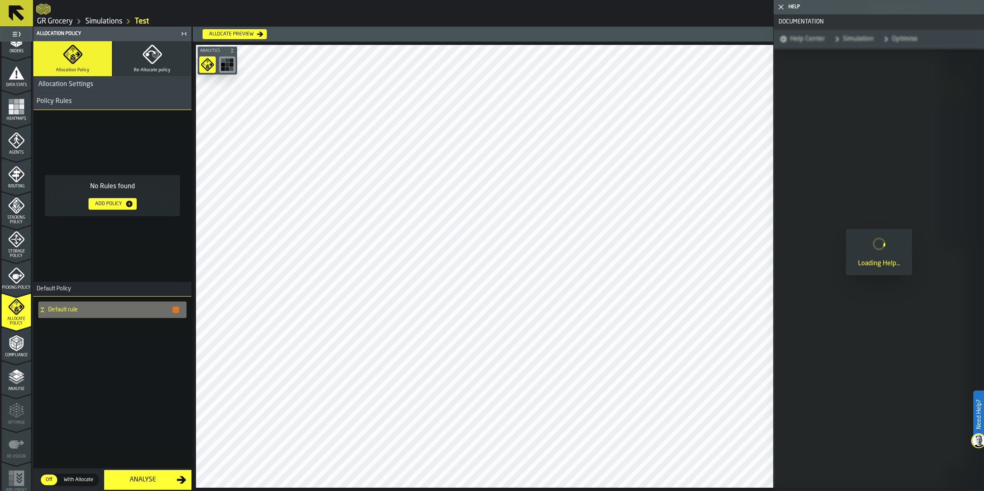
scroll to position [0, 0]
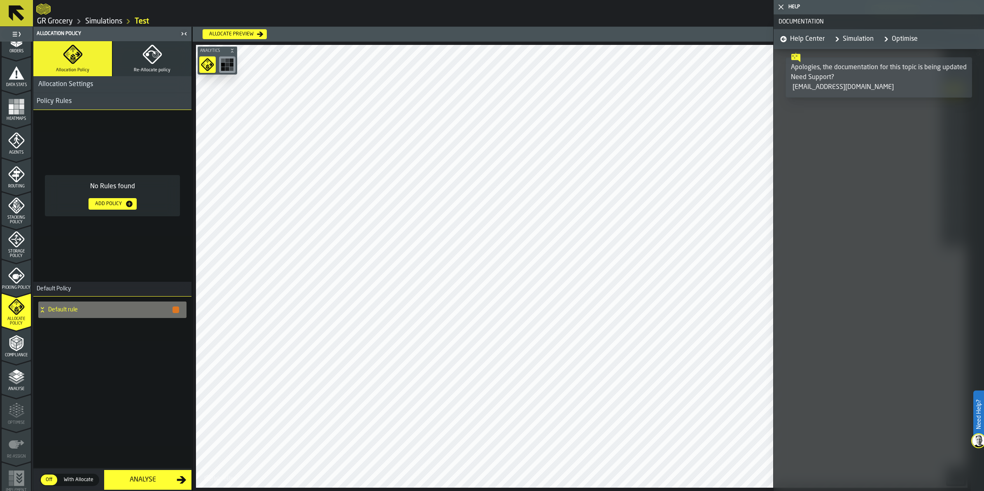
click at [846, 42] on link "Simulation" at bounding box center [853, 39] width 42 height 20
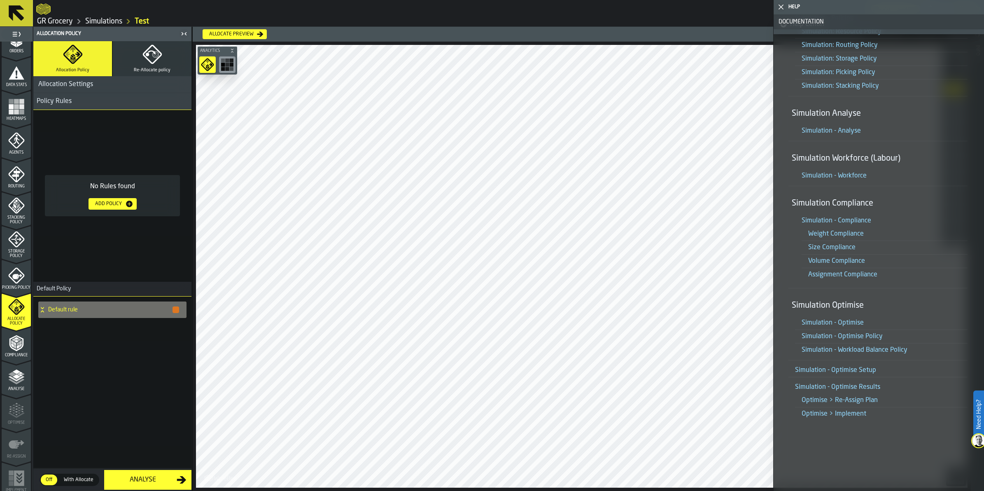
scroll to position [209, 0]
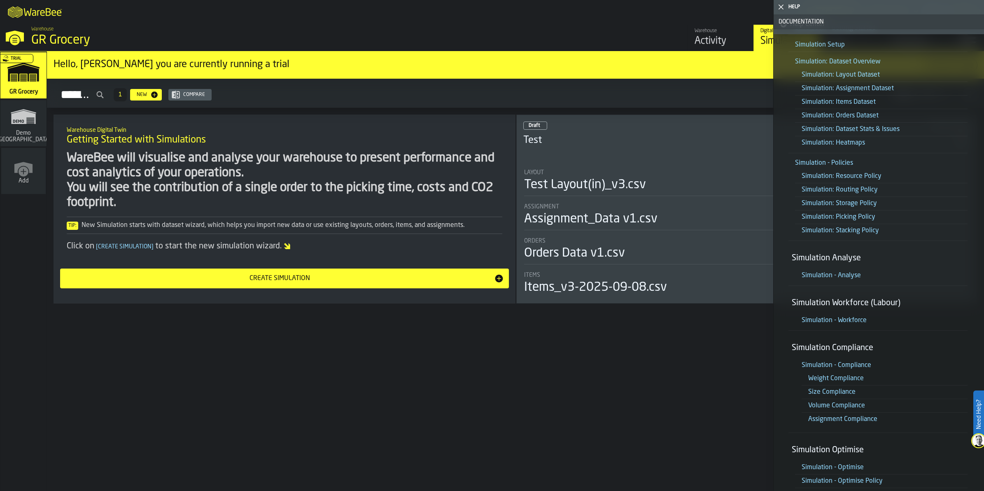
scroll to position [54, 0]
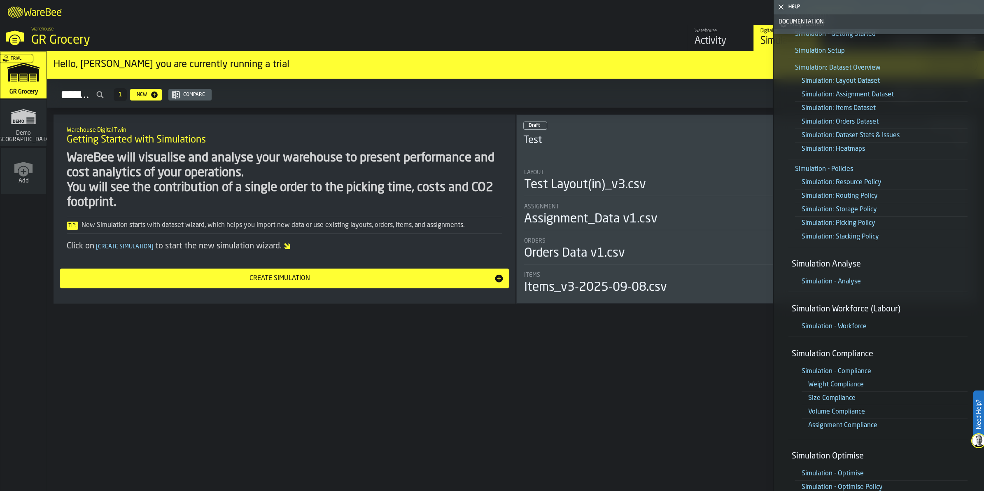
click at [839, 173] on link "Simulation - Policies" at bounding box center [824, 169] width 58 height 7
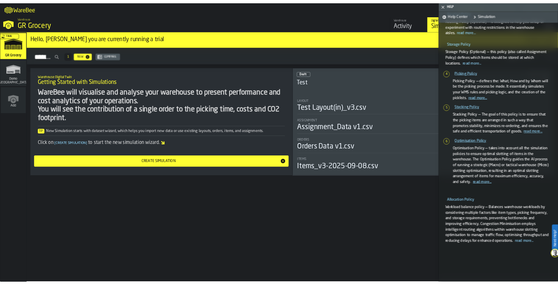
scroll to position [633, 0]
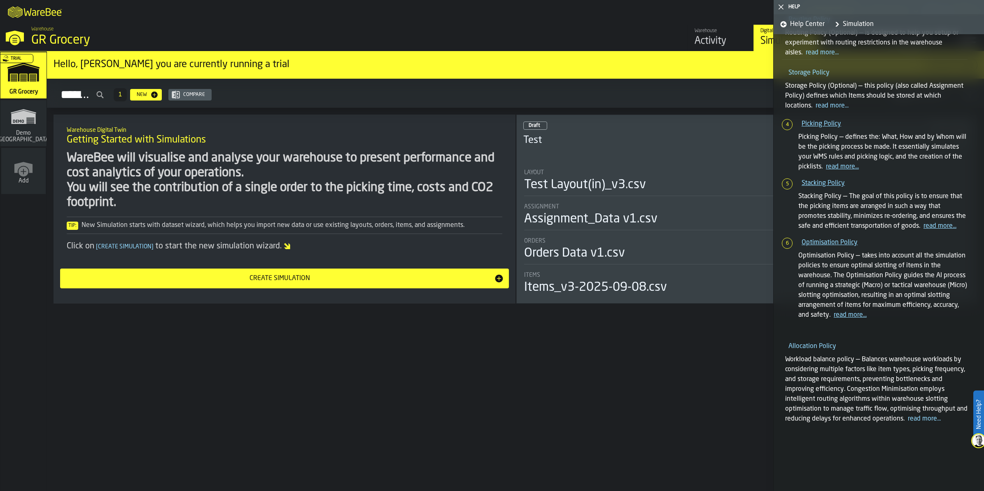
drag, startPoint x: 628, startPoint y: 383, endPoint x: 680, endPoint y: 159, distance: 229.7
click at [628, 382] on div "Hello, Sandhya you are currently running a trial More Info Simulations 1 New Co…" at bounding box center [515, 270] width 937 height 439
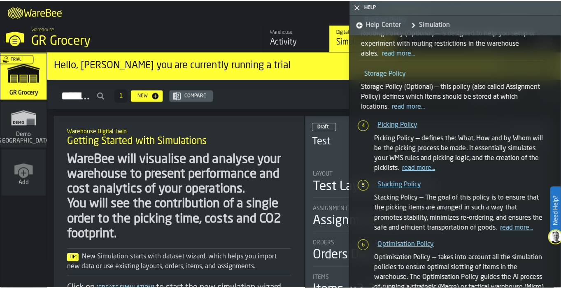
scroll to position [633, 0]
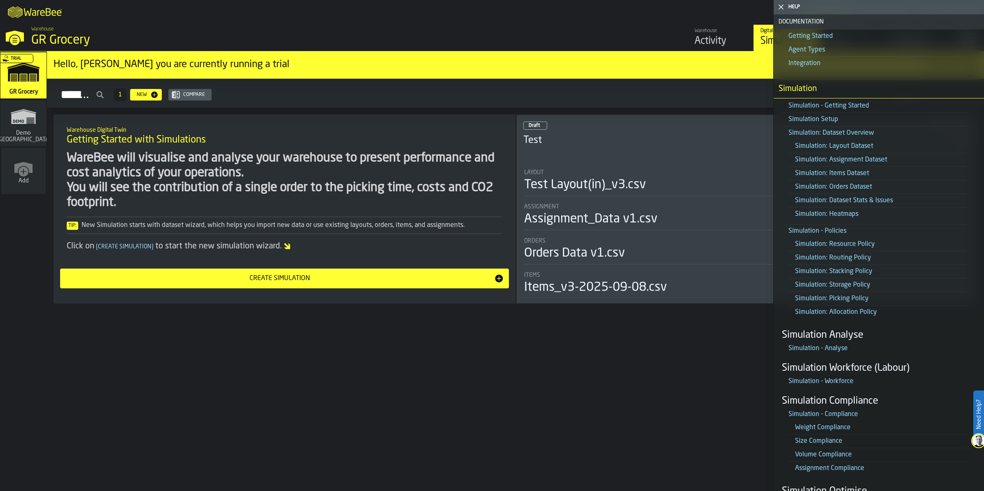
scroll to position [463, 0]
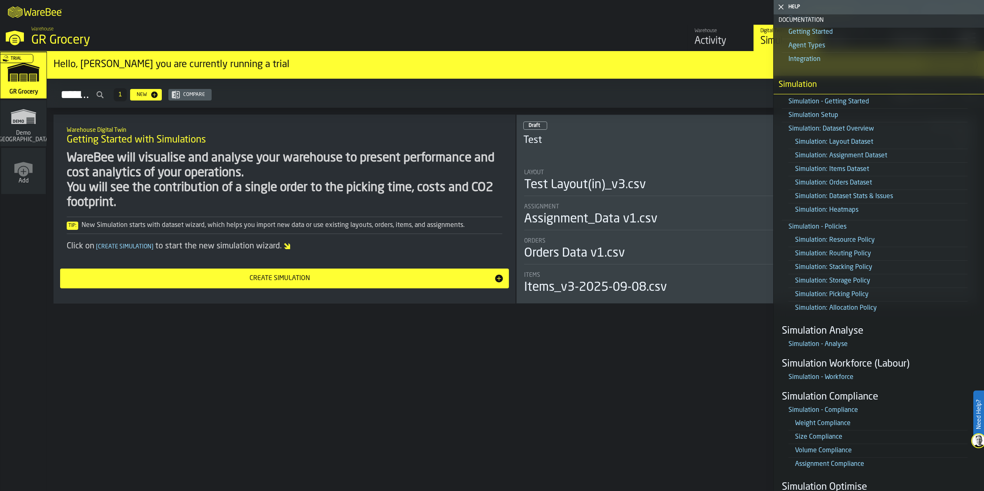
click at [845, 252] on link "Simulation: Routing Policy" at bounding box center [833, 253] width 76 height 7
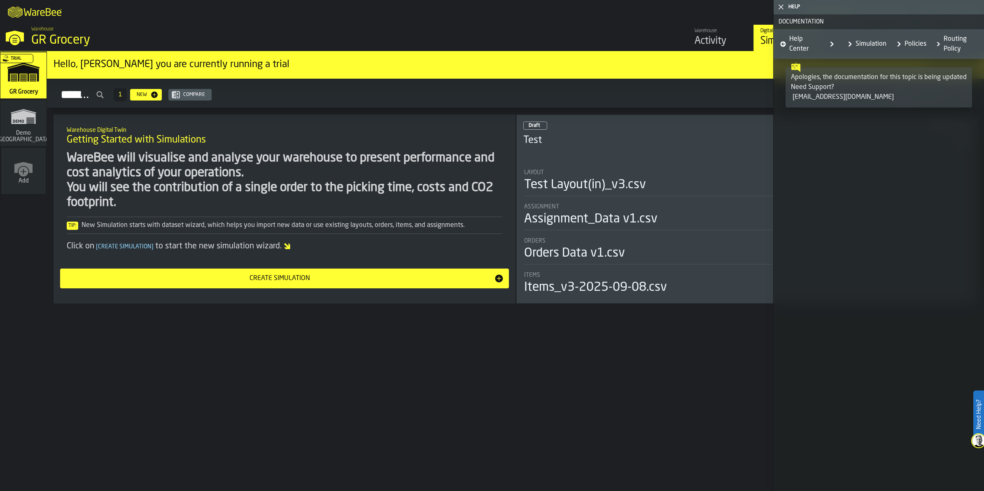
click at [915, 43] on link "Policies" at bounding box center [909, 44] width 33 height 20
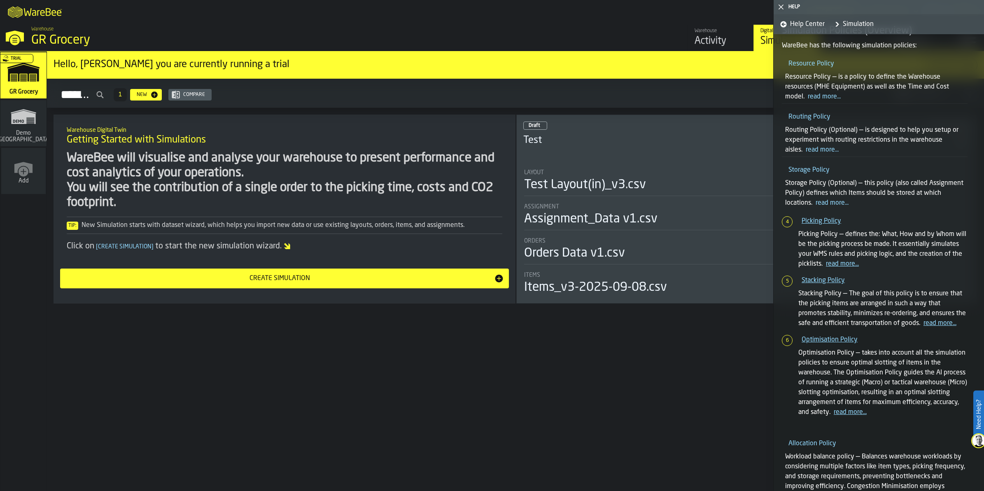
scroll to position [633, 0]
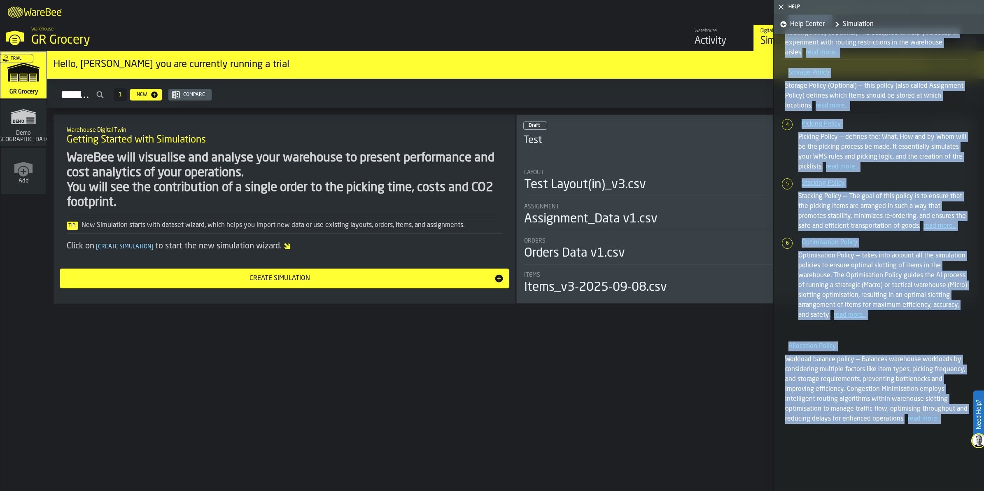
drag, startPoint x: 785, startPoint y: 93, endPoint x: 956, endPoint y: 426, distance: 374.7
copy article "Loremips Dolors Ametcons Adipis — el s doeius te incidi utl Etdolorem aliquaeni…"
